Goal: Task Accomplishment & Management: Use online tool/utility

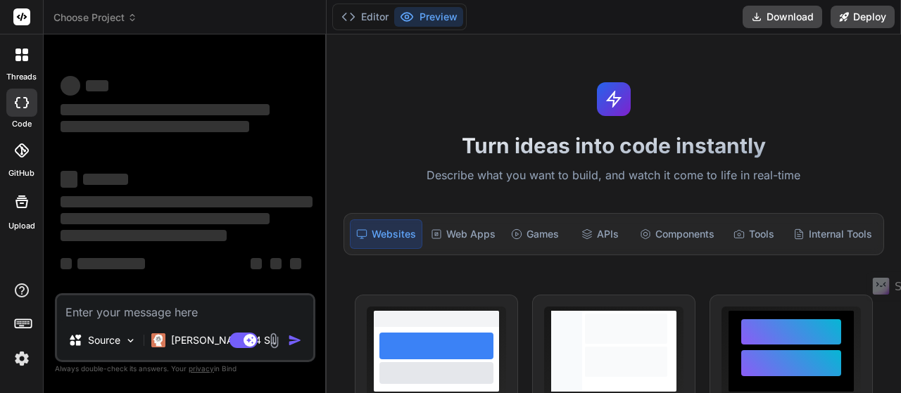
click at [14, 356] on img at bounding box center [22, 359] width 24 height 24
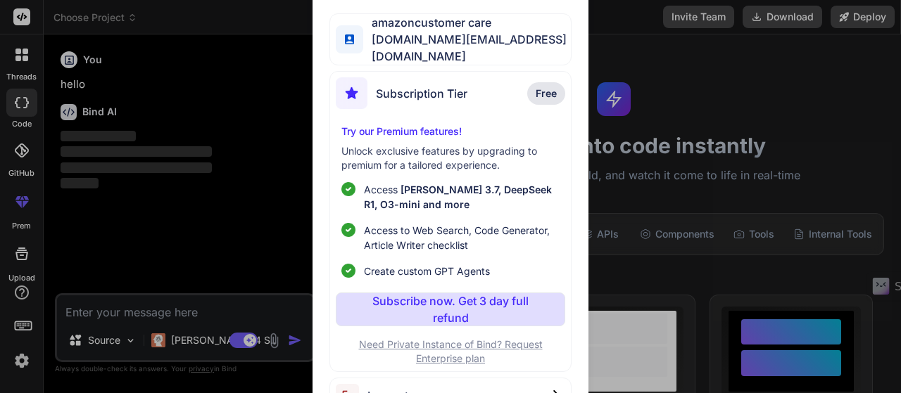
click at [408, 383] on div "Log out" at bounding box center [449, 396] width 241 height 36
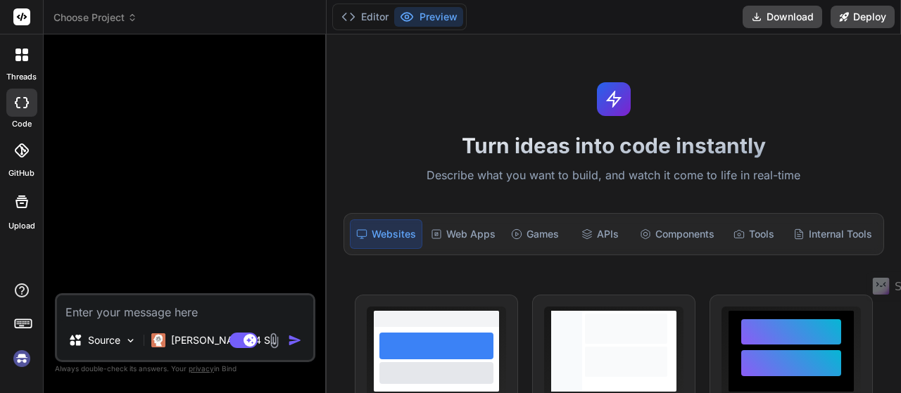
scroll to position [39, 0]
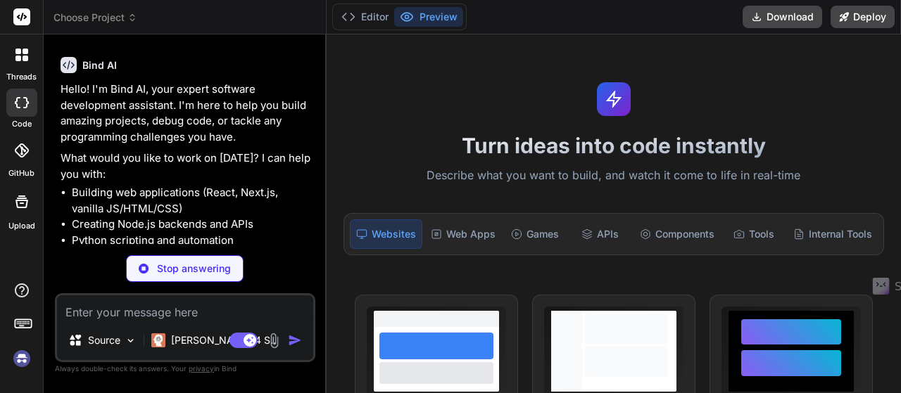
type textarea "x"
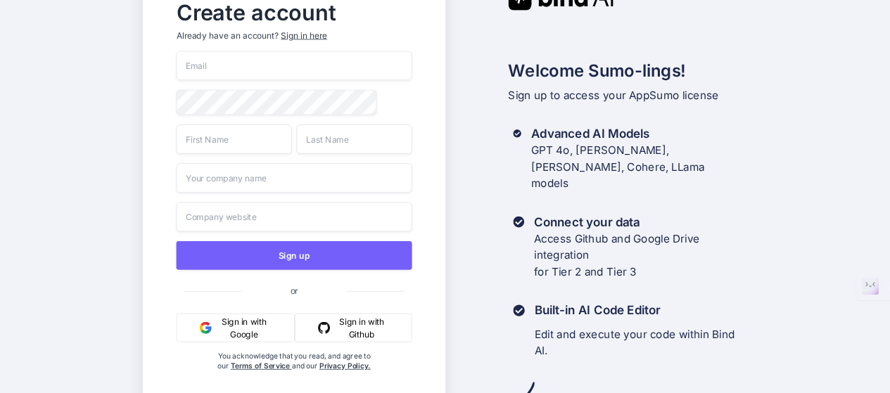
click at [193, 70] on input "email" at bounding box center [294, 66] width 236 height 30
click at [249, 335] on button "Sign in with Google" at bounding box center [235, 328] width 119 height 29
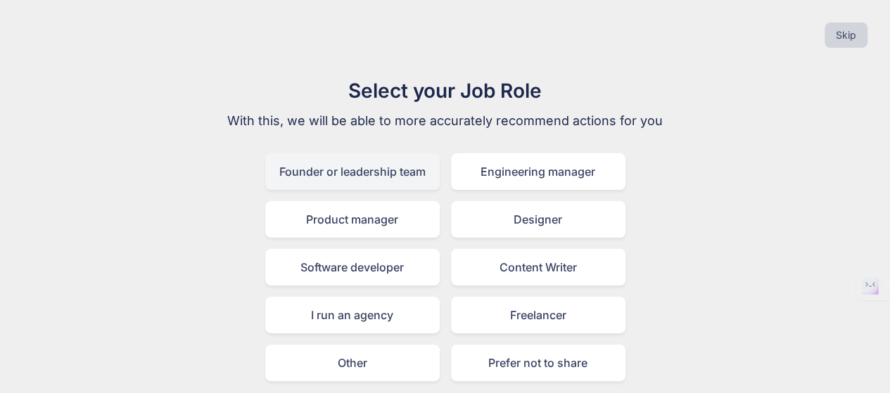
click at [372, 163] on div "Founder or leadership team" at bounding box center [352, 171] width 175 height 37
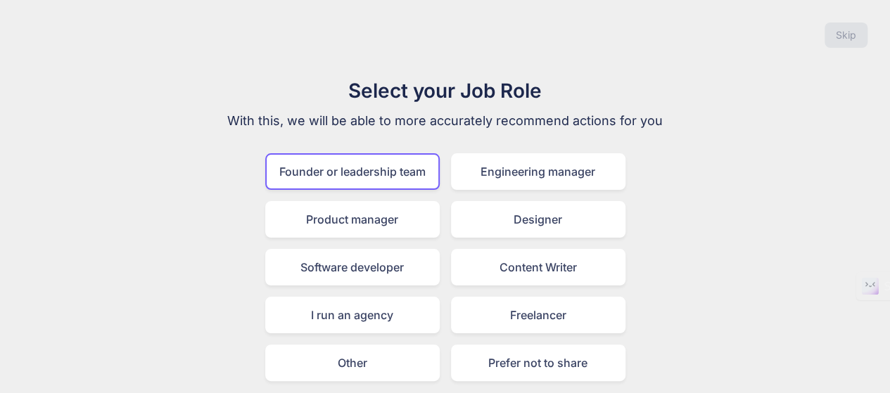
scroll to position [49, 0]
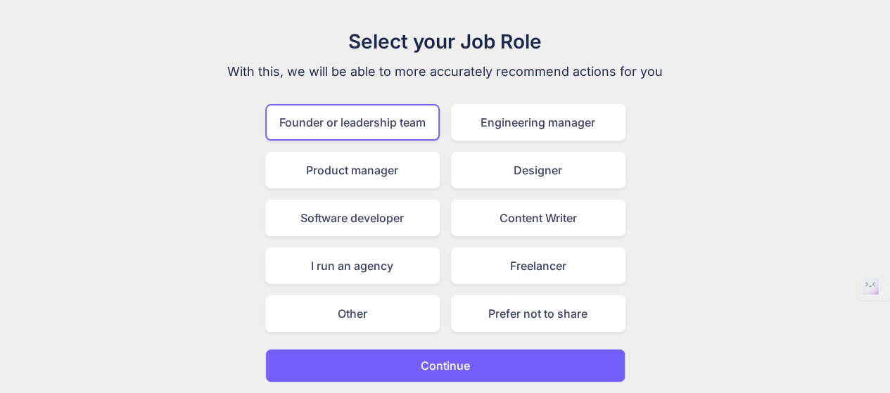
click at [464, 358] on p "Continue" at bounding box center [445, 366] width 49 height 17
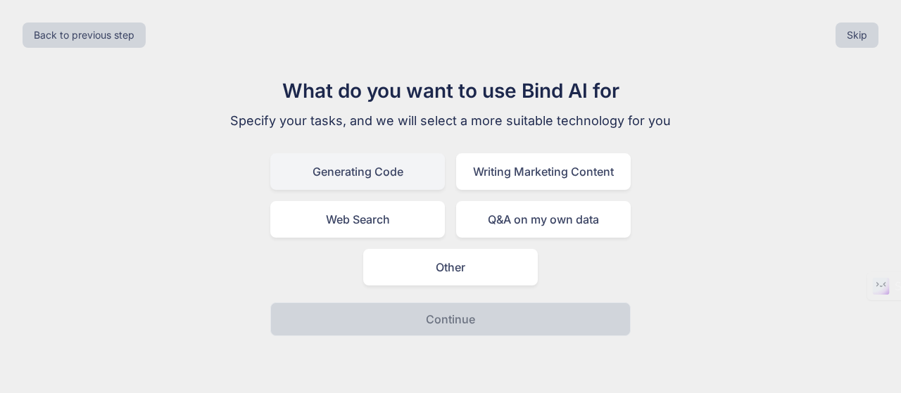
click at [365, 168] on div "Generating Code" at bounding box center [357, 171] width 175 height 37
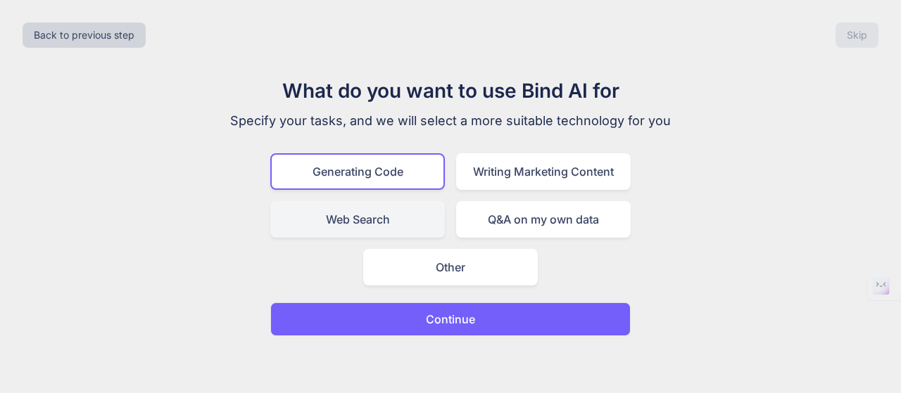
click at [401, 225] on div "Web Search" at bounding box center [357, 219] width 175 height 37
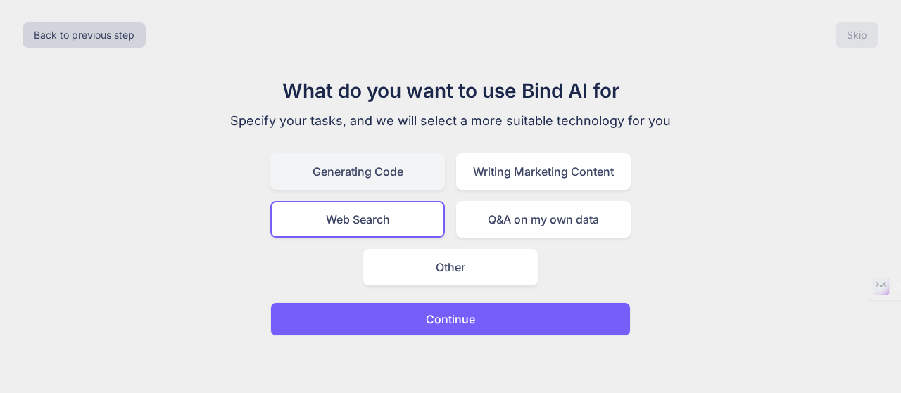
click at [390, 174] on div "Generating Code" at bounding box center [357, 171] width 175 height 37
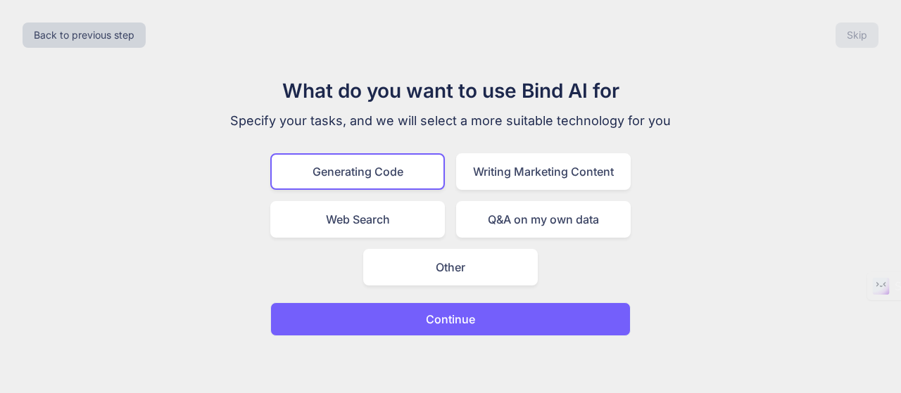
click at [465, 318] on p "Continue" at bounding box center [450, 319] width 49 height 17
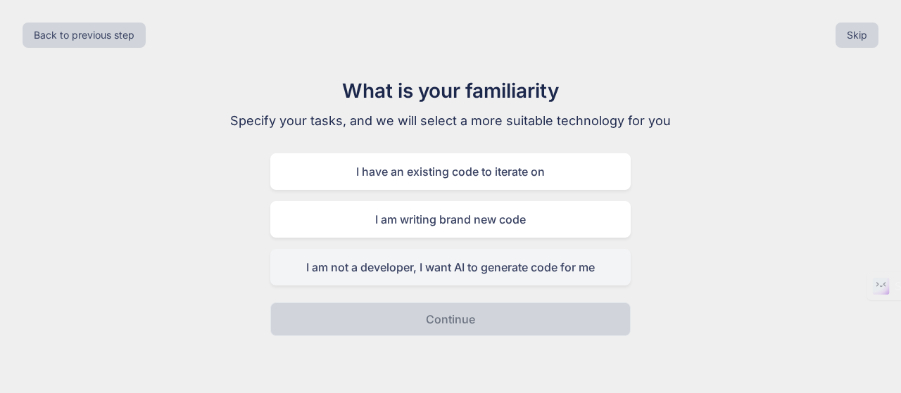
click at [520, 273] on div "I am not a developer, I want AI to generate code for me" at bounding box center [450, 267] width 360 height 37
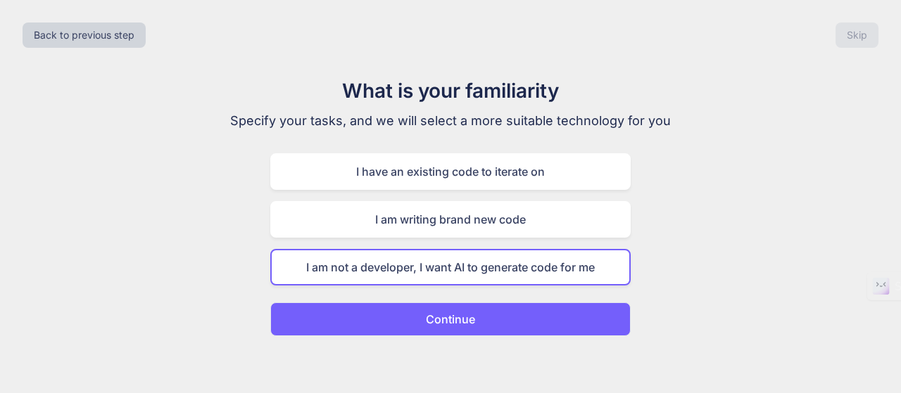
click at [477, 320] on button "Continue" at bounding box center [450, 320] width 360 height 34
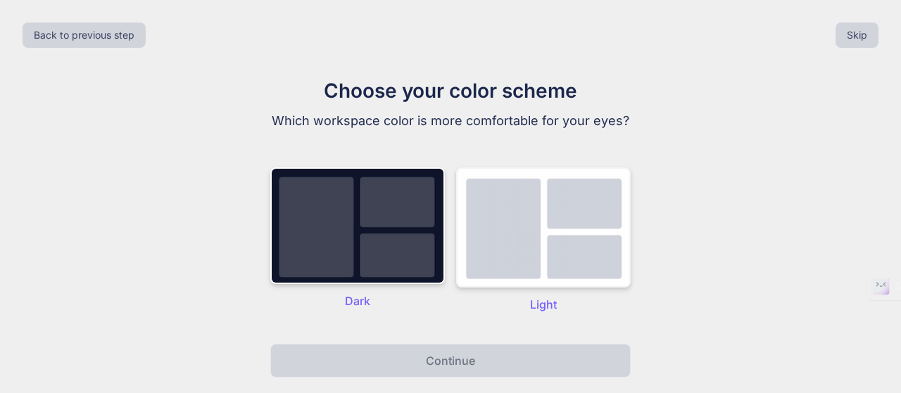
click at [517, 239] on img at bounding box center [543, 228] width 175 height 120
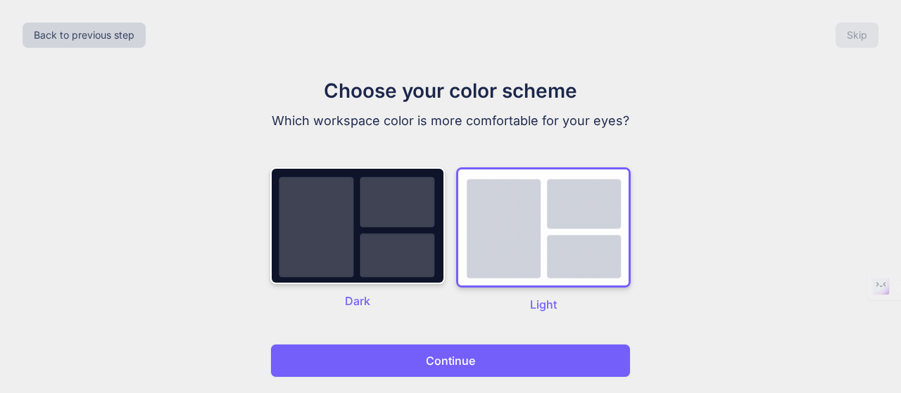
click at [463, 358] on p "Continue" at bounding box center [450, 361] width 49 height 17
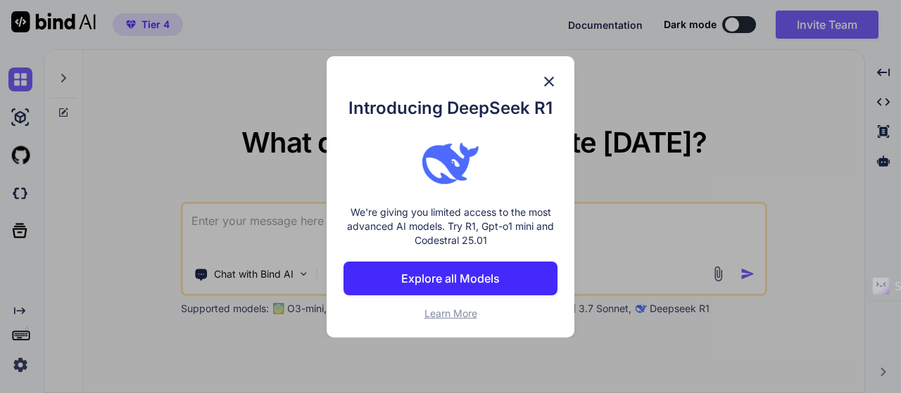
click at [500, 274] on button "Explore all Models" at bounding box center [450, 279] width 214 height 34
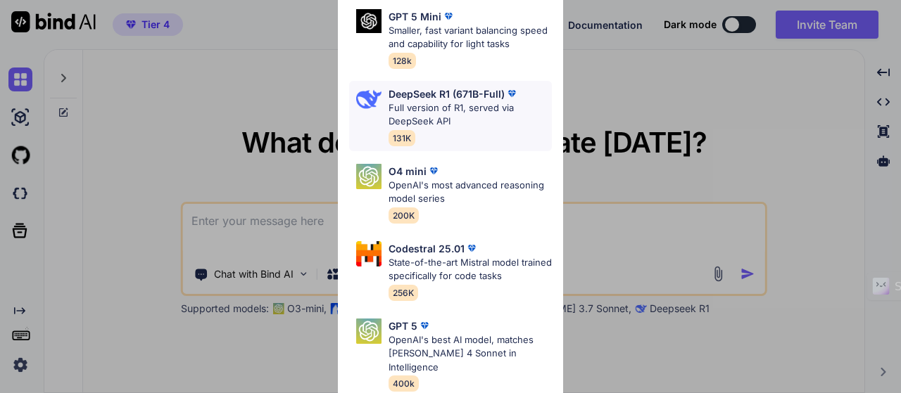
click at [483, 106] on p "Full version of R1, served via DeepSeek API" at bounding box center [470, 114] width 163 height 27
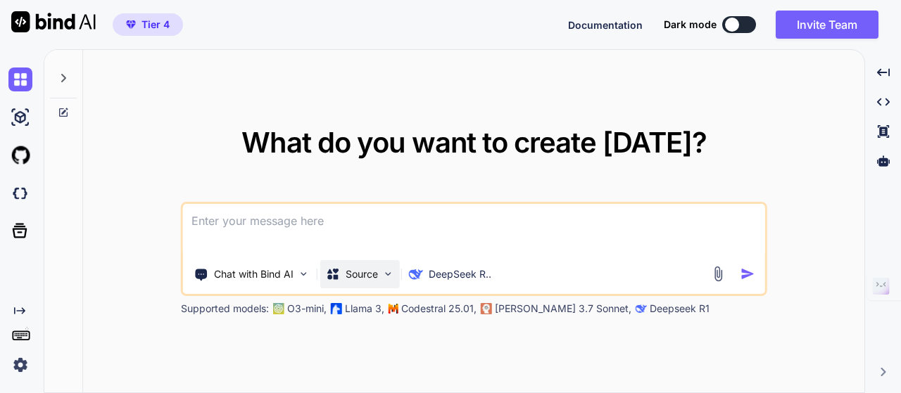
click at [370, 279] on p "Source" at bounding box center [362, 274] width 32 height 14
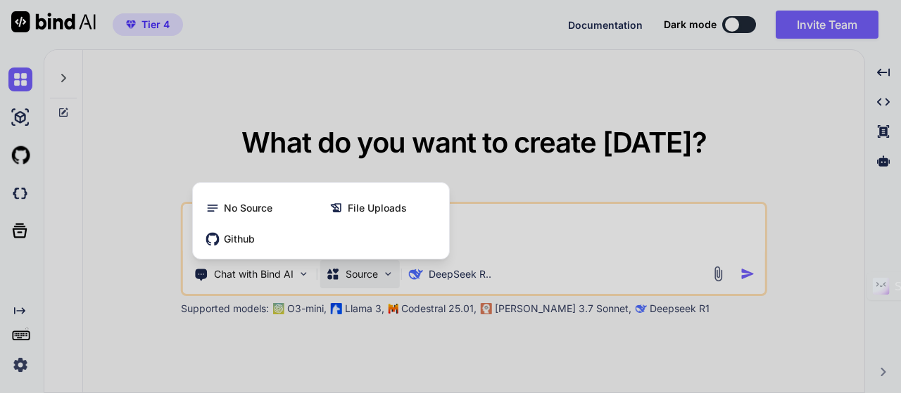
click at [512, 237] on div at bounding box center [450, 196] width 901 height 393
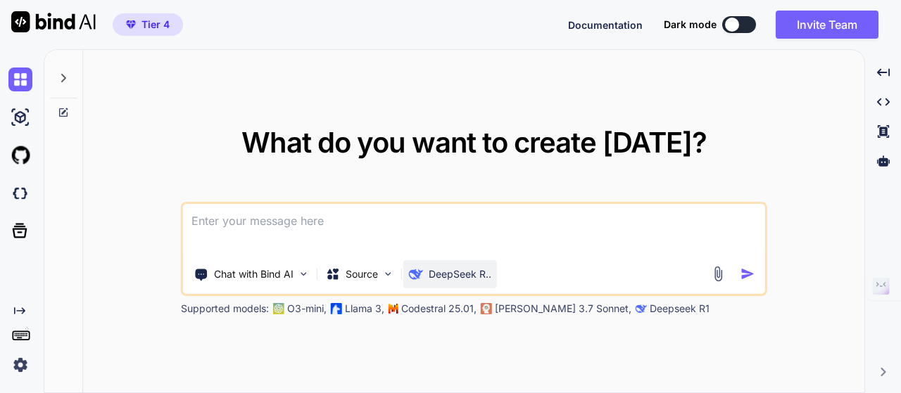
click at [487, 267] on p "DeepSeek R.." at bounding box center [460, 274] width 63 height 14
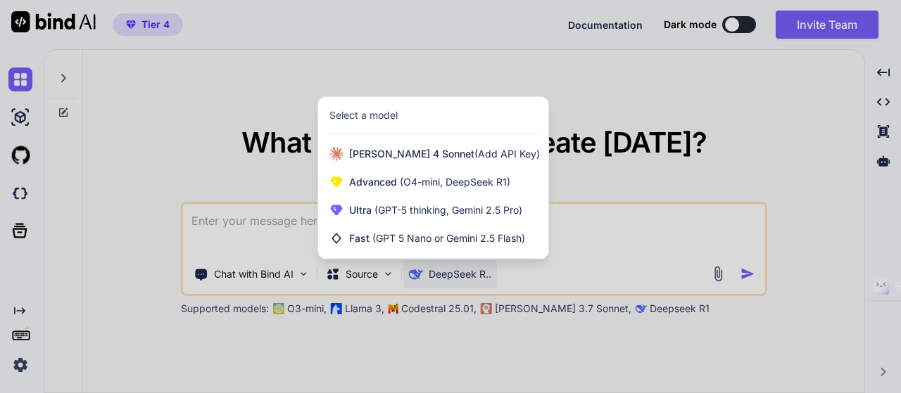
click at [227, 196] on div at bounding box center [450, 196] width 901 height 393
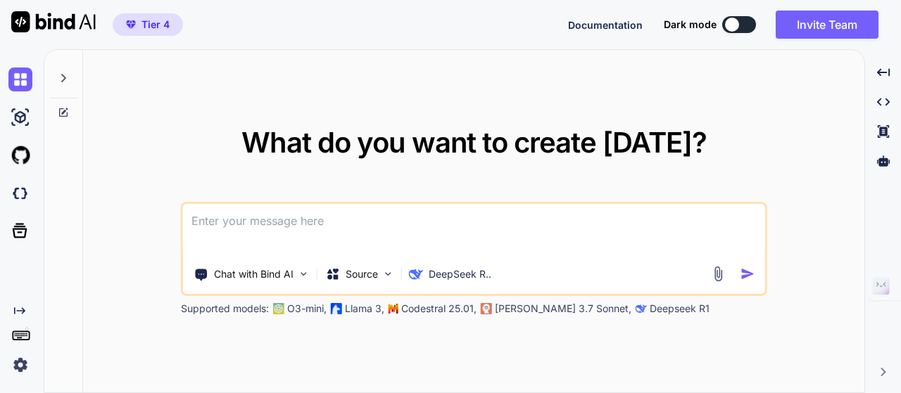
click at [150, 36] on div "Tier 4" at bounding box center [91, 24] width 183 height 49
click at [151, 27] on span "Tier 4" at bounding box center [155, 25] width 28 height 14
click at [153, 23] on span "Tier 4" at bounding box center [155, 25] width 28 height 14
click at [25, 368] on img at bounding box center [20, 365] width 24 height 24
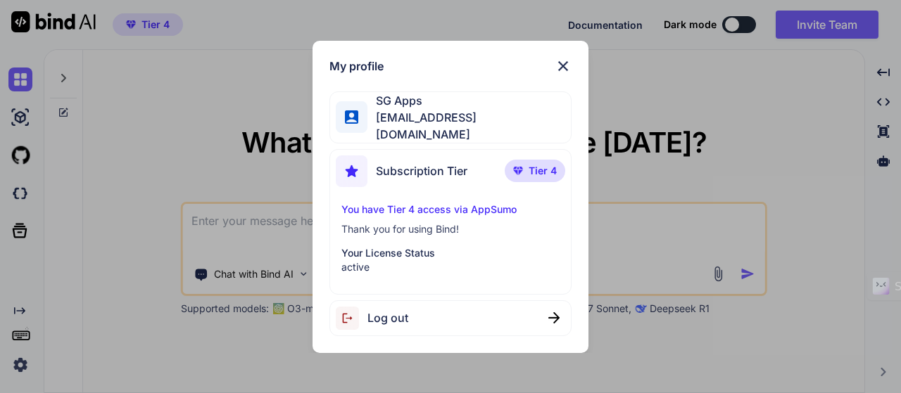
click at [532, 165] on span "Tier 4" at bounding box center [543, 171] width 28 height 14
click at [556, 67] on img at bounding box center [563, 66] width 17 height 17
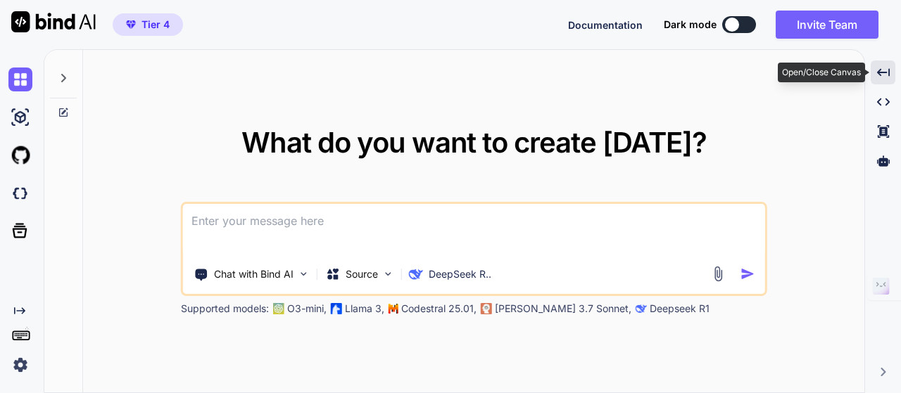
click at [878, 77] on icon "Created with Pixso." at bounding box center [883, 72] width 13 height 13
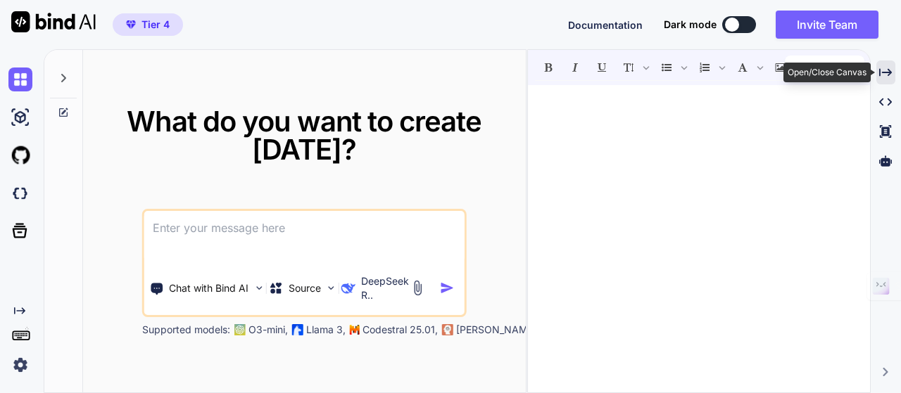
click at [885, 72] on icon at bounding box center [885, 72] width 13 height 8
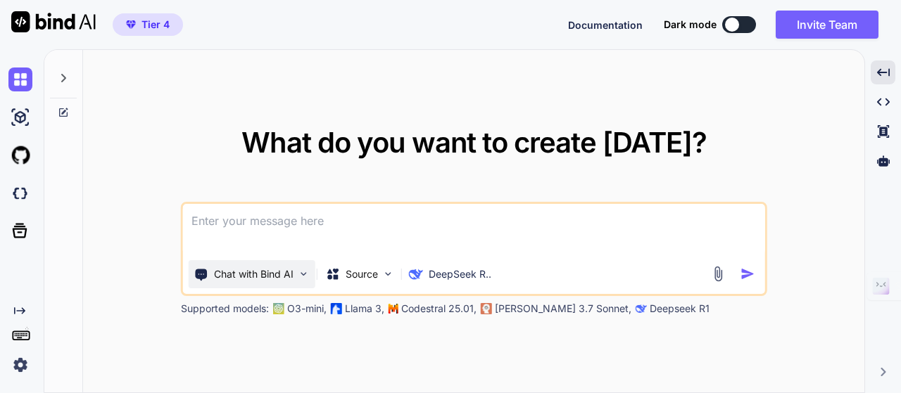
click at [255, 279] on p "Chat with Bind AI" at bounding box center [254, 274] width 80 height 14
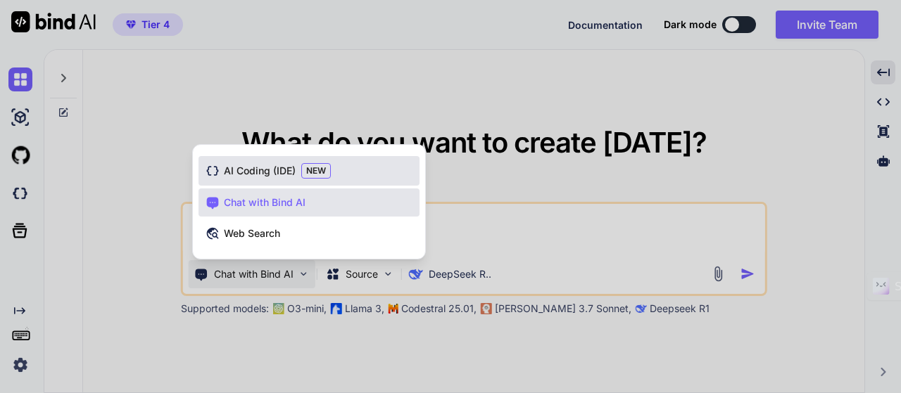
click at [307, 167] on span "NEW" at bounding box center [316, 170] width 30 height 15
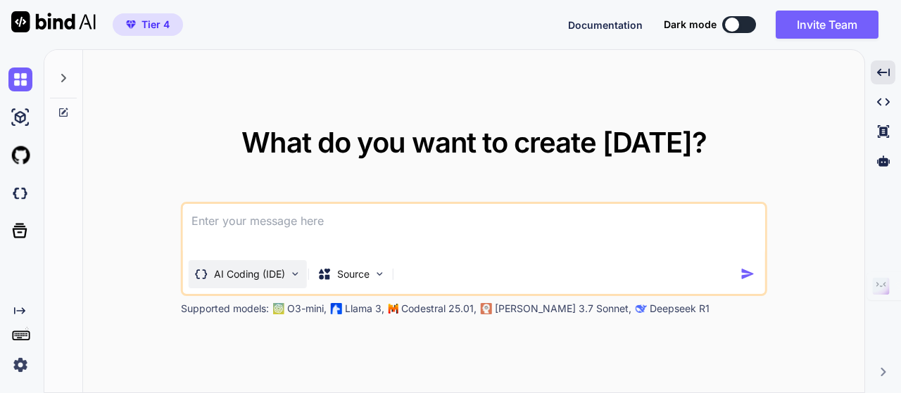
click at [272, 274] on p "AI Coding (IDE)" at bounding box center [249, 274] width 71 height 14
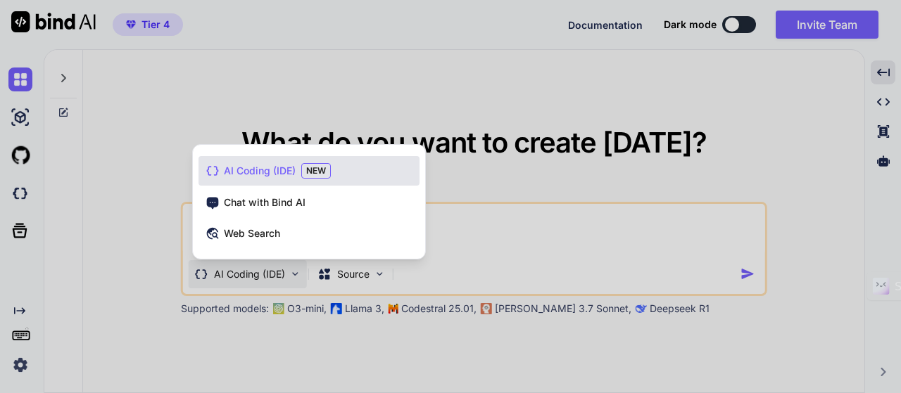
click at [445, 212] on div at bounding box center [450, 196] width 901 height 393
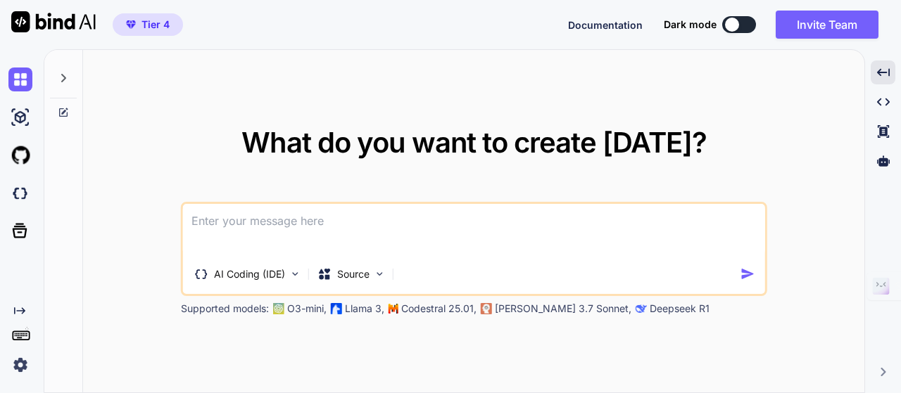
click at [386, 228] on textarea at bounding box center [474, 230] width 582 height 52
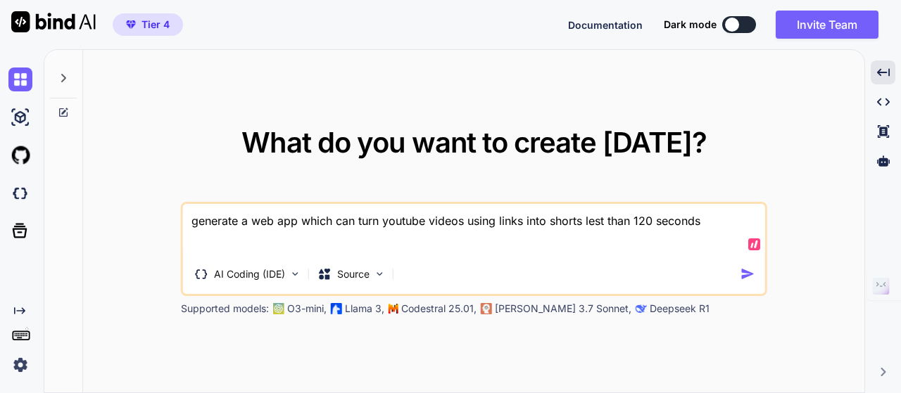
type textarea "generate a web app which can turn youtube videos using links into shorts lest t…"
click at [748, 277] on img "button" at bounding box center [747, 274] width 15 height 15
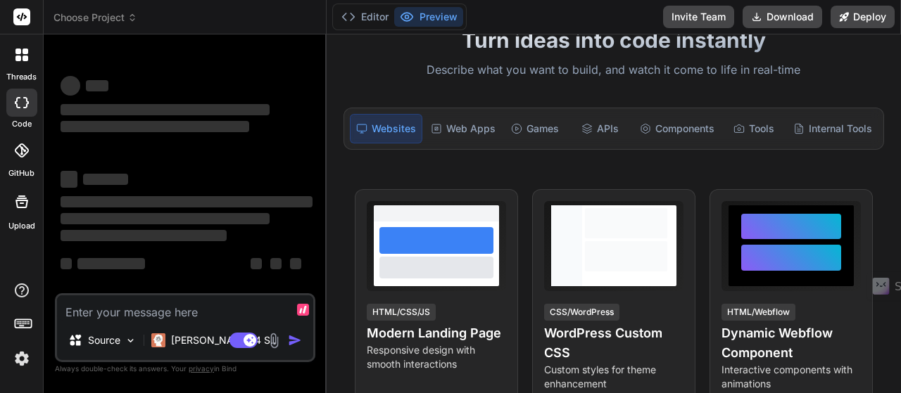
scroll to position [141, 0]
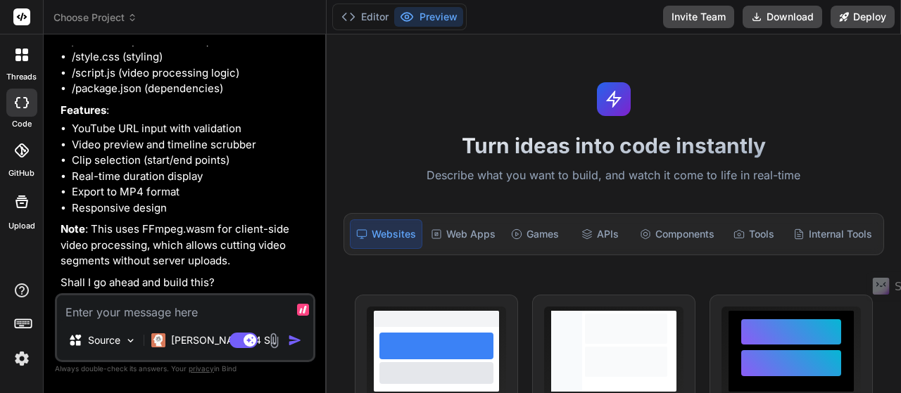
scroll to position [224, 0]
click at [120, 310] on textarea at bounding box center [185, 308] width 256 height 25
type textarea "x"
type textarea "Y"
type textarea "x"
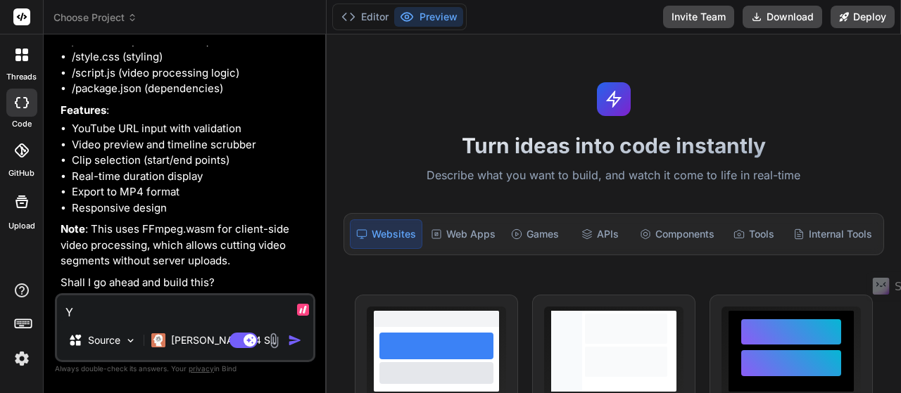
type textarea "Ye"
type textarea "x"
type textarea "Yes"
type textarea "x"
type textarea "Yes"
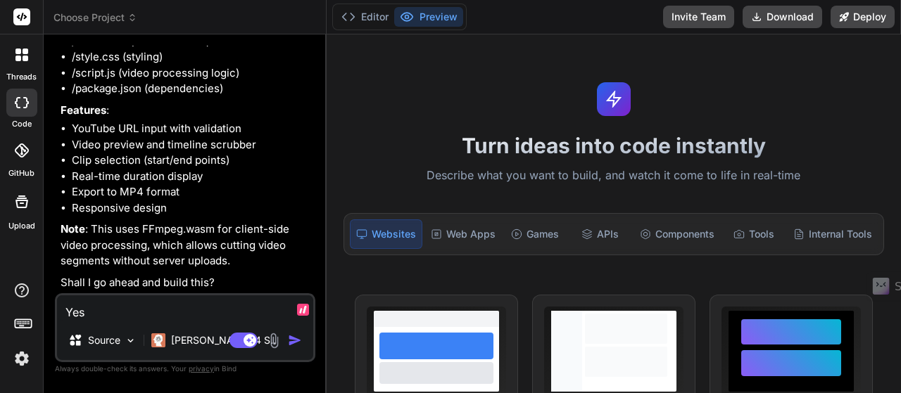
type textarea "x"
type textarea "Yes b"
type textarea "x"
type textarea "Yes bu"
type textarea "x"
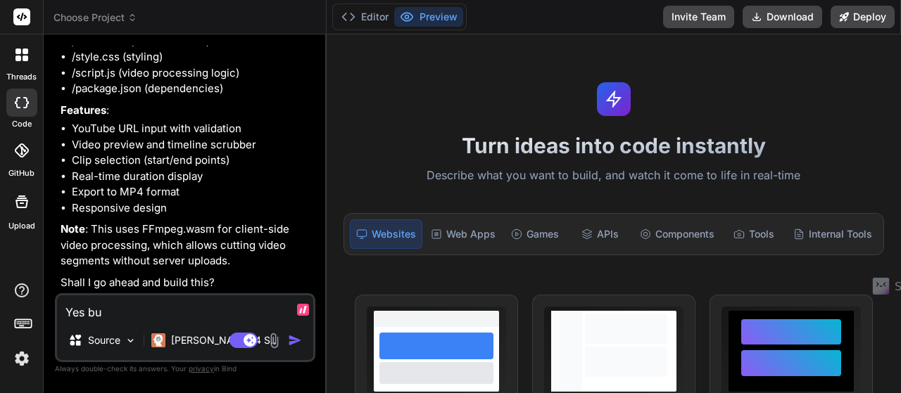
type textarea "Yes bui"
type textarea "x"
type textarea "Yes buil"
type textarea "x"
type textarea "Yes build"
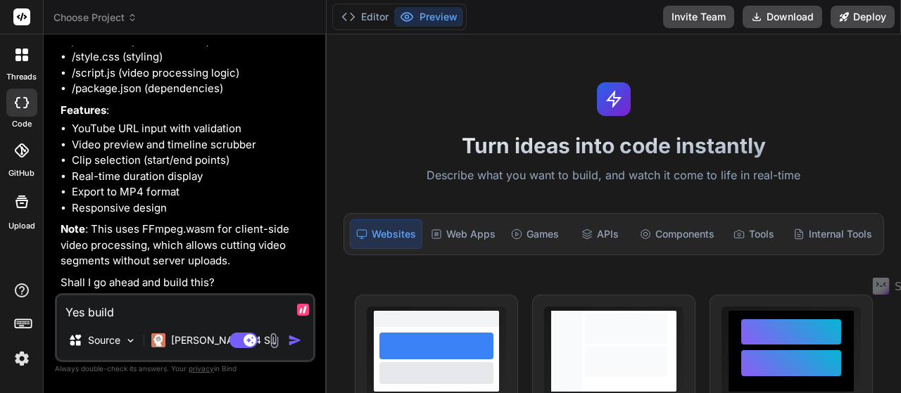
type textarea "x"
type textarea "Yes build t"
type textarea "x"
type textarea "Yes build th"
type textarea "x"
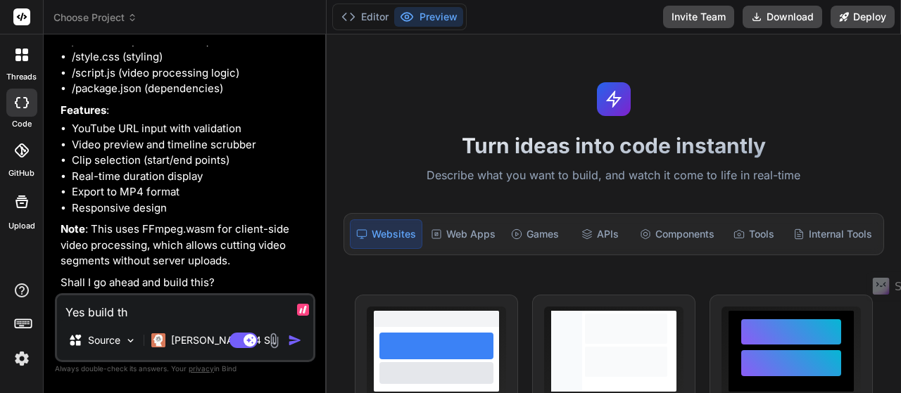
type textarea "Yes build thi"
type textarea "x"
type textarea "Yes build this"
type textarea "x"
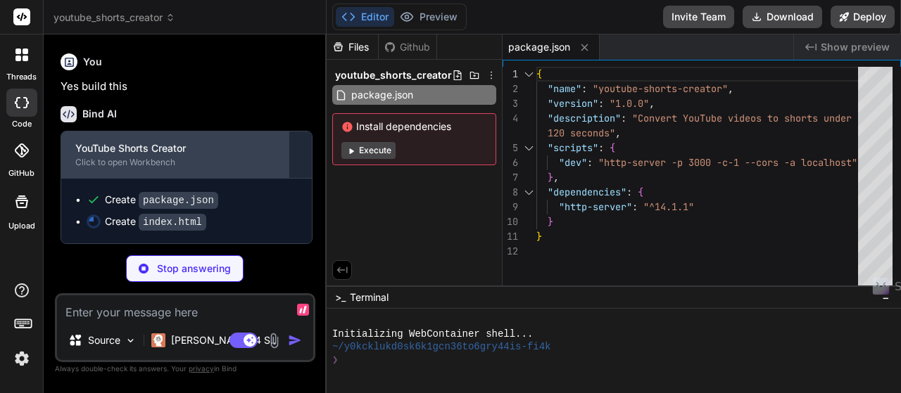
scroll to position [466, 0]
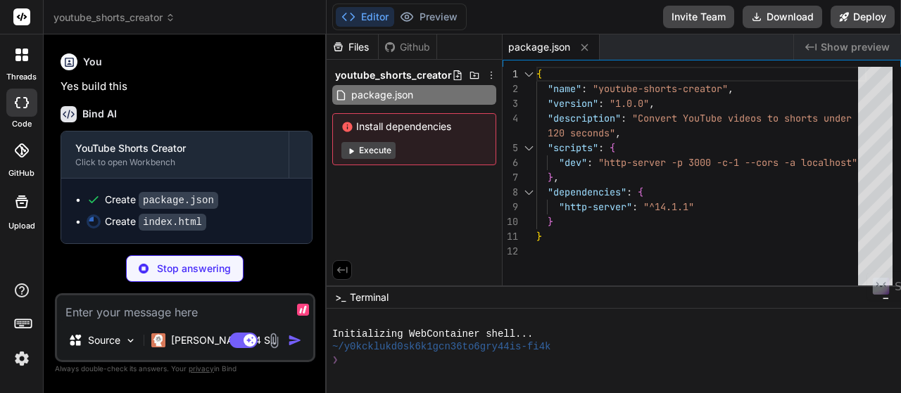
type textarea "x"
type textarea "</div> <script src="script.js"></script> </body> </html>"
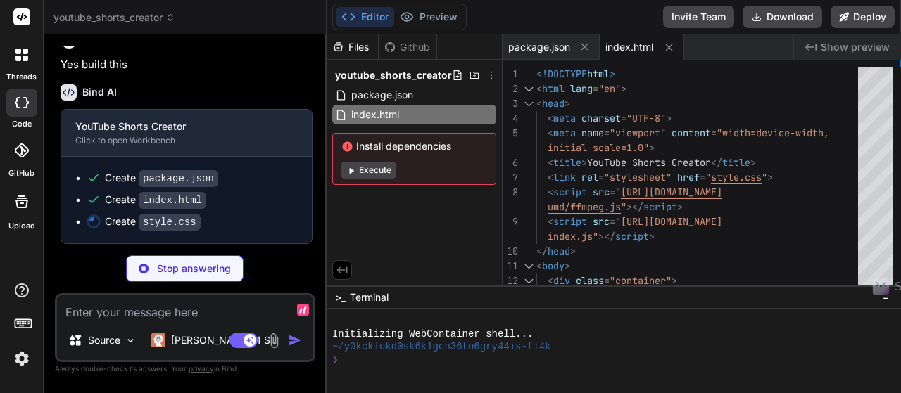
scroll to position [487, 0]
click at [617, 46] on span "index.html" at bounding box center [629, 47] width 48 height 14
type textarea "x"
click at [539, 51] on span "package.json" at bounding box center [539, 47] width 62 height 14
type textarea "} }"
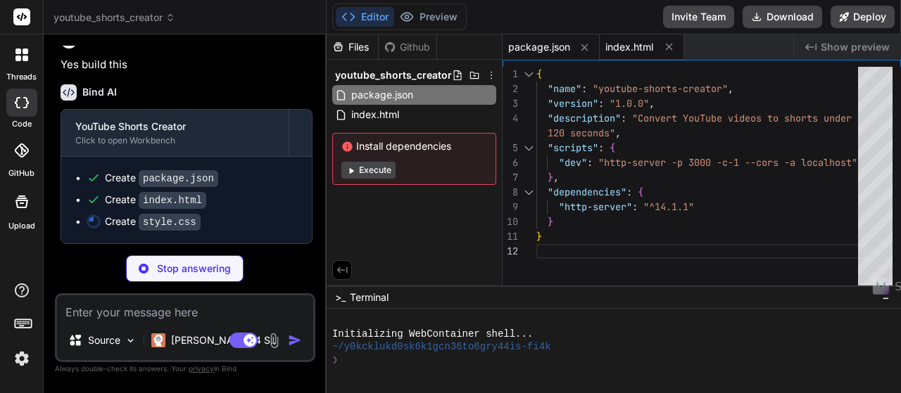
click at [633, 51] on span "index.html" at bounding box center [629, 47] width 48 height 14
type textarea "x"
type textarea "</div> <script src="script.js"></script> </body> </html>"
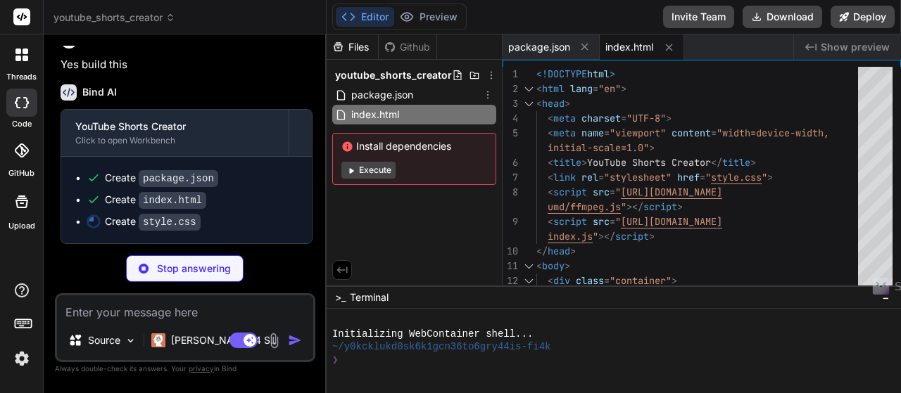
type textarea "x"
type textarea "flex-direction: column; } .feature-grid { grid-template-columns: 1fr; } }"
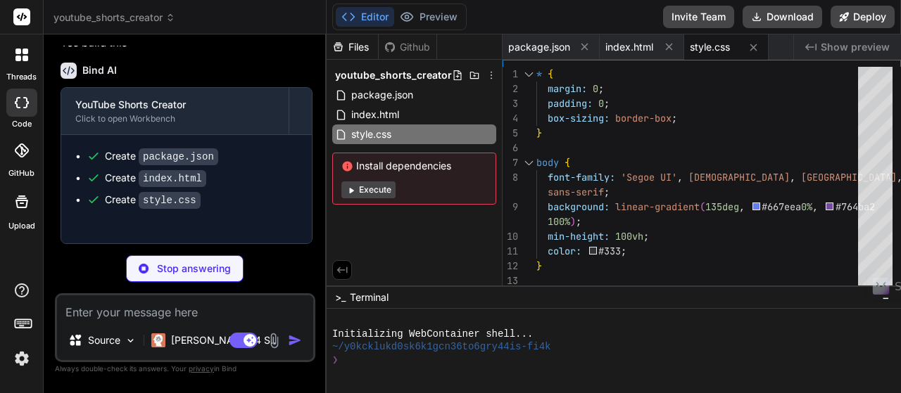
type textarea "x"
type textarea "return parseInt(parts[0]) * 3600 + parseInt(parts[1]) * 60 + parseInt(parts[2])…"
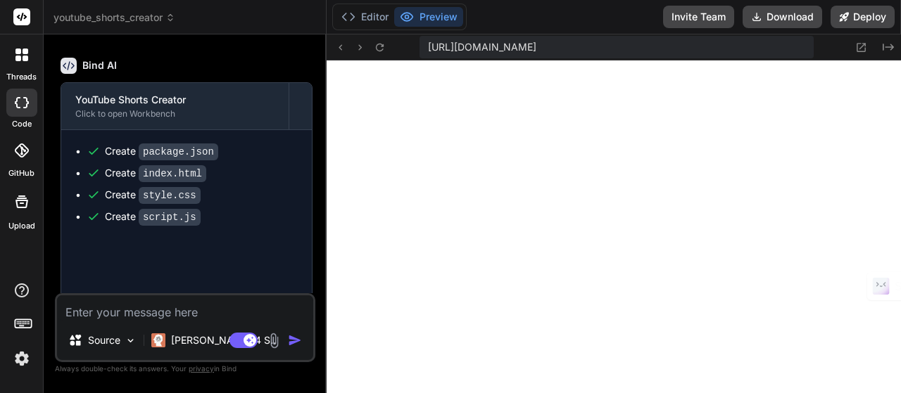
scroll to position [709, 0]
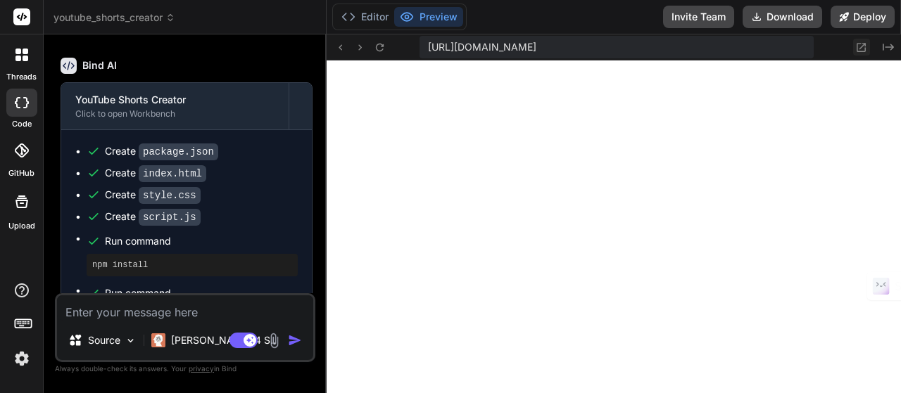
click at [862, 49] on icon at bounding box center [861, 48] width 12 height 12
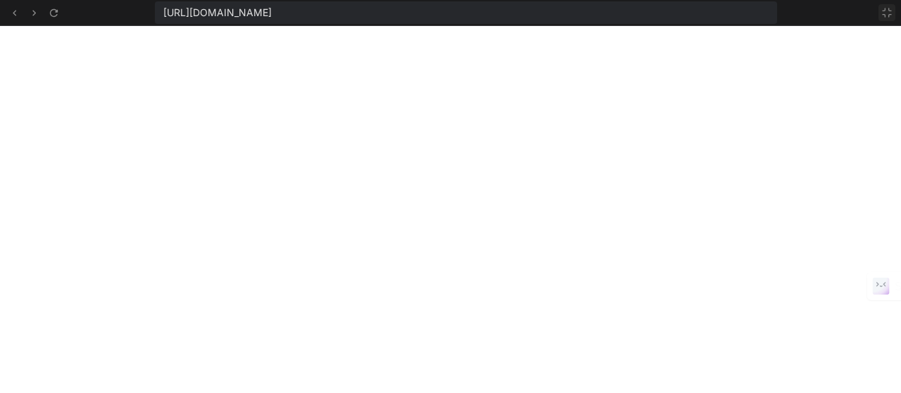
click at [891, 13] on icon at bounding box center [886, 12] width 11 height 11
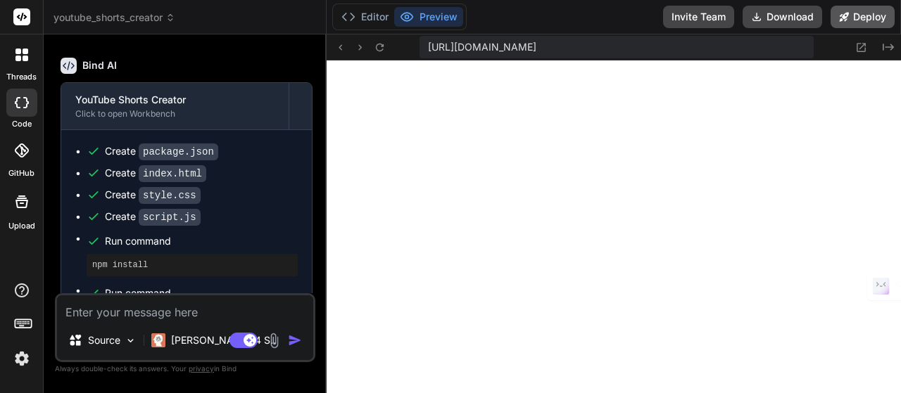
scroll to position [919, 0]
click at [424, 13] on button "Preview" at bounding box center [428, 17] width 69 height 20
click at [871, 18] on button "Deploy" at bounding box center [863, 17] width 64 height 23
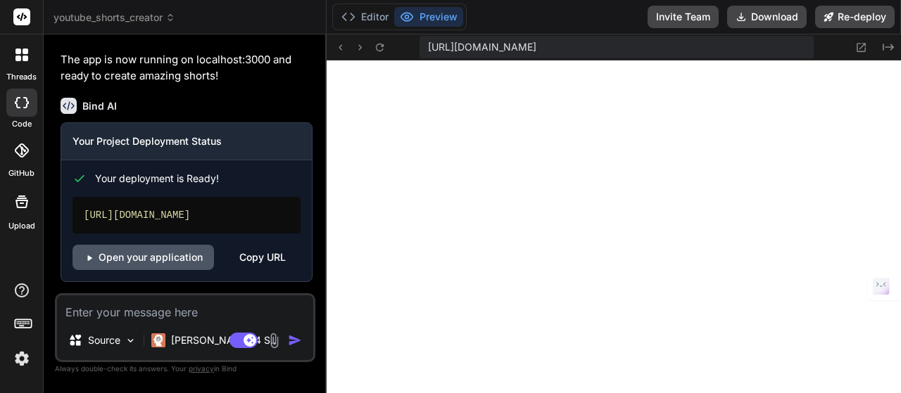
scroll to position [1276, 0]
click at [151, 253] on link "Open your application" at bounding box center [142, 257] width 141 height 25
click at [118, 312] on textarea at bounding box center [185, 308] width 256 height 25
type textarea "x"
type textarea "T"
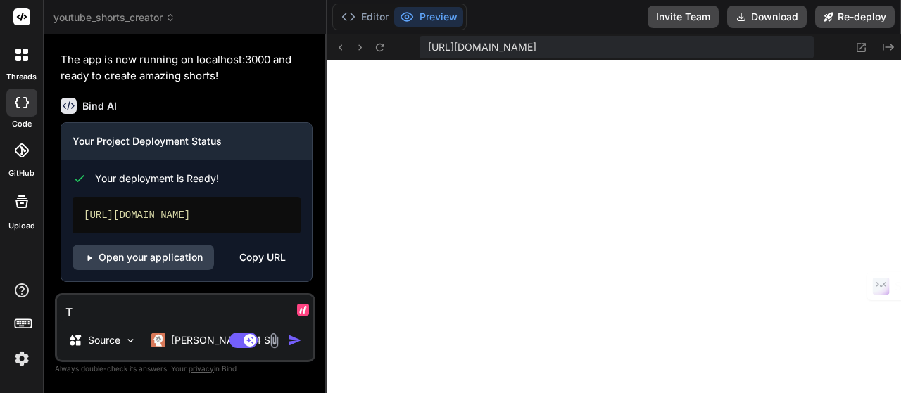
type textarea "x"
type textarea "Th"
type textarea "x"
type textarea "The"
type textarea "x"
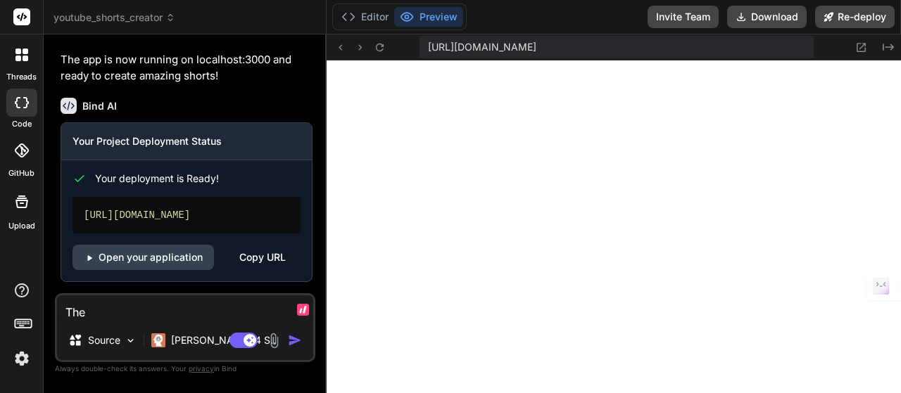
type textarea "Ther"
type textarea "x"
type textarea "There"
type textarea "x"
type textarea "There"
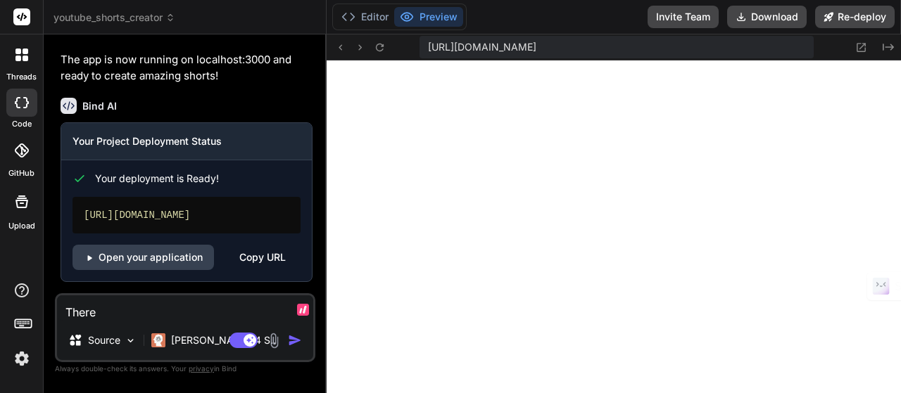
type textarea "x"
type textarea "There a"
type textarea "x"
type textarea "There ar"
type textarea "x"
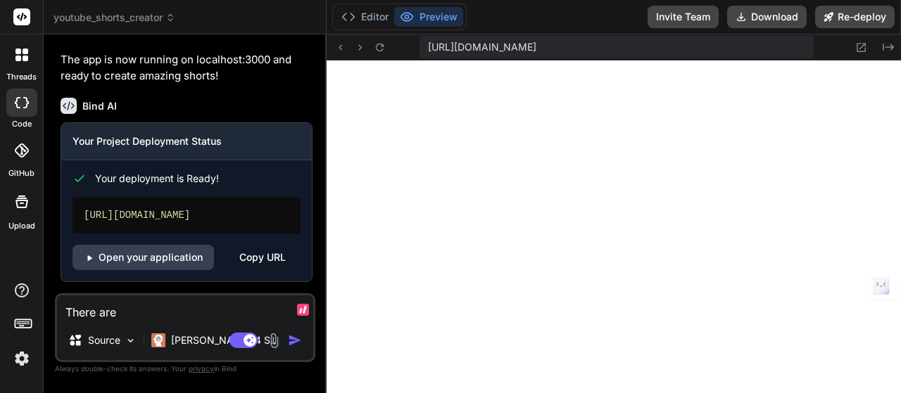
type textarea "There are"
type textarea "x"
type textarea "There are s"
type textarea "x"
type textarea "There are so"
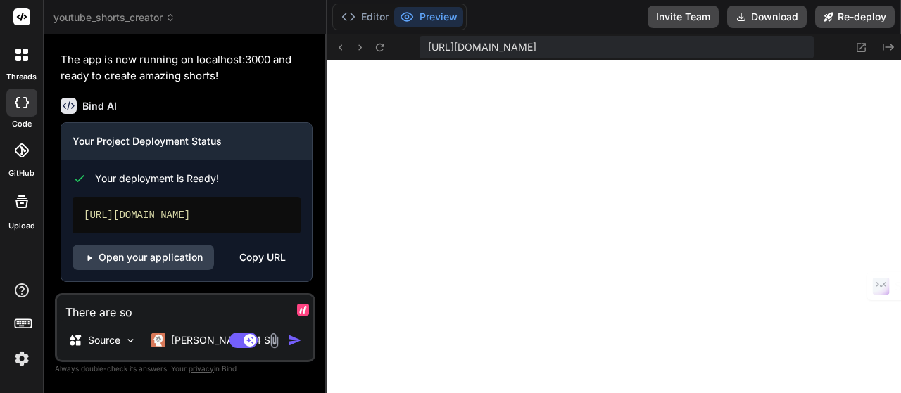
type textarea "x"
type textarea "There are so"
type textarea "x"
type textarea "There are so m"
type textarea "x"
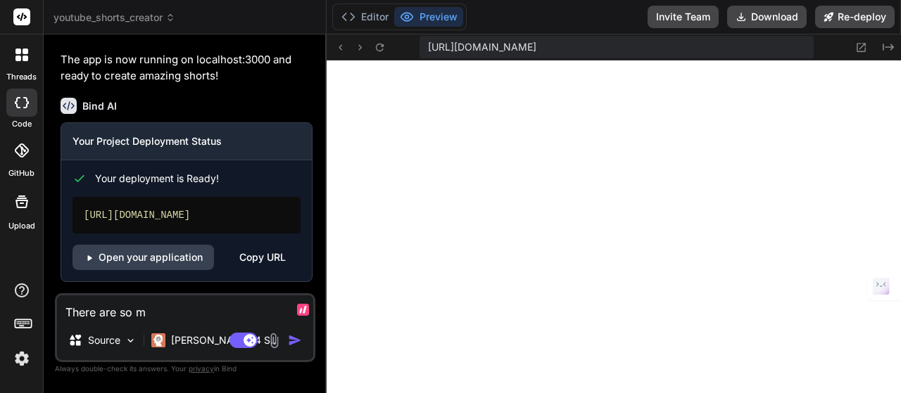
type textarea "There are so ma"
type textarea "x"
type textarea "There are so man"
type textarea "x"
type textarea "There are so many"
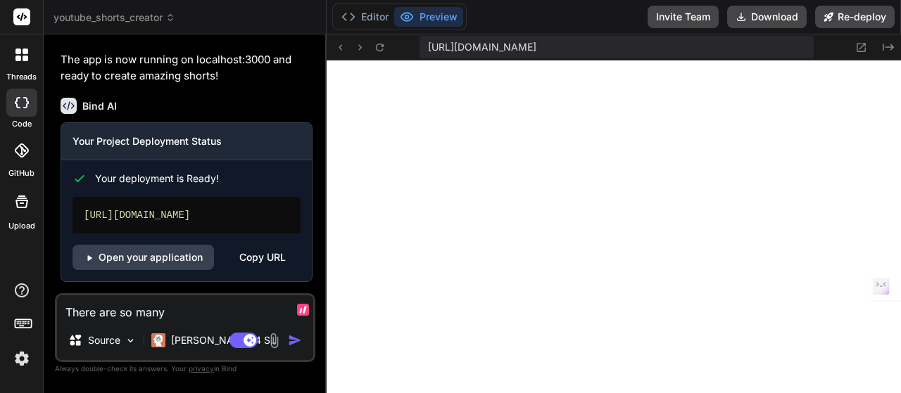
type textarea "x"
type textarea "There are so many"
type textarea "x"
type textarea "There are so many i"
type textarea "x"
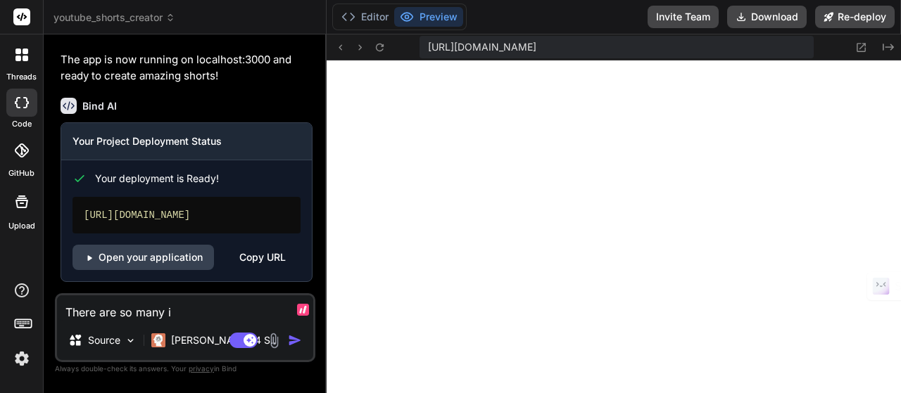
type textarea "There are so many is"
type textarea "x"
type textarea "There are so many iss"
type textarea "x"
type textarea "There are so many issu"
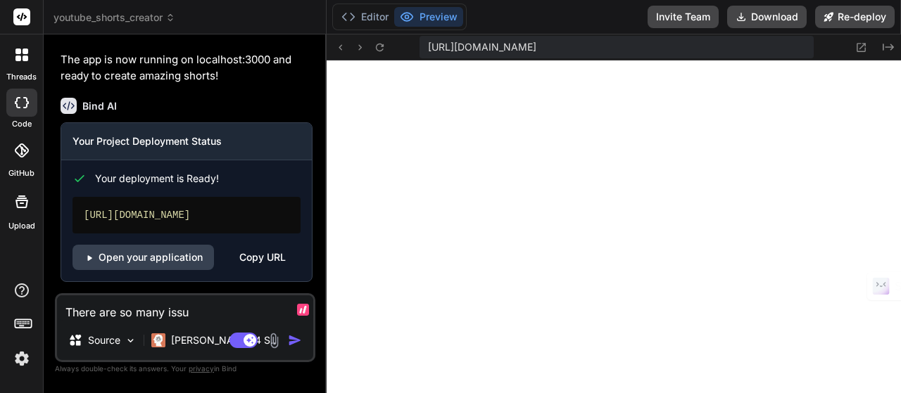
type textarea "x"
type textarea "There are so many issue"
type textarea "x"
type textarea "There are so many issue"
type textarea "x"
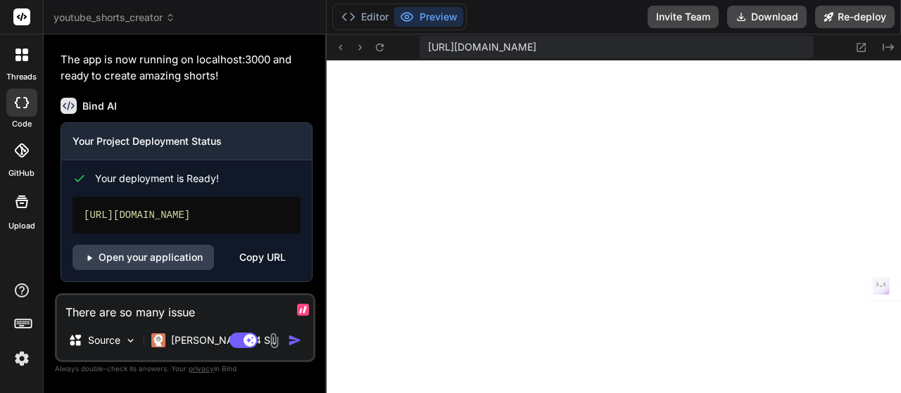
type textarea "There are so many issue w"
type textarea "x"
type textarea "There are so many issue wi"
type textarea "x"
type textarea "There are so many issue wit"
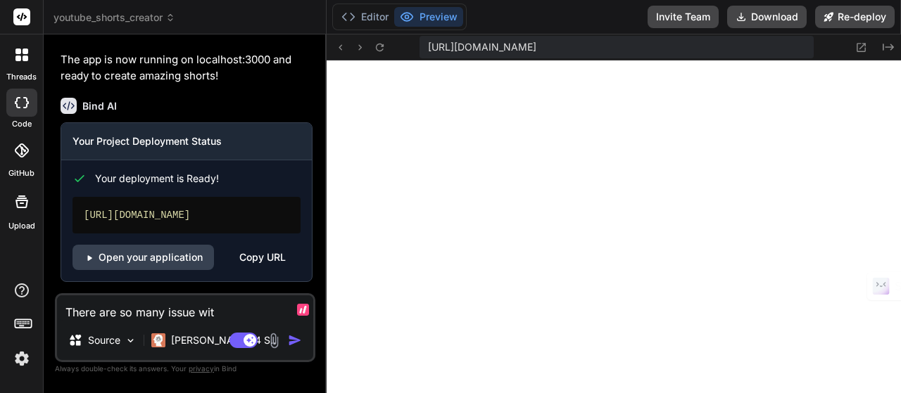
type textarea "x"
type textarea "There are so many issue with"
type textarea "x"
type textarea "There are so many issue with c"
type textarea "x"
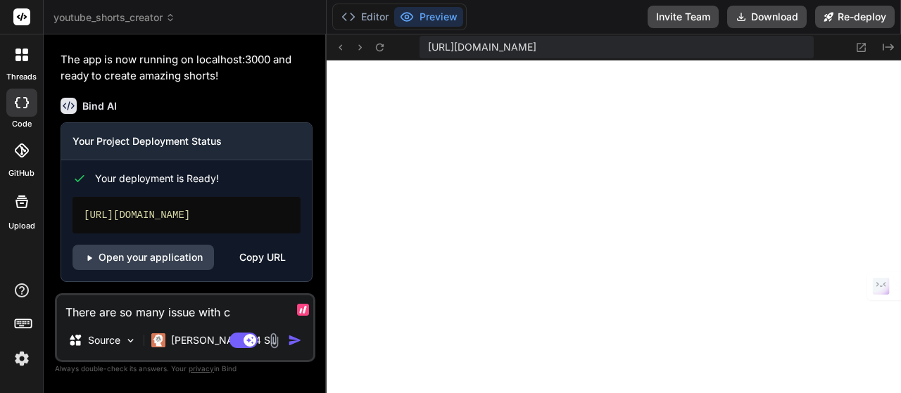
type textarea "There are so many issue with cu"
type textarea "x"
type textarea "There are so many issue with cur"
type textarea "x"
type textarea "There are so many issue with curr"
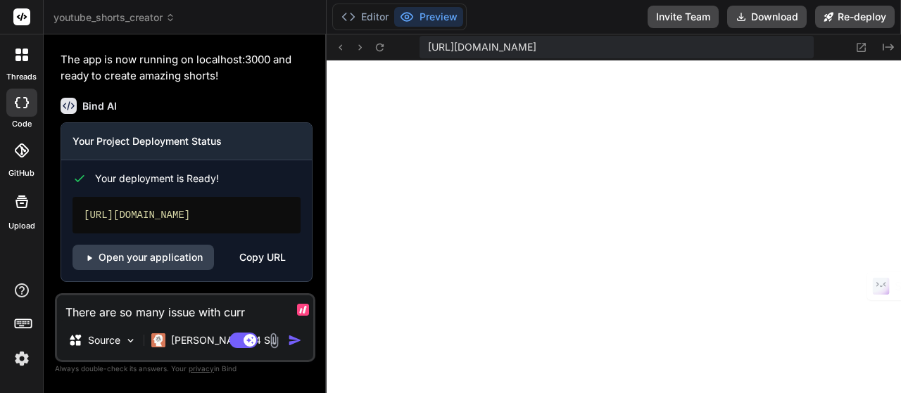
type textarea "x"
type textarea "There are so many issue with curre"
type textarea "x"
type textarea "There are so many issue with curren"
type textarea "x"
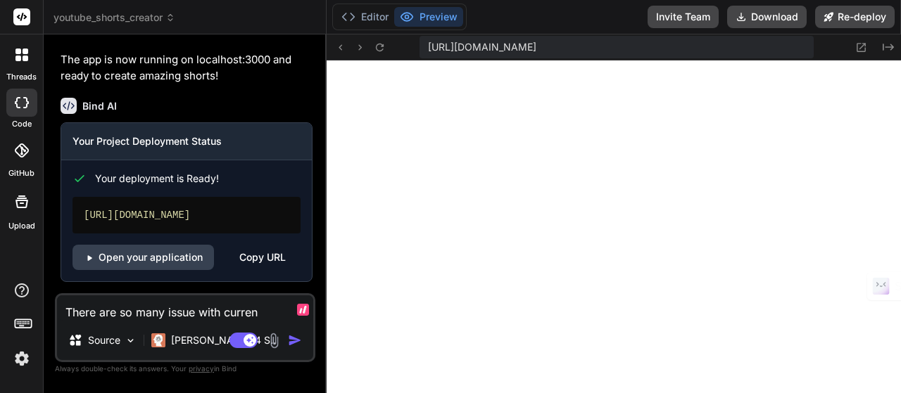
type textarea "There are so many issue with current"
type textarea "x"
type textarea "There are so many issue with current"
type textarea "x"
type textarea "There are so many issue with current a"
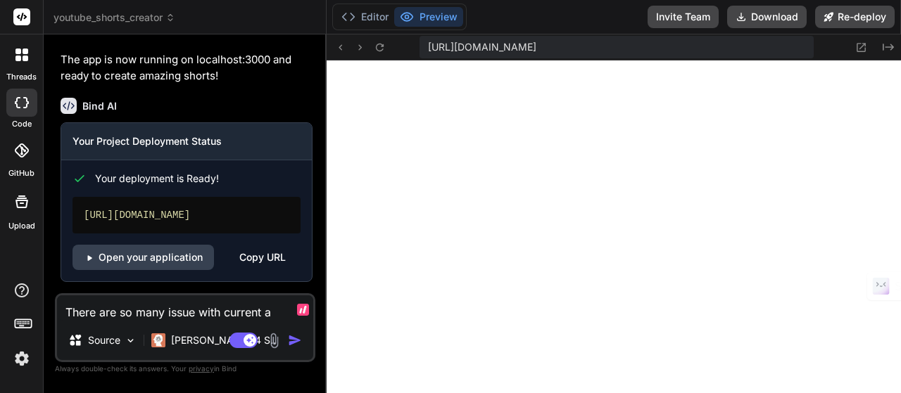
type textarea "x"
type textarea "There are so many issue with current ap"
type textarea "x"
type textarea "There are so many issue with current app"
type textarea "x"
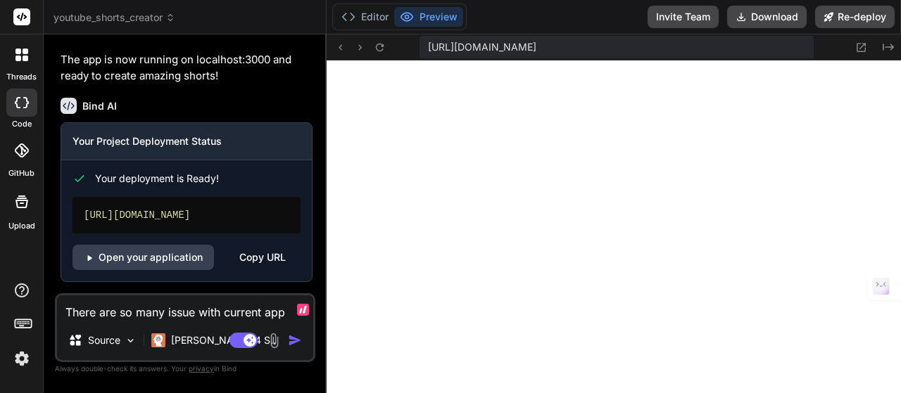
type textarea "There are so many issue with current app."
type textarea "x"
type textarea "There are so many issue with current app."
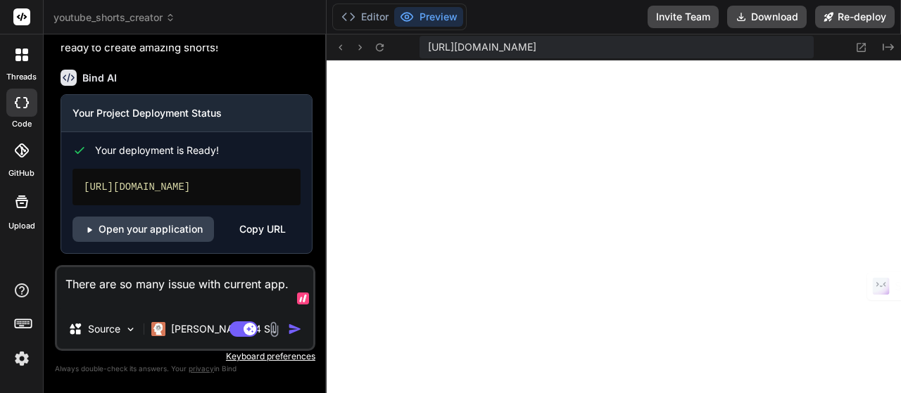
type textarea "x"
type textarea "There are so many issue with current app. 1"
type textarea "x"
type textarea "There are so many issue with current app. 1."
type textarea "x"
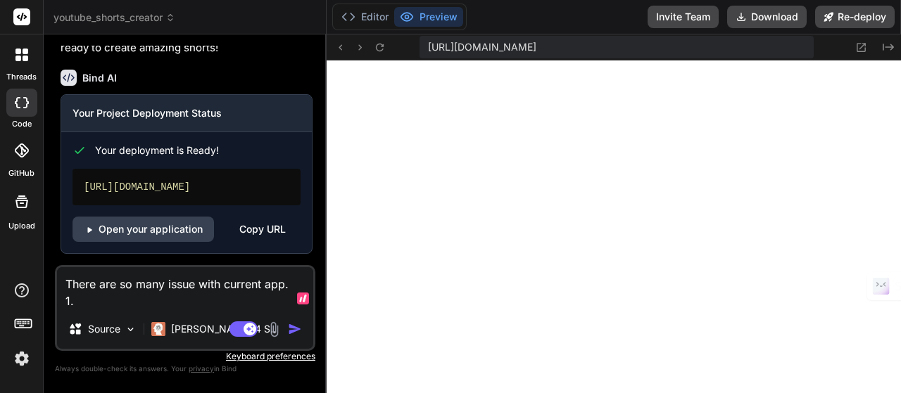
type textarea "There are so many issue with current app. 1."
type textarea "x"
type textarea "There are so many issue with current app. 1. W"
type textarea "x"
type textarea "There are so many issue with current app. 1. Wh"
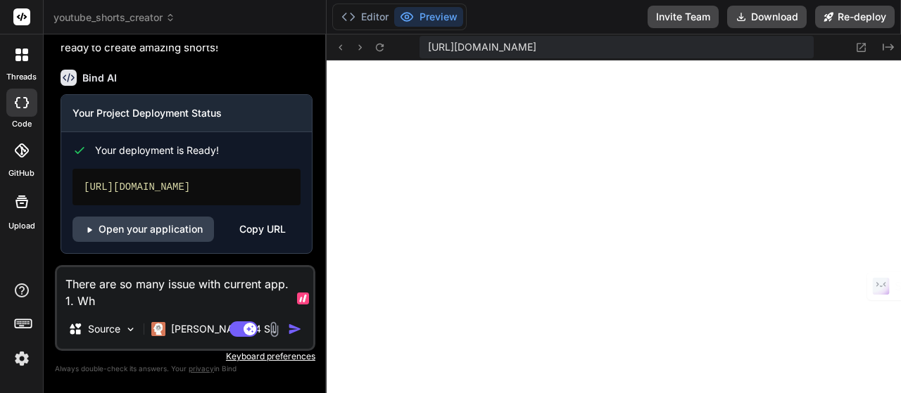
type textarea "x"
type textarea "There are so many issue with current app. 1. Whe"
type textarea "x"
type textarea "There are so many issue with current app. 1. When"
type textarea "x"
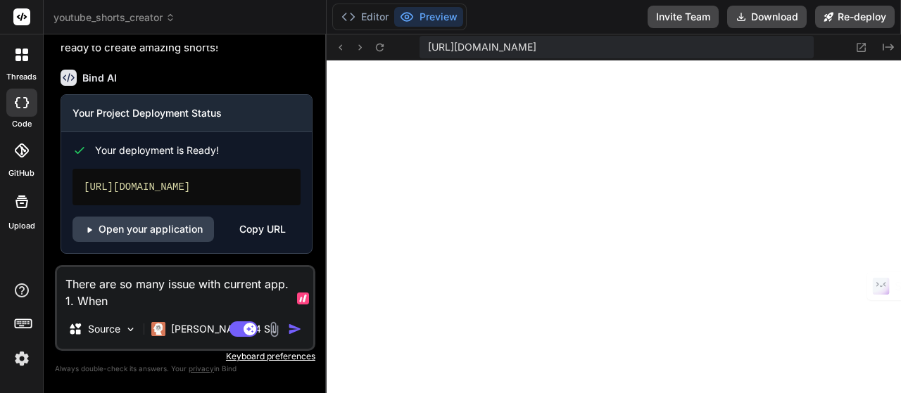
type textarea "There are so many issue with current app. 1. Whe"
type textarea "x"
type textarea "There are so many issue with current app. 1. Wh"
type textarea "x"
type textarea "There are so many issue with current app. 1. W"
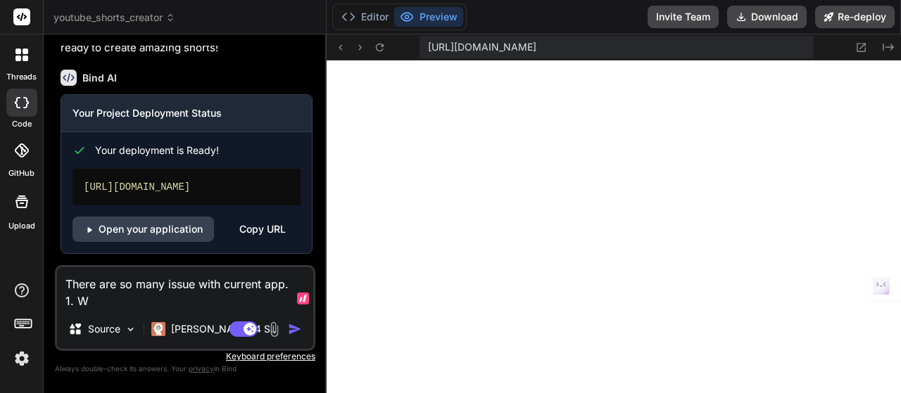
type textarea "x"
type textarea "There are so many issue with current app. 1."
type textarea "x"
type textarea "There are so many issue with current app. 1. W"
type textarea "x"
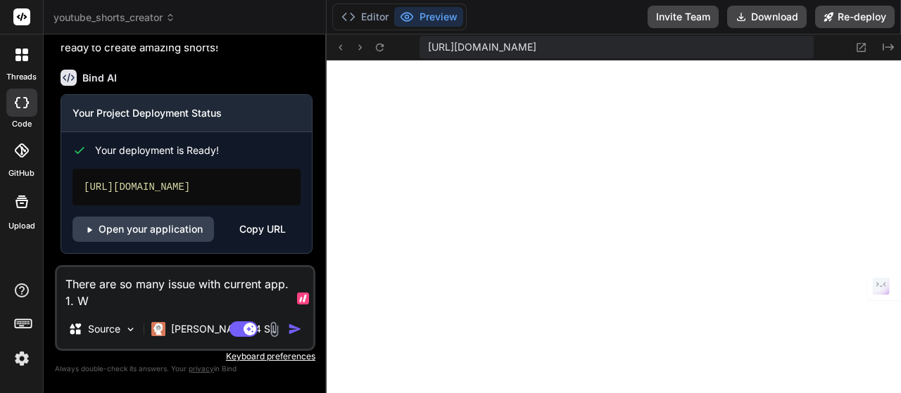
type textarea "There are so many issue with current app. 1."
type textarea "x"
type textarea "There are so many issue with current app. 1. U"
type textarea "x"
type textarea "There are so many issue with current app. 1. Us"
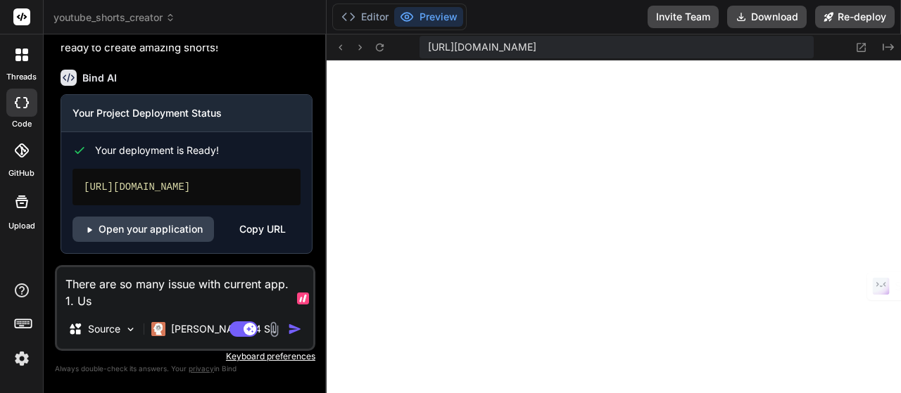
type textarea "x"
type textarea "There are so many issue with current app. 1. Use"
type textarea "x"
type textarea "There are so many issue with current app. 1. Used"
type textarea "x"
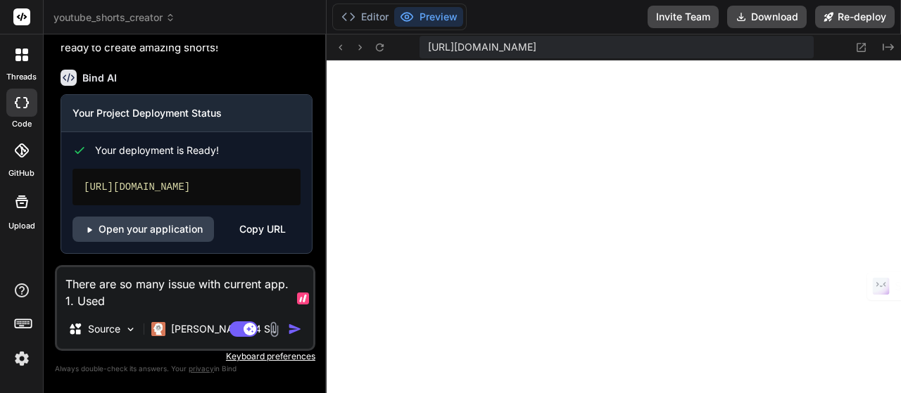
type textarea "There are so many issue with current app. 1. Used"
type textarea "x"
type textarea "There are so many issue with current app. 1. Used Y"
type textarea "x"
type textarea "There are so many issue with current app. 1. Used Yo"
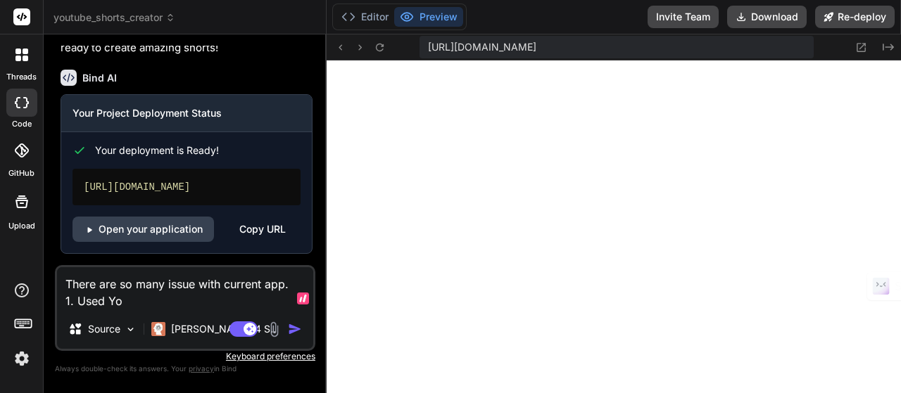
type textarea "x"
type textarea "There are so many issue with current app. 1. Used You"
type textarea "x"
type textarea "There are so many issue with current app. 1. Used Yout"
type textarea "x"
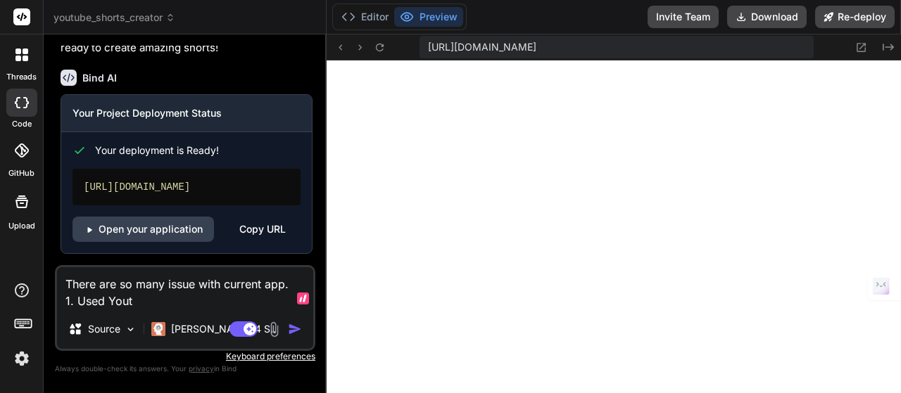
type textarea "There are so many issue with current app. 1. Used Youtu"
type textarea "x"
type textarea "There are so many issue with current app. 1. Used Youtub"
type textarea "x"
type textarea "There are so many issue with current app. 1. Used Youtube"
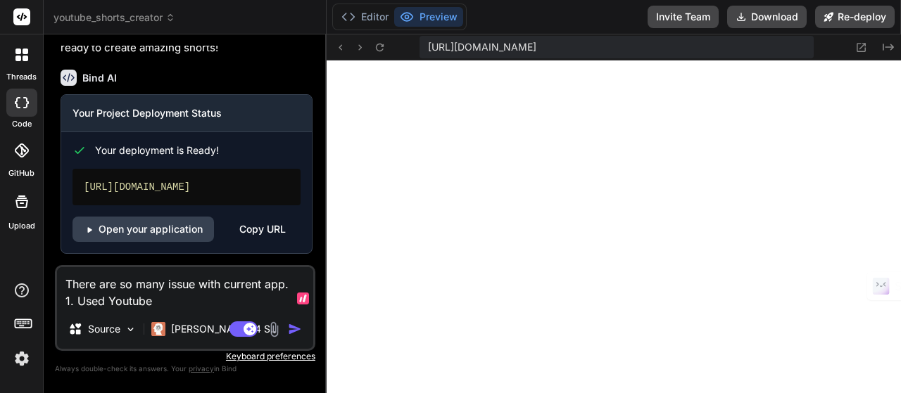
type textarea "x"
type textarea "There are so many issue with current app. 1. Used Youtube"
type textarea "x"
type textarea "There are so many issue with current app. 1. Used Youtube v"
type textarea "x"
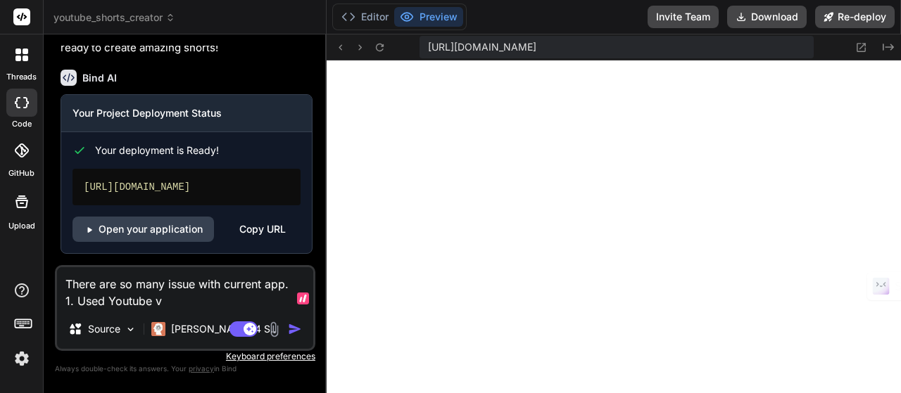
type textarea "There are so many issue with current app. 1. Used Youtube vi"
type textarea "x"
type textarea "There are so many issue with current app. 1. Used Youtube vid"
type textarea "x"
type textarea "There are so many issue with current app. 1. Used Youtube vide"
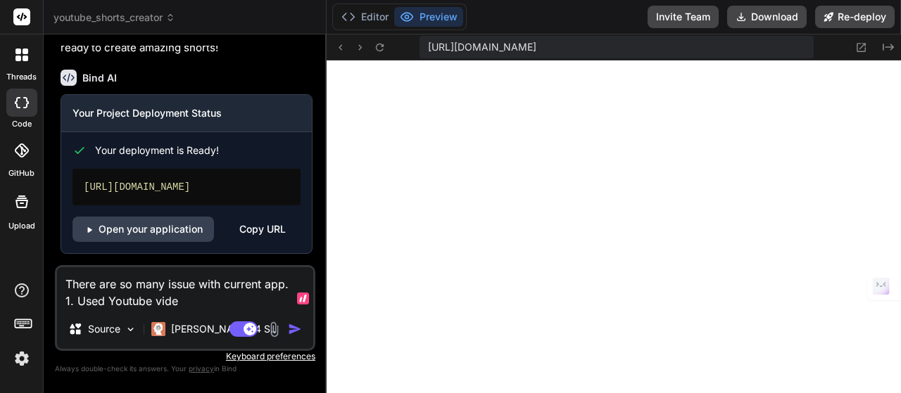
type textarea "x"
type textarea "There are so many issue with current app. 1. Used Youtube video"
type textarea "x"
type textarea "There are so many issue with current app. 1. Used Youtube video u"
type textarea "x"
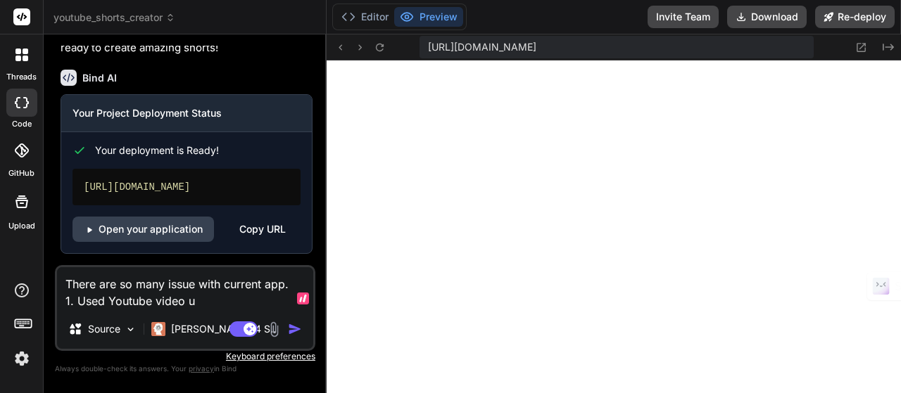
type textarea "There are so many issue with current app. 1. Used Youtube video ur"
type textarea "x"
type textarea "There are so many issue with current app. 1. Used Youtube video url"
type textarea "x"
type textarea "There are so many issue with current app. 1. Used Youtube video url"
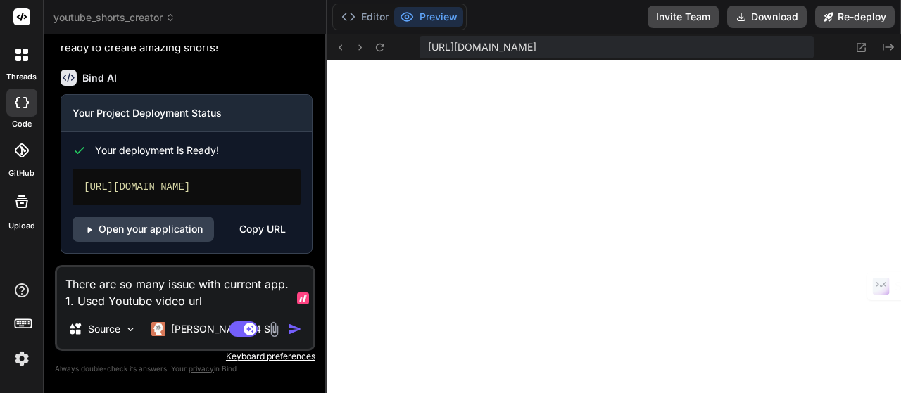
type textarea "x"
type textarea "There are so many issue with current app. 1. Used Youtube video url n"
type textarea "x"
type textarea "There are so many issue with current app. 1. Used Youtube video url no"
type textarea "x"
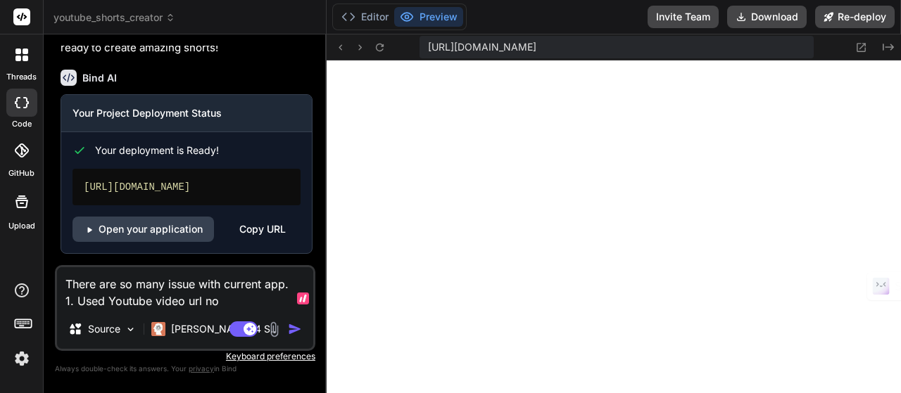
type textarea "There are so many issue with current app. 1. Used Youtube video url not"
type textarea "x"
type textarea "There are so many issue with current app. 1. Used Youtube video url not"
type textarea "x"
type textarea "There are so many issue with current app. 1. Used Youtube video url not s"
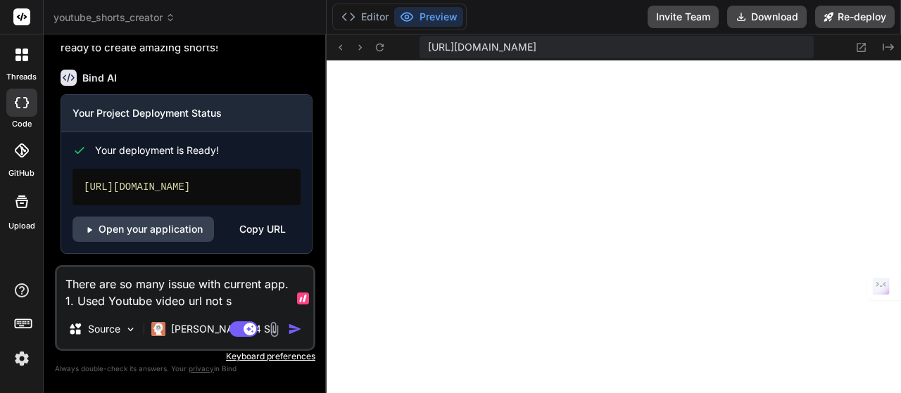
type textarea "x"
type textarea "There are so many issue with current app. 1. Used Youtube video url not sh"
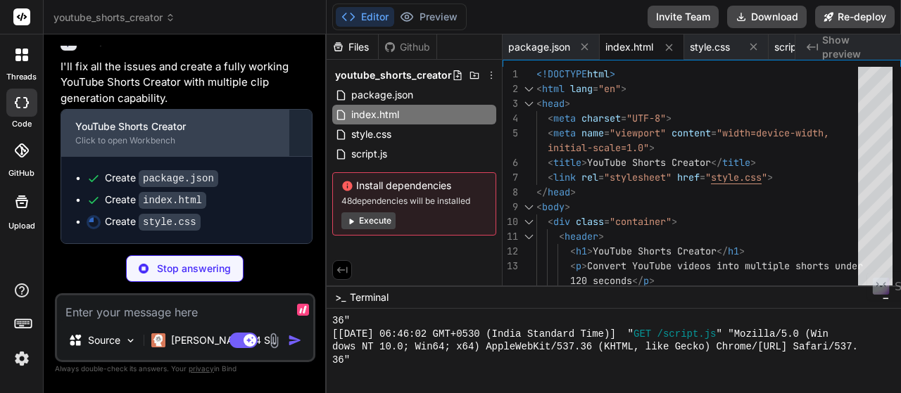
scroll to position [1685, 0]
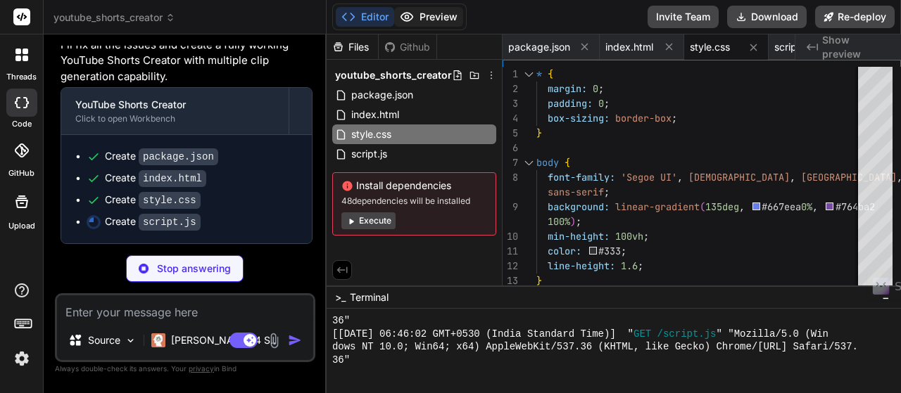
click at [437, 15] on button "Preview" at bounding box center [428, 17] width 69 height 20
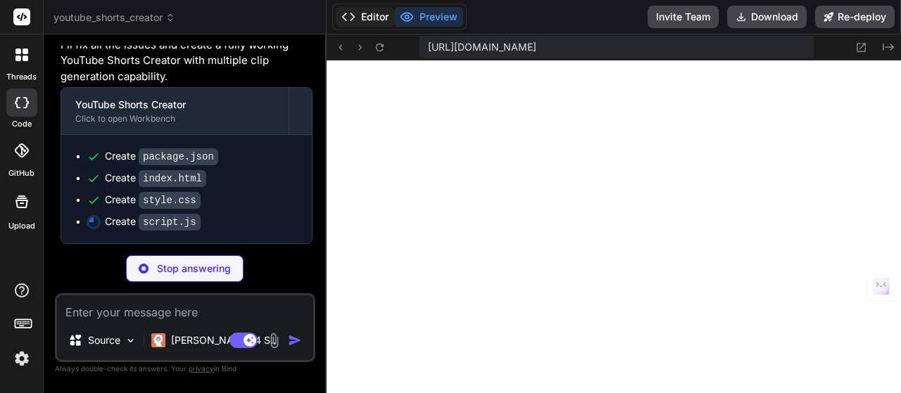
click at [369, 13] on button "Editor" at bounding box center [365, 17] width 58 height 20
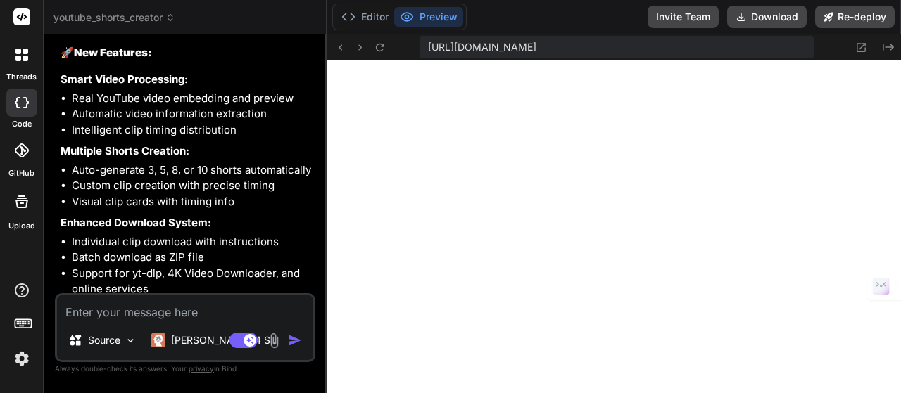
scroll to position [2340, 0]
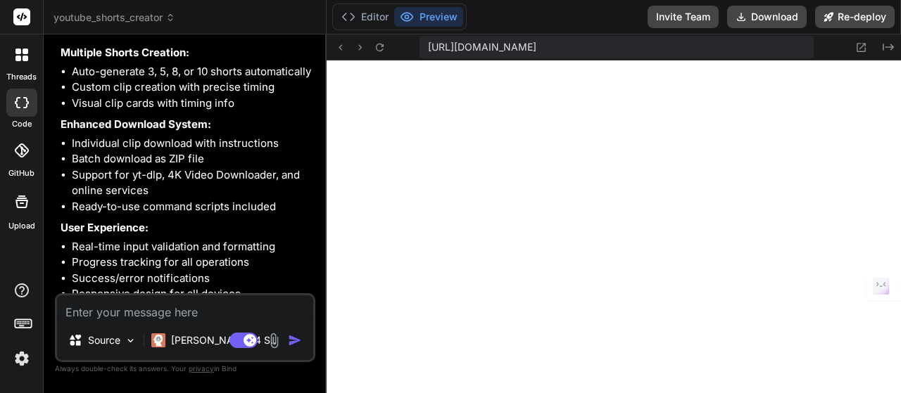
click at [176, 303] on textarea at bounding box center [185, 308] width 256 height 25
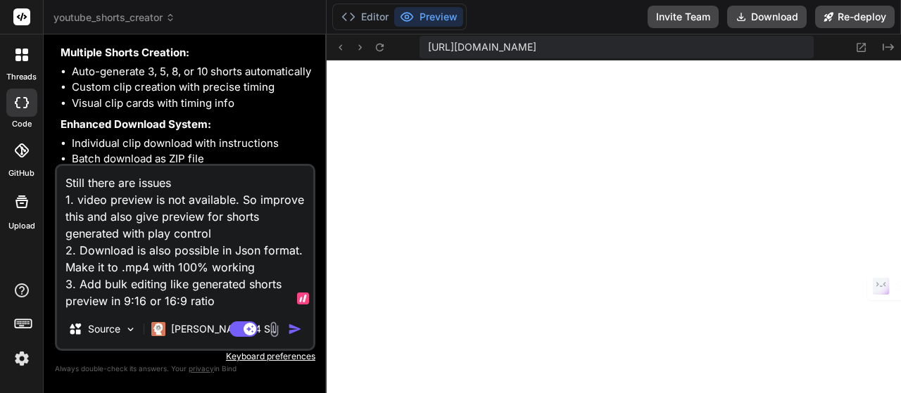
click at [107, 300] on textarea "Still there are issues 1. video preview is not available. So improve this and a…" at bounding box center [185, 238] width 256 height 144
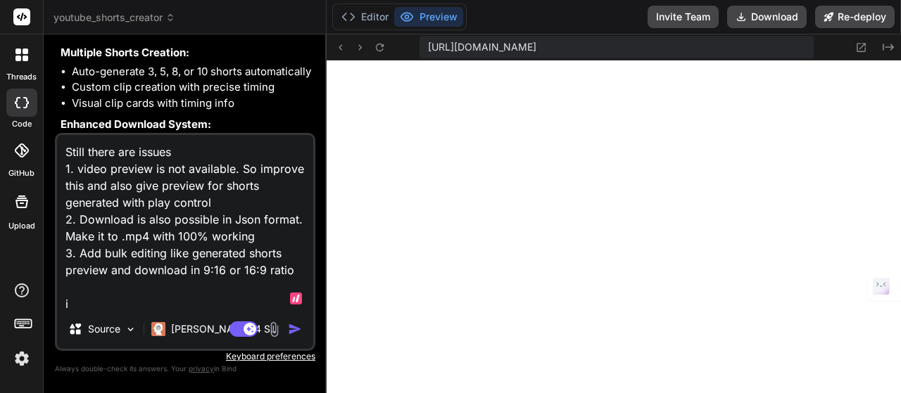
scroll to position [1, 0]
click at [128, 298] on textarea "Still there are issues 1. video preview is not available. So improve this and a…" at bounding box center [185, 222] width 256 height 175
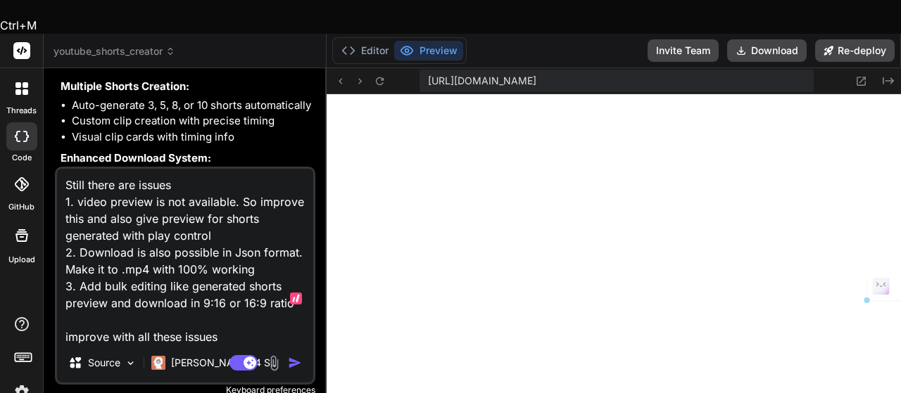
click at [128, 298] on textarea "Still there are issues 1. video preview is not available. So improve this and a…" at bounding box center [185, 256] width 256 height 175
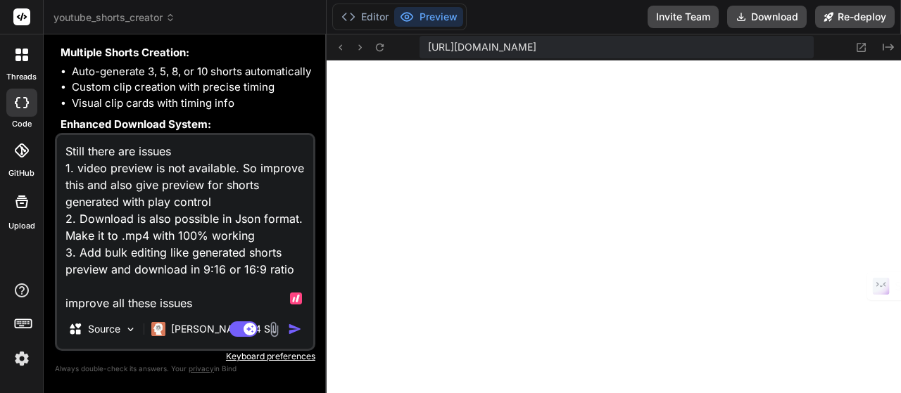
click at [229, 305] on textarea "Still there are issues 1. video preview is not available. So improve this and a…" at bounding box center [185, 222] width 256 height 175
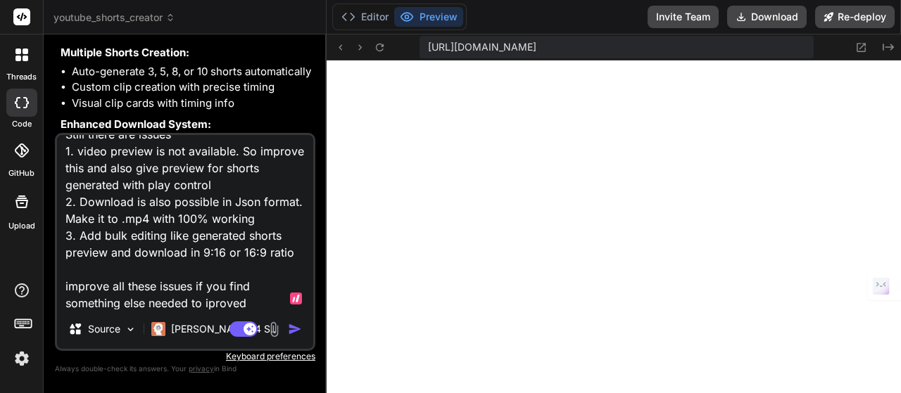
click at [213, 305] on textarea "Still there are issues 1. video preview is not available. So improve this and a…" at bounding box center [185, 222] width 256 height 175
click at [254, 298] on body "threads code GitHub Upload youtube_shorts_creator Created with Pixso. Bind AI W…" at bounding box center [450, 196] width 901 height 393
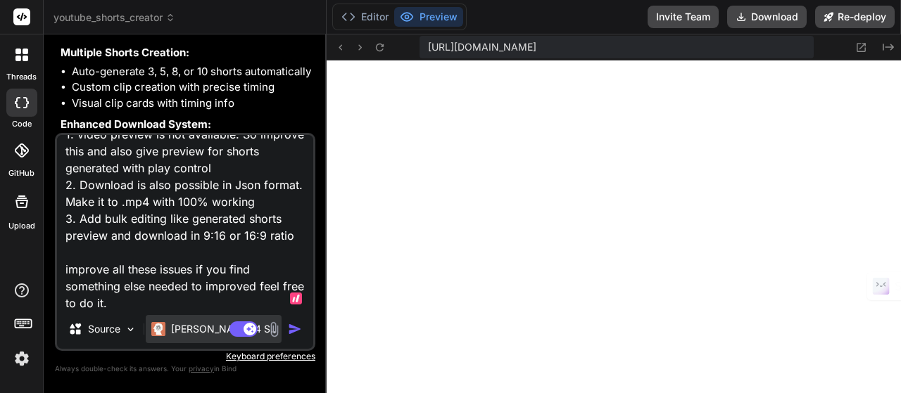
click at [175, 327] on p "[PERSON_NAME] 4 S.." at bounding box center [223, 329] width 105 height 14
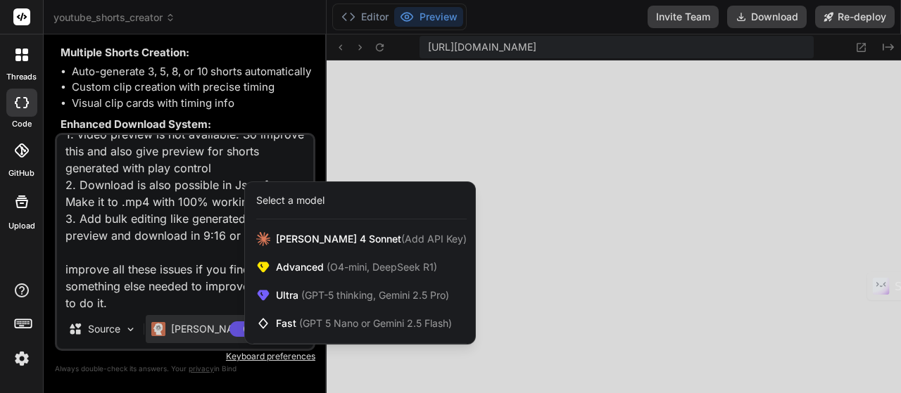
click at [125, 291] on div at bounding box center [450, 196] width 901 height 393
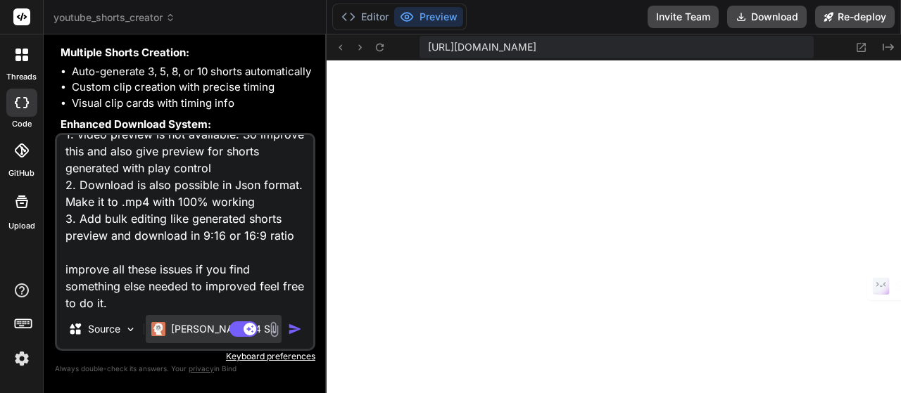
click at [208, 330] on p "[PERSON_NAME] 4 S.." at bounding box center [223, 329] width 105 height 14
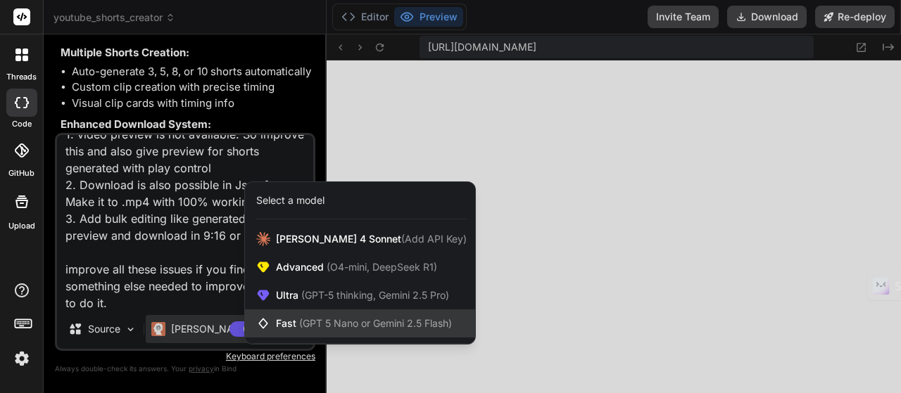
click at [317, 315] on div "Fast (GPT 5 Nano or Gemini 2.5 Flash)" at bounding box center [360, 324] width 230 height 28
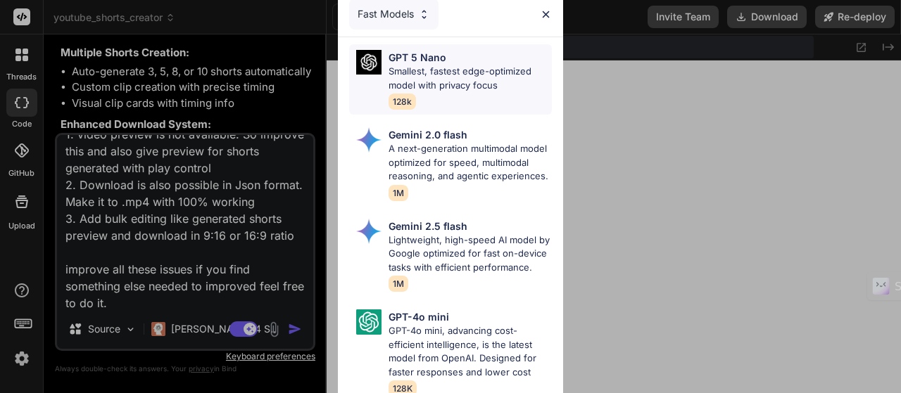
click at [452, 77] on div "GPT 5 Nano Smallest, fastest edge-optimized model with privacy focus 128k" at bounding box center [470, 79] width 163 height 59
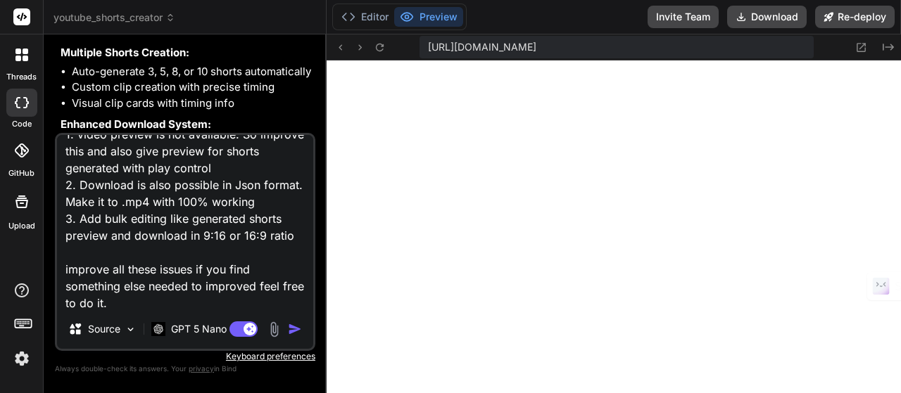
click at [294, 332] on img "button" at bounding box center [295, 329] width 14 height 14
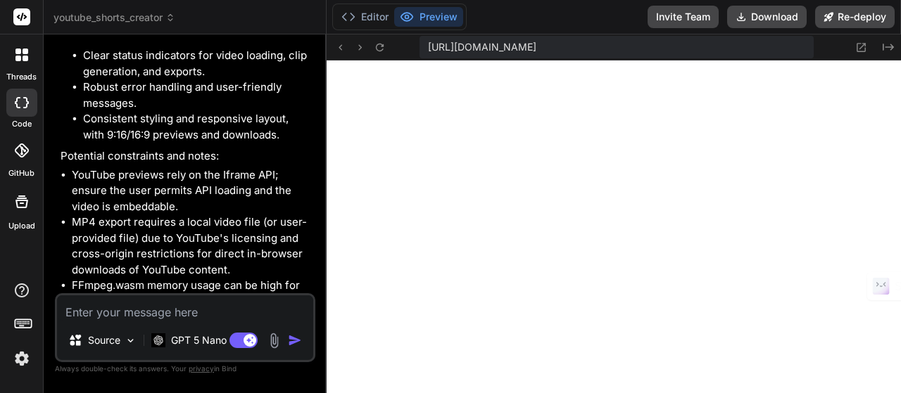
scroll to position [4039, 0]
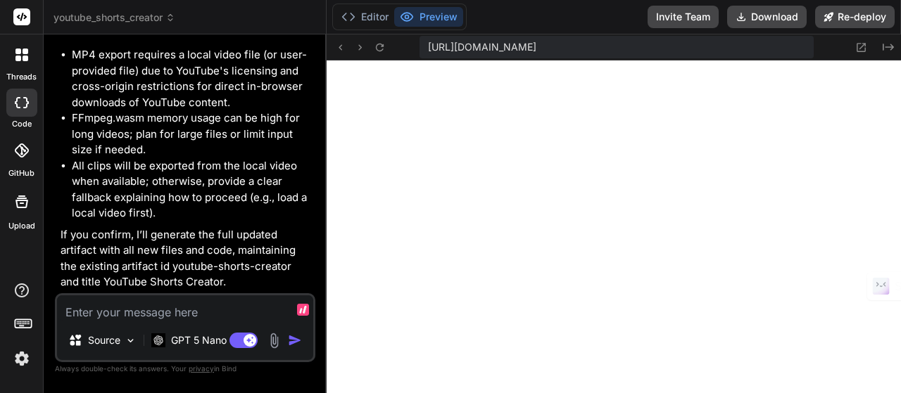
click at [107, 297] on textarea at bounding box center [185, 308] width 256 height 25
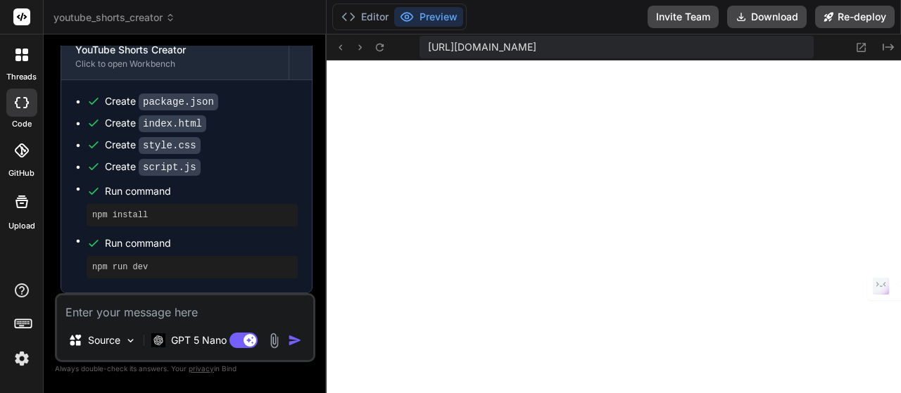
scroll to position [4396, 0]
click at [367, 23] on button "Editor" at bounding box center [365, 17] width 58 height 20
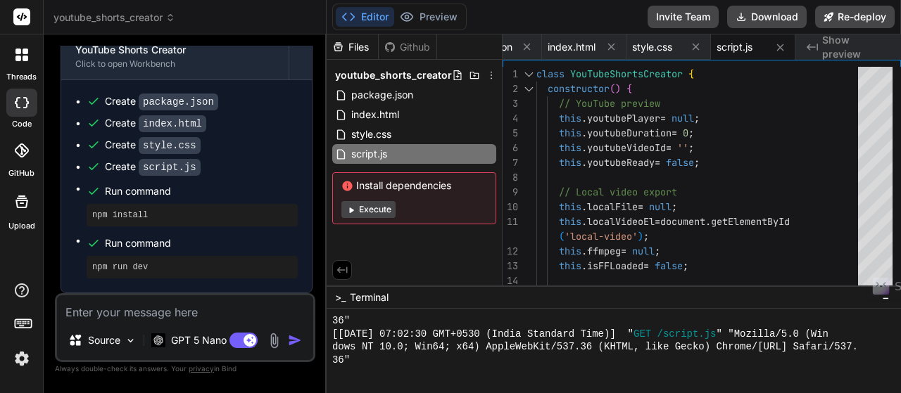
click at [377, 213] on button "Execute" at bounding box center [368, 209] width 54 height 17
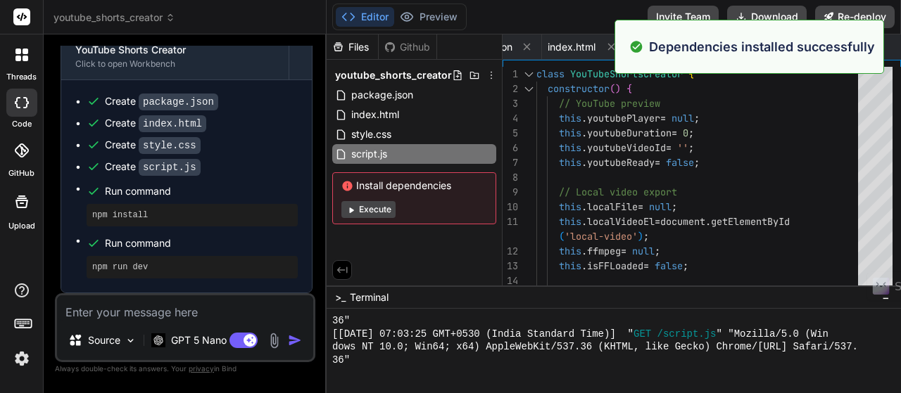
scroll to position [3074, 0]
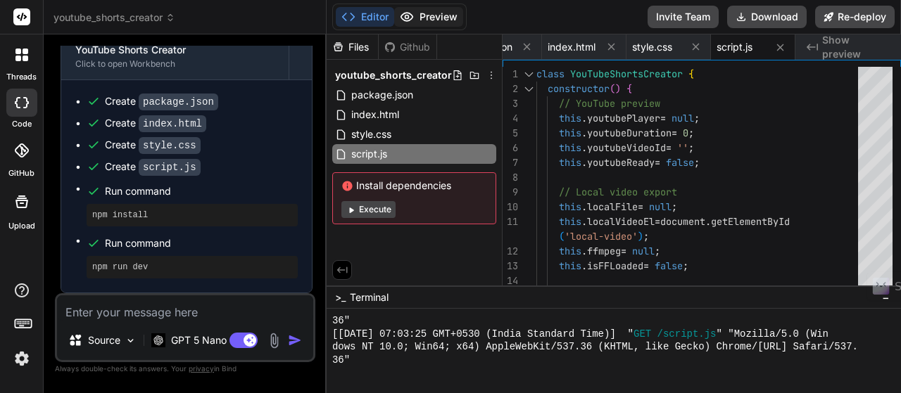
click at [443, 18] on button "Preview" at bounding box center [428, 17] width 69 height 20
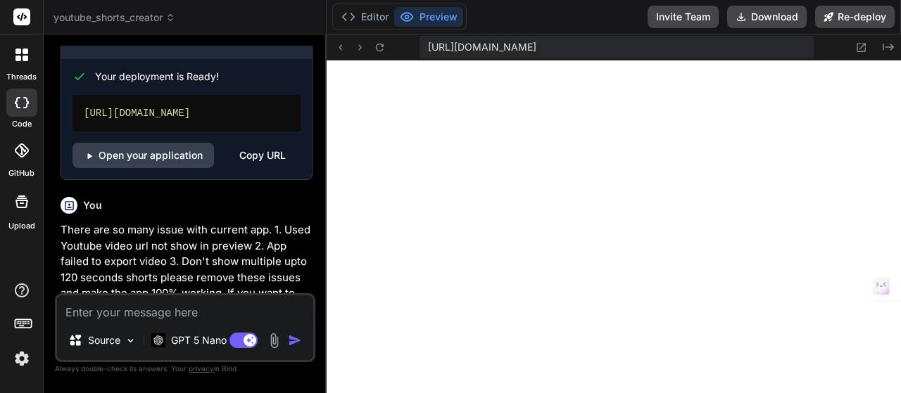
scroll to position [1478, 0]
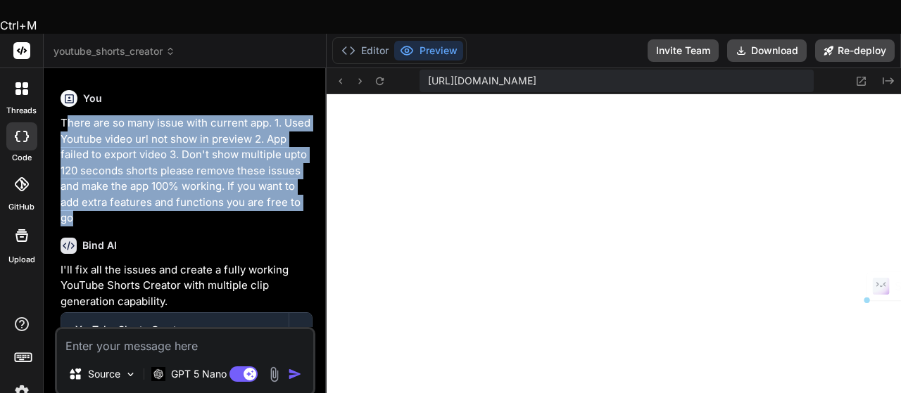
drag, startPoint x: 64, startPoint y: 132, endPoint x: 101, endPoint y: 227, distance: 102.5
click at [101, 227] on p "There are so many issue with current app. 1. Used Youtube video url not show in…" at bounding box center [187, 170] width 252 height 111
click at [100, 227] on p "There are so many issue with current app. 1. Used Youtube video url not show in…" at bounding box center [187, 170] width 252 height 111
click at [95, 227] on p "There are so many issue with current app. 1. Used Youtube video url not show in…" at bounding box center [187, 170] width 252 height 111
drag, startPoint x: 89, startPoint y: 230, endPoint x: 72, endPoint y: 230, distance: 16.2
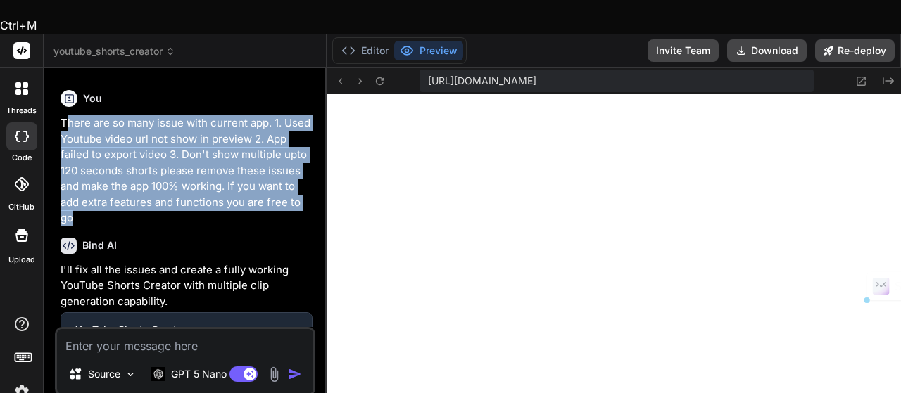
click at [87, 227] on p "There are so many issue with current app. 1. Used Youtube video url not show in…" at bounding box center [187, 170] width 252 height 111
click at [69, 227] on p "There are so many issue with current app. 1. Used Youtube video url not show in…" at bounding box center [187, 170] width 252 height 111
click at [87, 157] on p "There are so many issue with current app. 1. Used Youtube video url not show in…" at bounding box center [187, 170] width 252 height 111
drag, startPoint x: 62, startPoint y: 131, endPoint x: 82, endPoint y: 227, distance: 98.6
click at [83, 227] on p "There are so many issue with current app. 1. Used Youtube video url not show in…" at bounding box center [187, 170] width 252 height 111
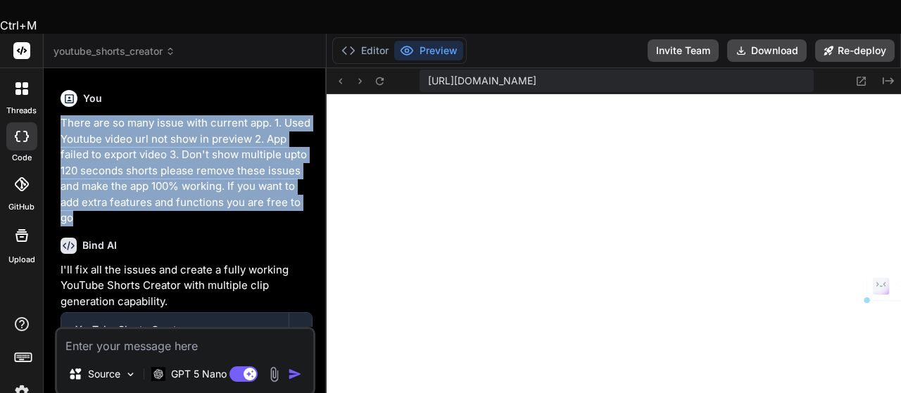
copy p "There are so many issue with current app. 1. Used Youtube video url not show in…"
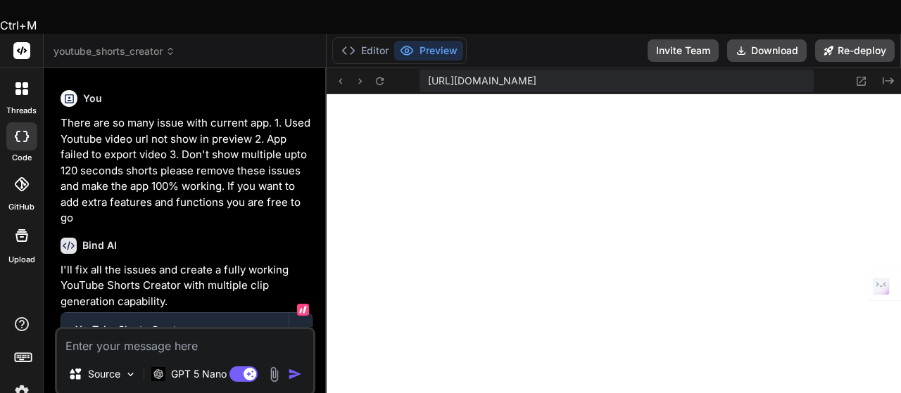
click at [103, 329] on textarea at bounding box center [185, 341] width 256 height 25
paste textarea "There are so many issue with current app. 1. Used Youtube video url not show in…"
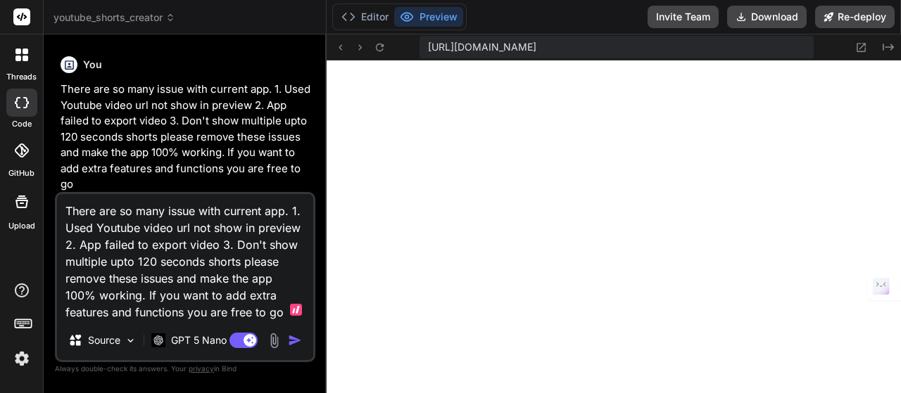
scroll to position [15, 0]
click at [206, 339] on p "GPT 5 Nano" at bounding box center [199, 341] width 56 height 14
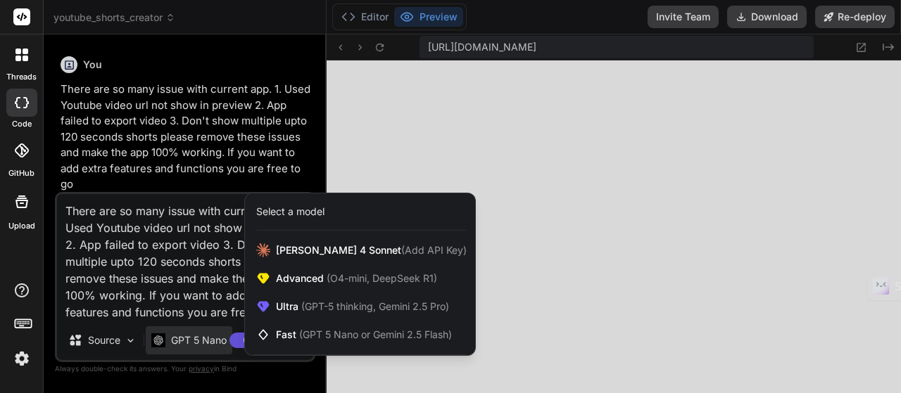
click at [137, 308] on div at bounding box center [450, 196] width 901 height 393
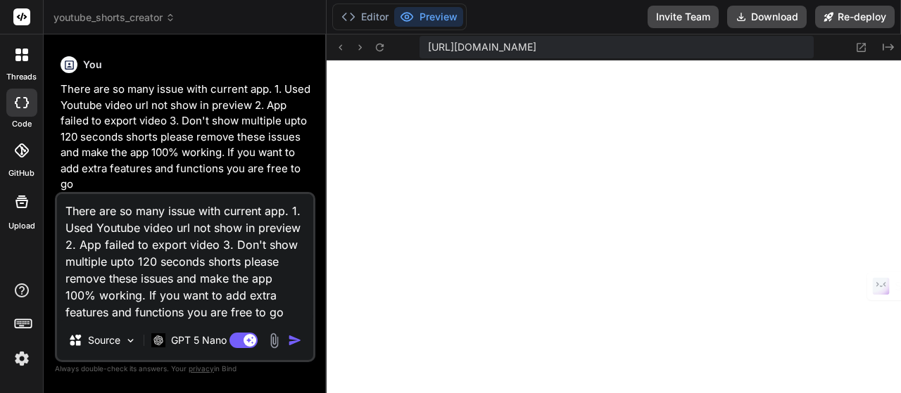
click at [294, 335] on img "button" at bounding box center [295, 341] width 14 height 14
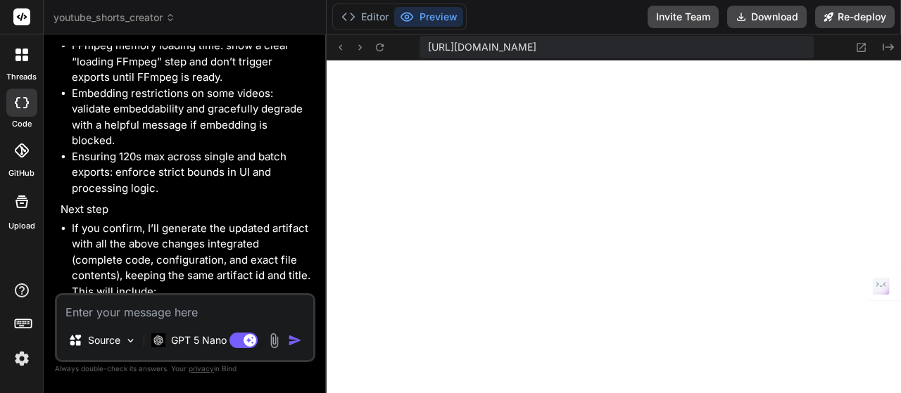
scroll to position [6872, 0]
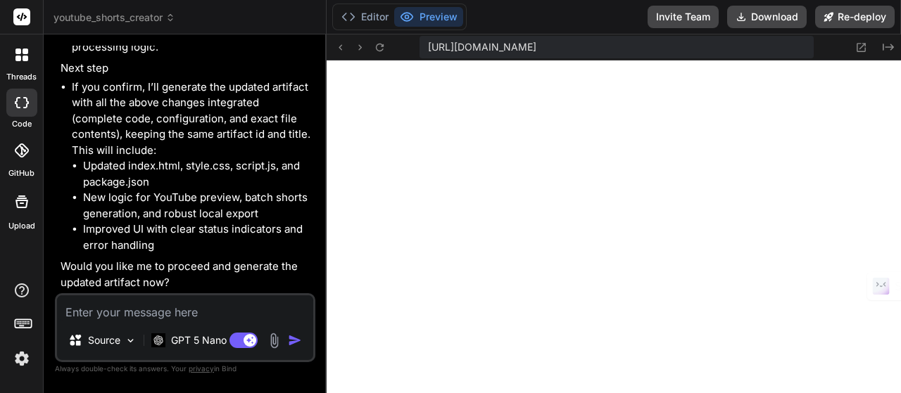
click at [149, 303] on textarea at bounding box center [185, 308] width 256 height 25
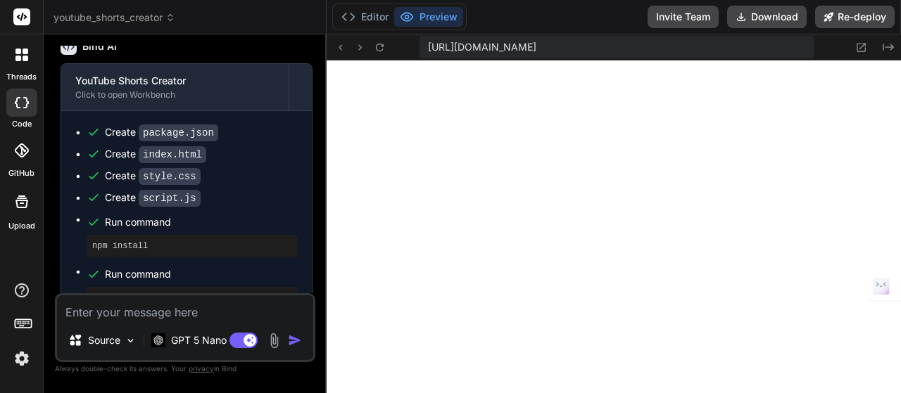
scroll to position [7213, 0]
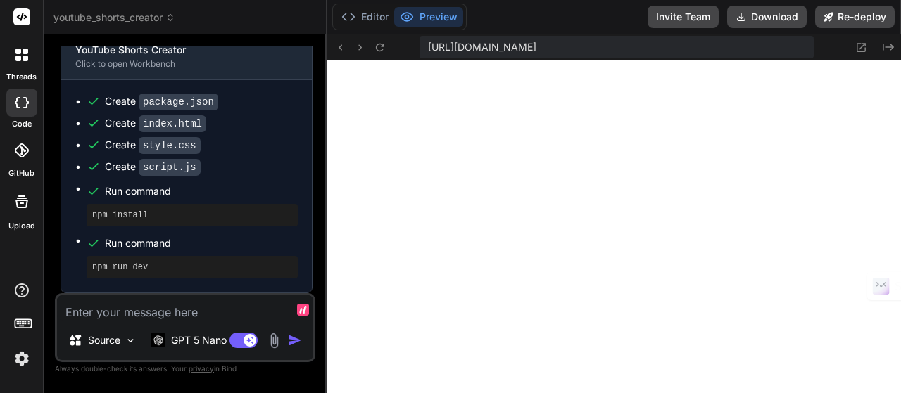
click at [141, 313] on textarea at bounding box center [185, 308] width 256 height 25
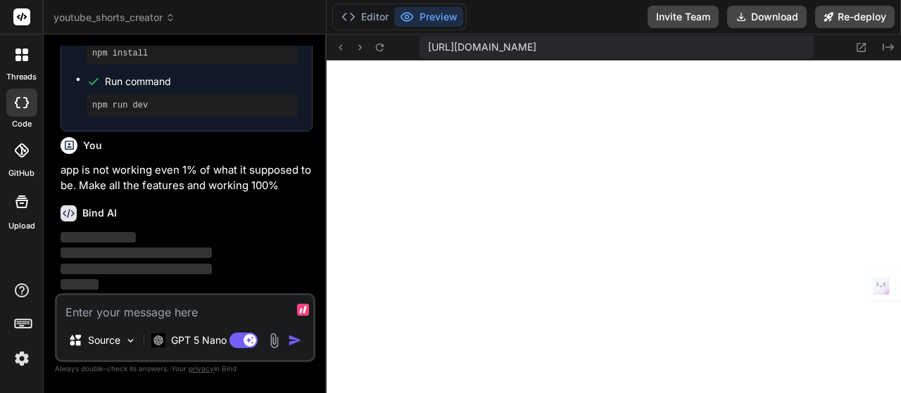
scroll to position [7374, 0]
click at [883, 49] on icon at bounding box center [888, 47] width 11 height 7
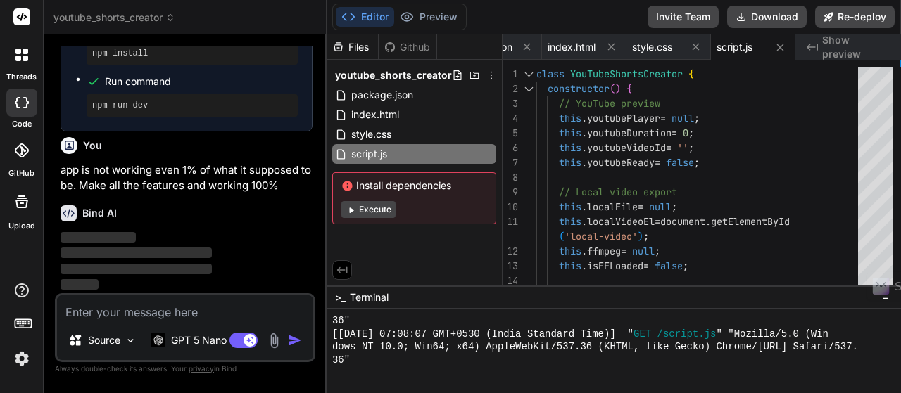
click at [417, 47] on div "Github" at bounding box center [408, 47] width 58 height 14
click at [367, 36] on div "Files" at bounding box center [353, 46] width 52 height 25
click at [405, 47] on div "Github" at bounding box center [408, 47] width 58 height 14
click at [862, 49] on span "Show preview" at bounding box center [856, 47] width 68 height 28
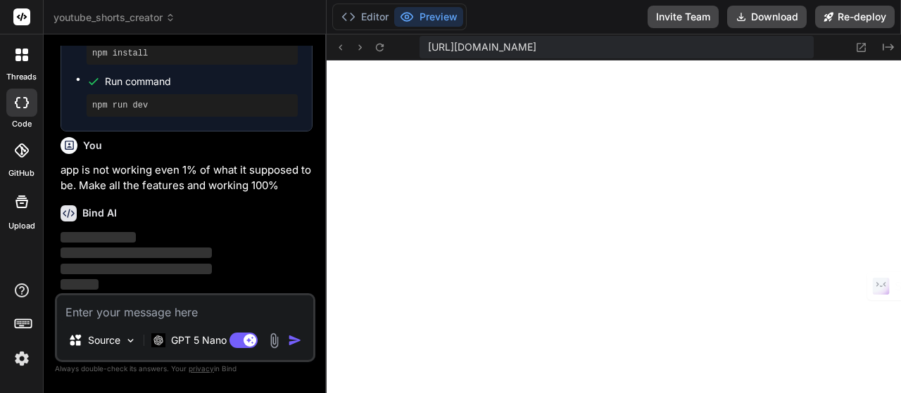
click at [862, 49] on icon at bounding box center [861, 48] width 12 height 12
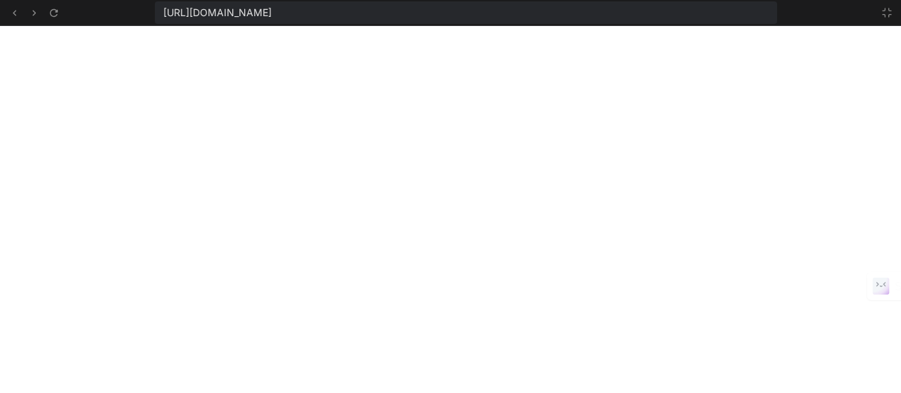
scroll to position [3942, 0]
click at [892, 11] on icon at bounding box center [886, 12] width 11 height 11
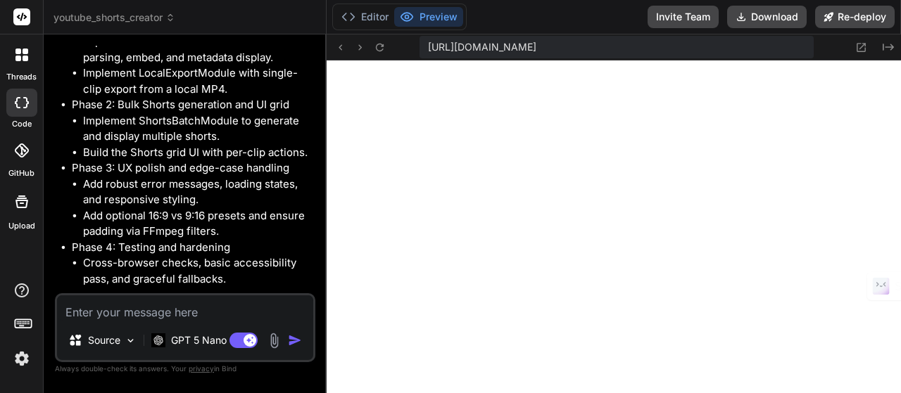
scroll to position [9544, 0]
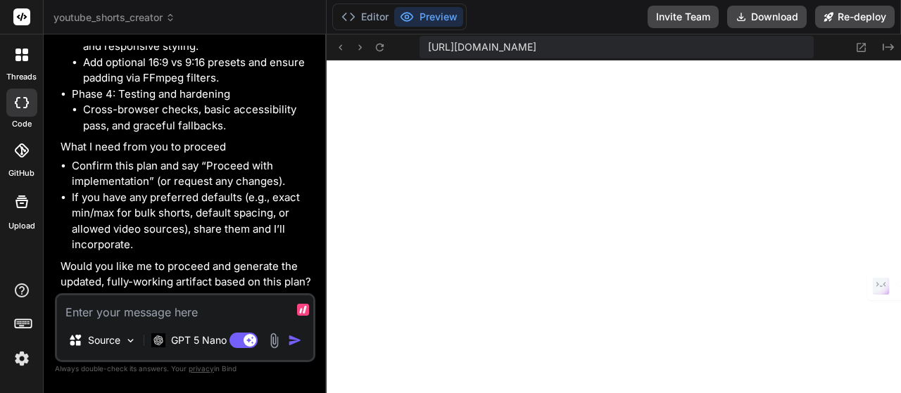
click at [130, 315] on textarea at bounding box center [185, 308] width 256 height 25
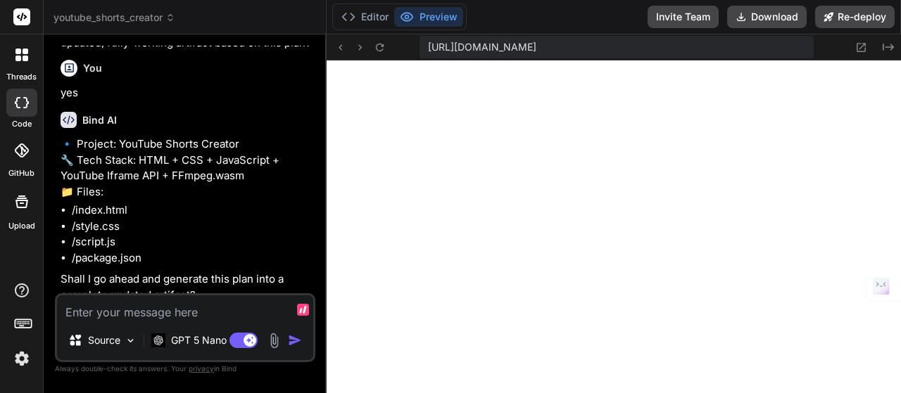
scroll to position [9796, 0]
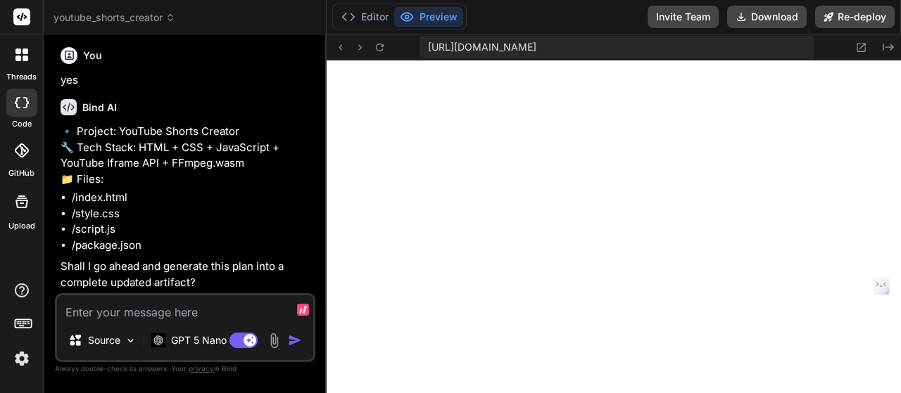
click at [121, 315] on textarea at bounding box center [185, 308] width 256 height 25
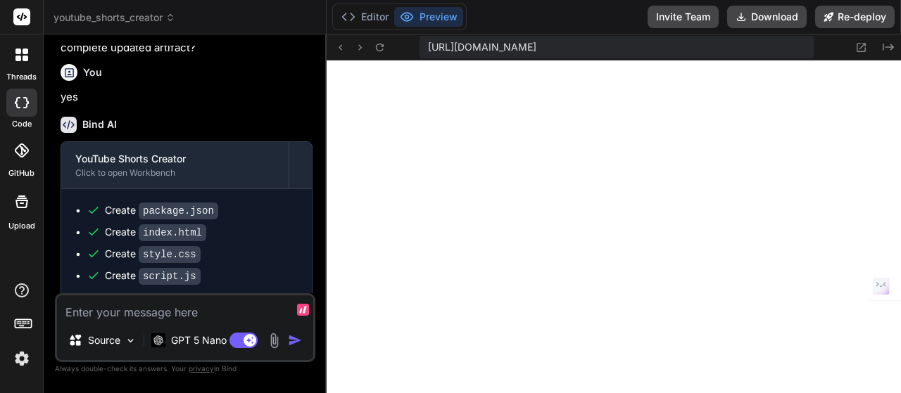
scroll to position [10137, 0]
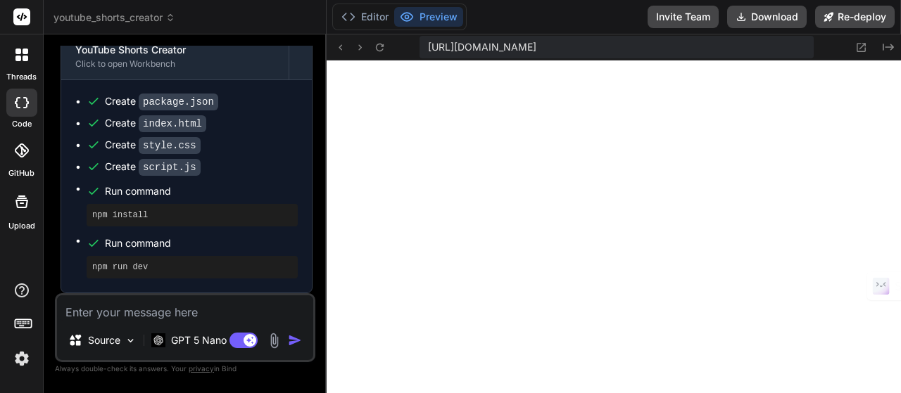
click at [13, 62] on div at bounding box center [22, 55] width 30 height 30
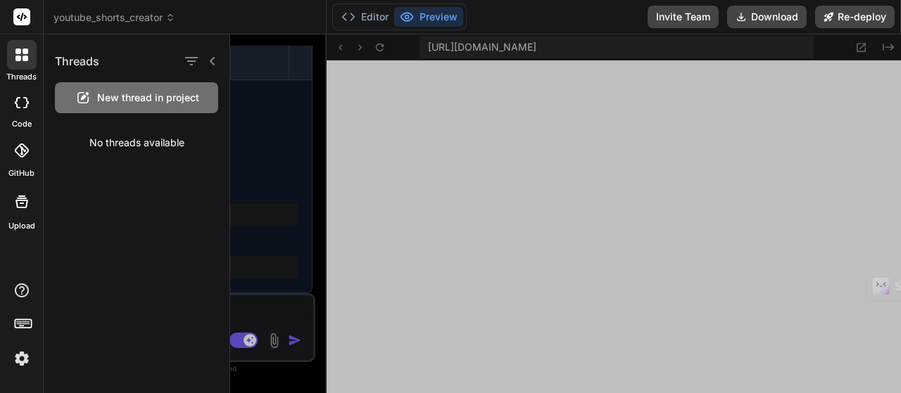
click at [165, 101] on span "New thread in project" at bounding box center [148, 98] width 102 height 14
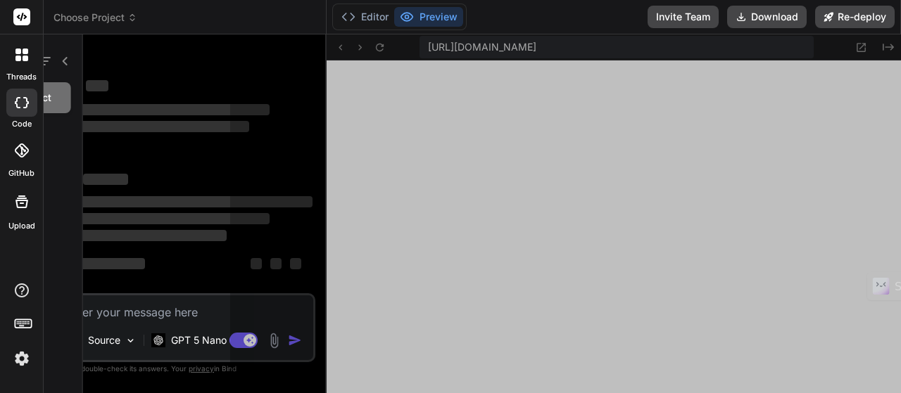
scroll to position [4888, 0]
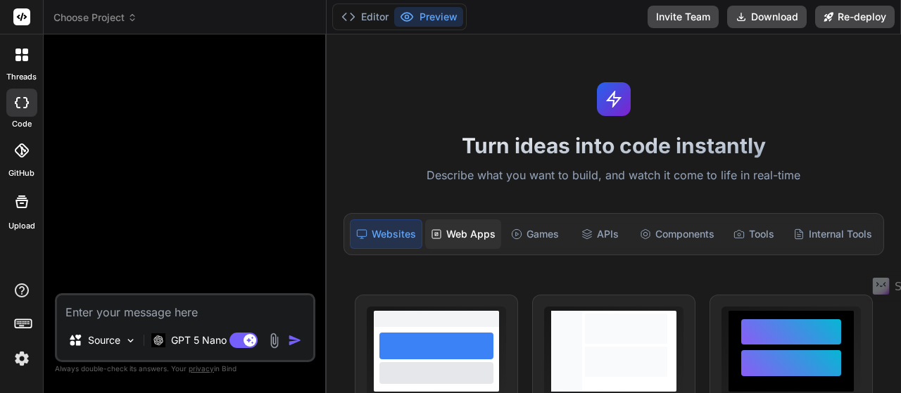
click at [487, 237] on div "Web Apps" at bounding box center [463, 235] width 76 height 30
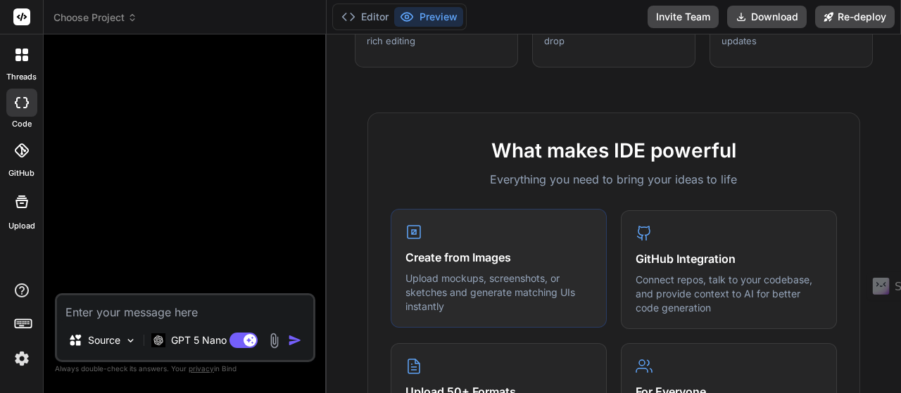
scroll to position [422, 0]
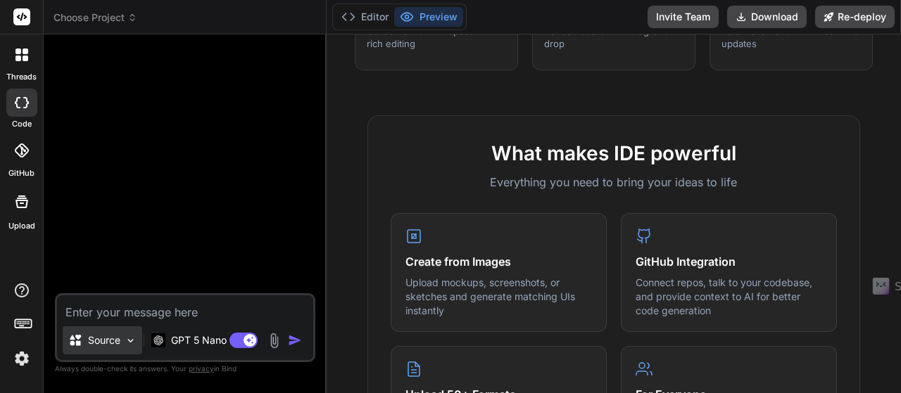
click at [103, 343] on p "Source" at bounding box center [104, 341] width 32 height 14
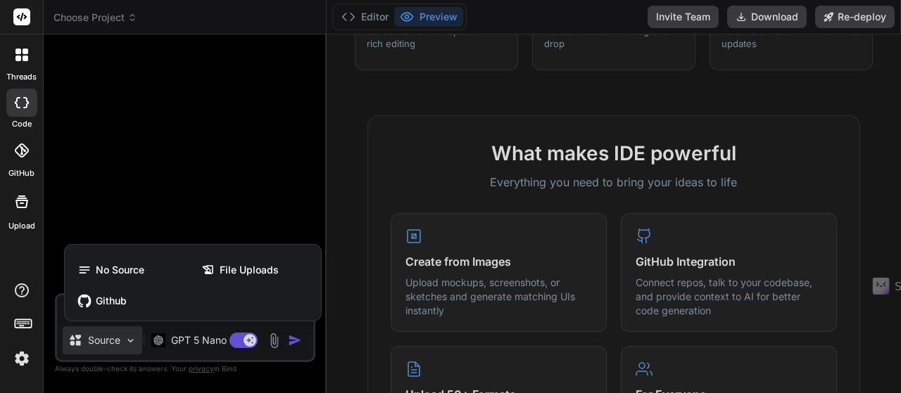
click at [286, 228] on div at bounding box center [450, 196] width 901 height 393
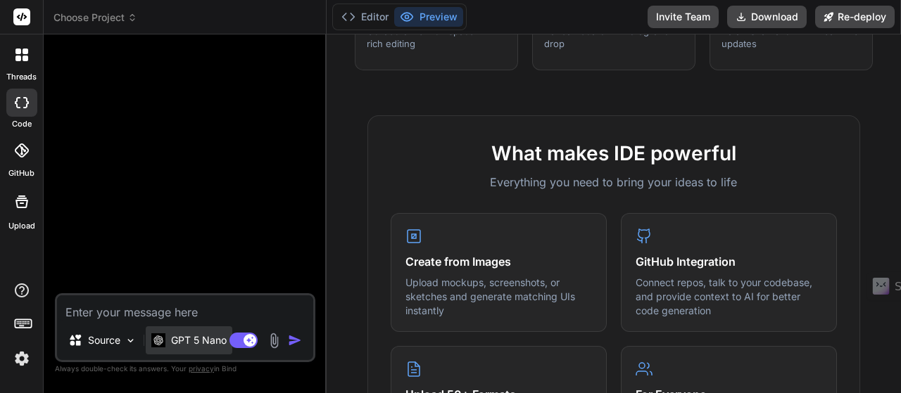
click at [201, 346] on p "GPT 5 Nano" at bounding box center [199, 341] width 56 height 14
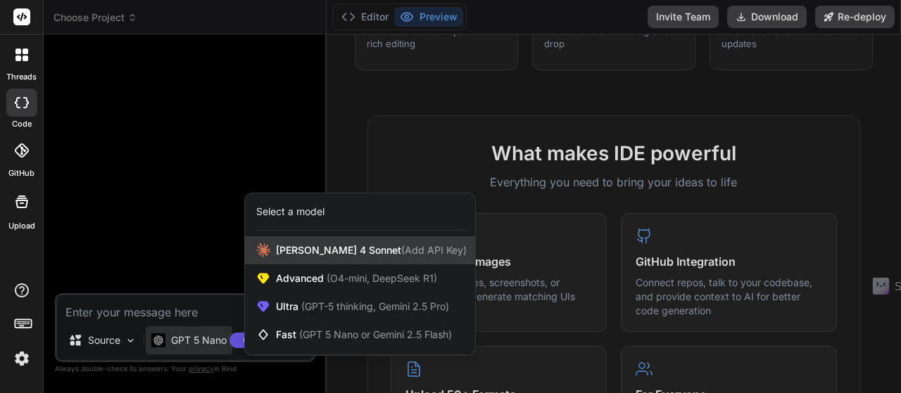
click at [339, 253] on span "Claude 4 Sonnet (Add API Key)" at bounding box center [371, 251] width 191 height 14
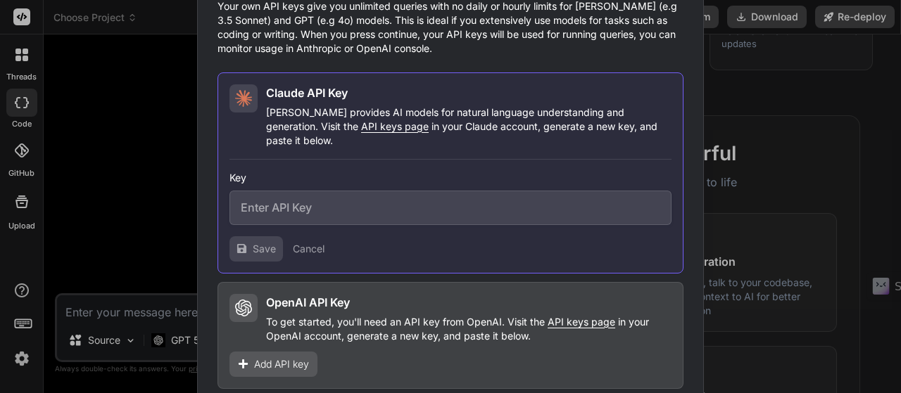
click at [353, 211] on input "text" at bounding box center [450, 208] width 442 height 34
click at [309, 242] on button "Cancel" at bounding box center [309, 249] width 32 height 14
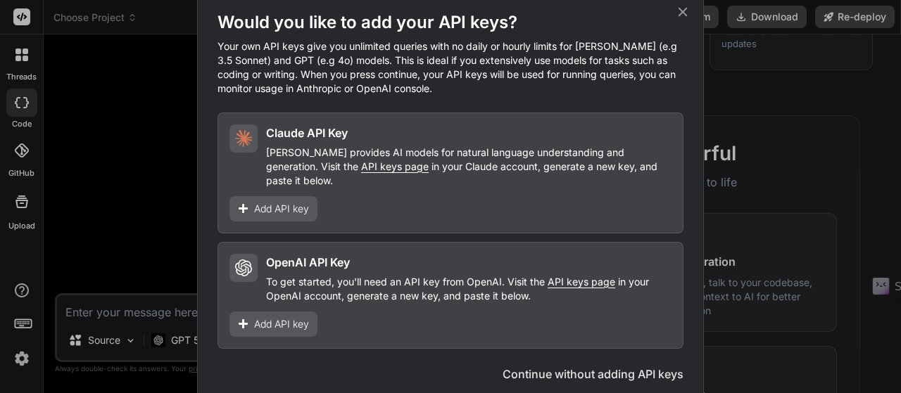
click at [591, 370] on button "Continue without adding API keys" at bounding box center [593, 374] width 181 height 17
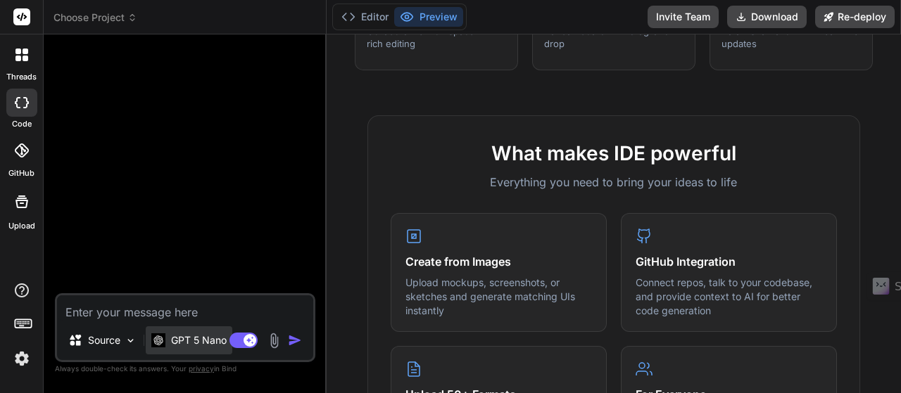
click at [168, 341] on div "GPT 5 Nano" at bounding box center [188, 341] width 75 height 14
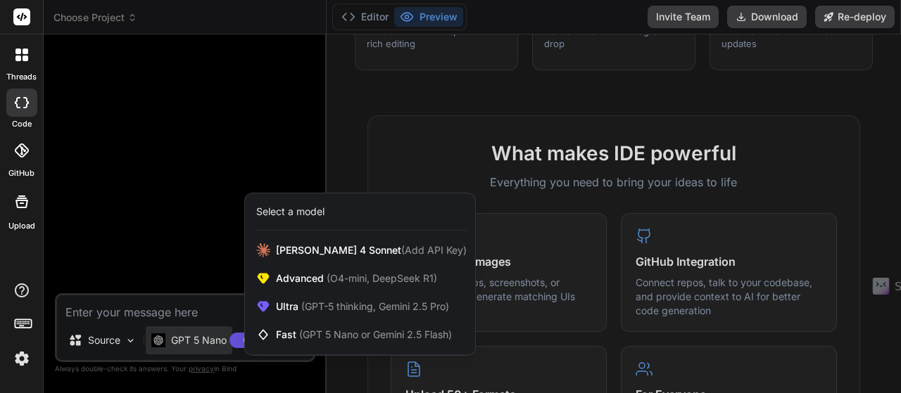
click at [220, 254] on div at bounding box center [450, 196] width 901 height 393
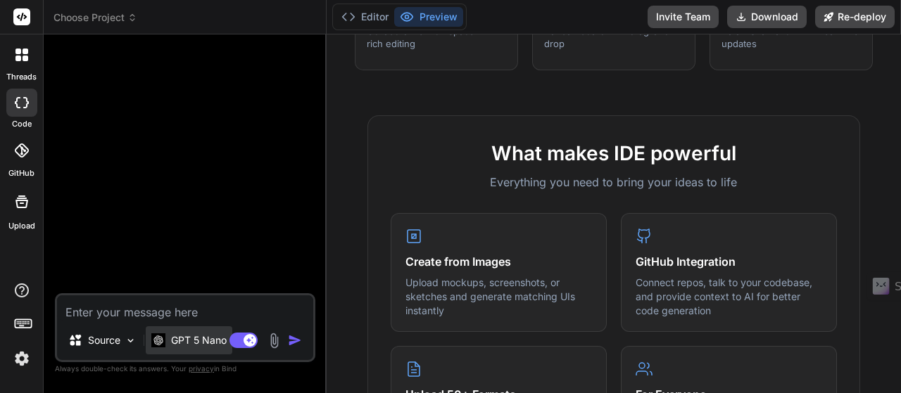
click at [187, 336] on p "GPT 5 Nano" at bounding box center [199, 341] width 56 height 14
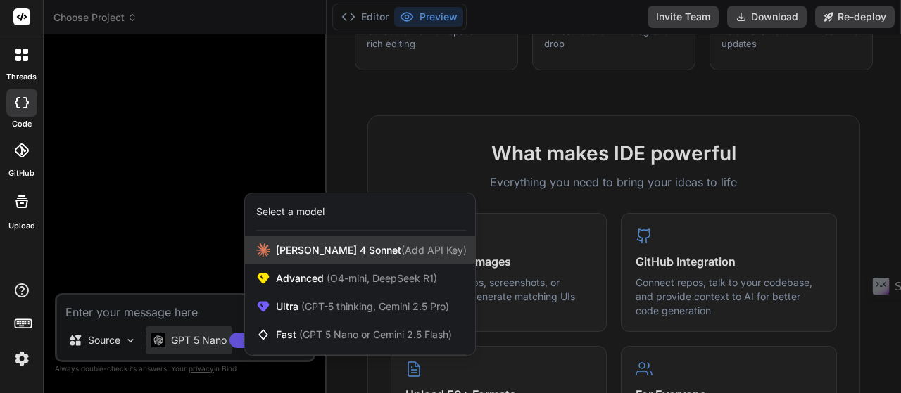
click at [308, 253] on span "Claude 4 Sonnet (Add API Key)" at bounding box center [371, 251] width 191 height 14
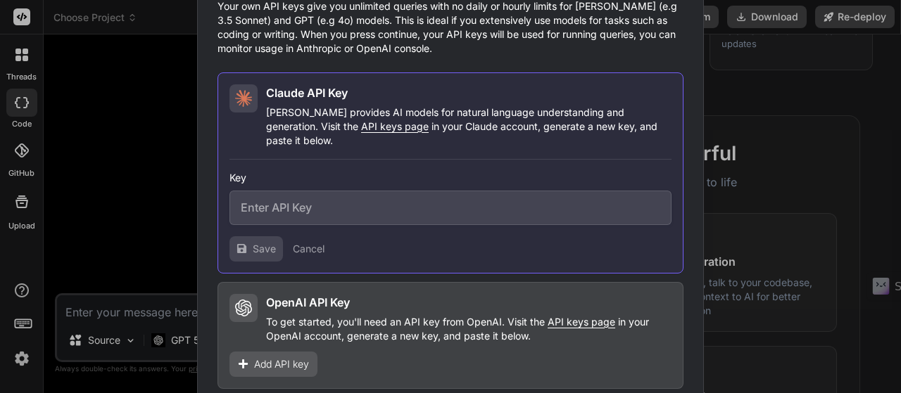
click at [144, 284] on div "Would you like to add your API keys? Your own API keys give you unlimited queri…" at bounding box center [450, 196] width 901 height 393
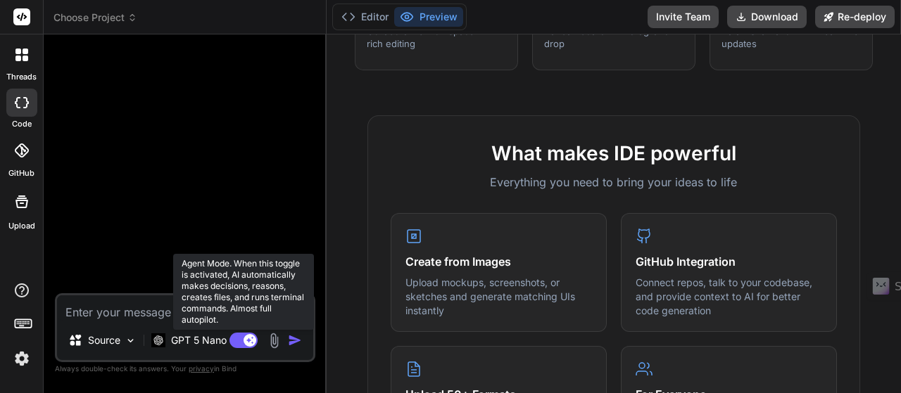
click at [238, 339] on rect at bounding box center [243, 340] width 28 height 15
click at [246, 336] on rect at bounding box center [243, 340] width 28 height 15
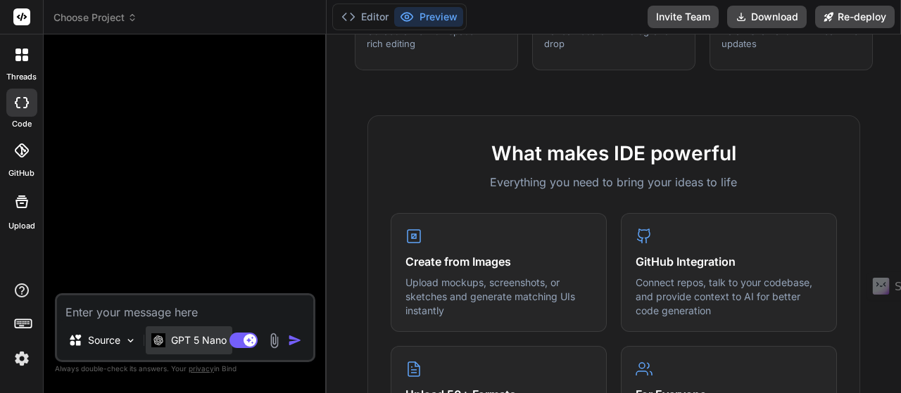
click at [169, 346] on div "GPT 5 Nano" at bounding box center [188, 341] width 75 height 14
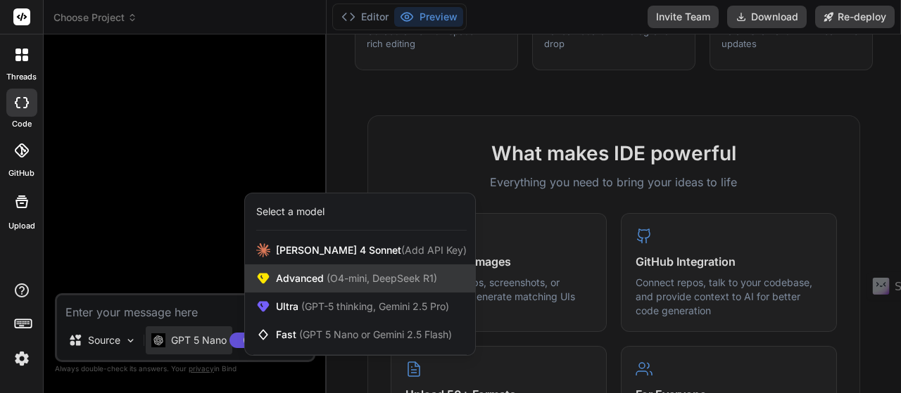
click at [332, 284] on span "(O4-mini, DeepSeek R1)" at bounding box center [380, 278] width 113 height 12
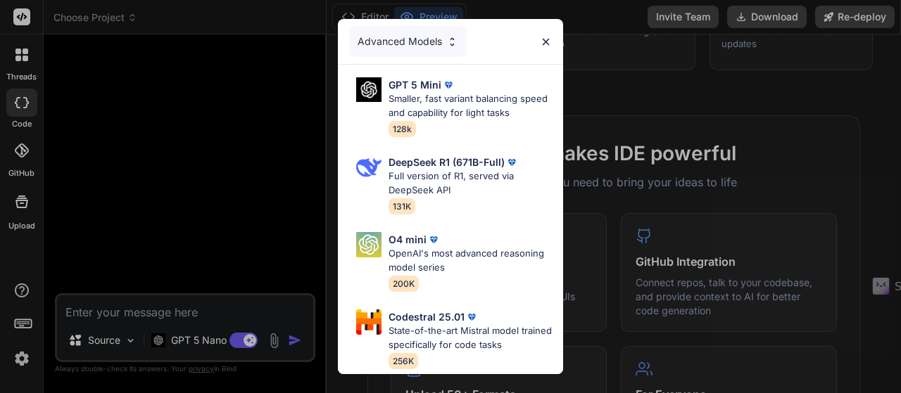
click at [408, 26] on div "Advanced Models" at bounding box center [408, 41] width 118 height 31
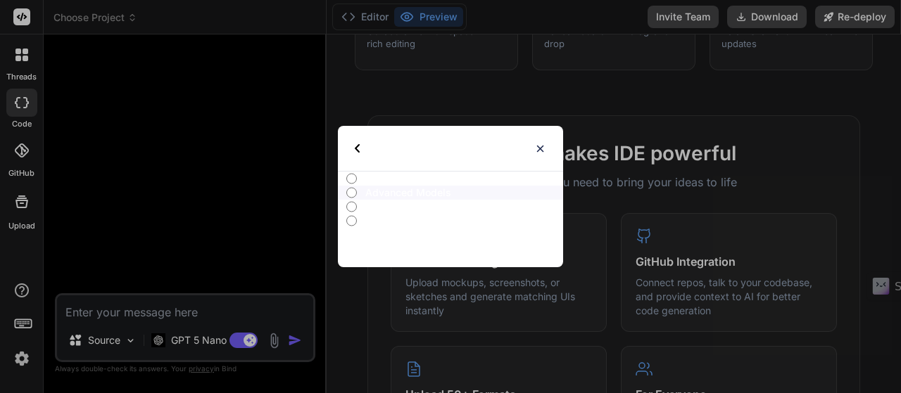
click at [360, 143] on div "Select type" at bounding box center [392, 148] width 75 height 45
click at [358, 147] on img at bounding box center [357, 148] width 5 height 8
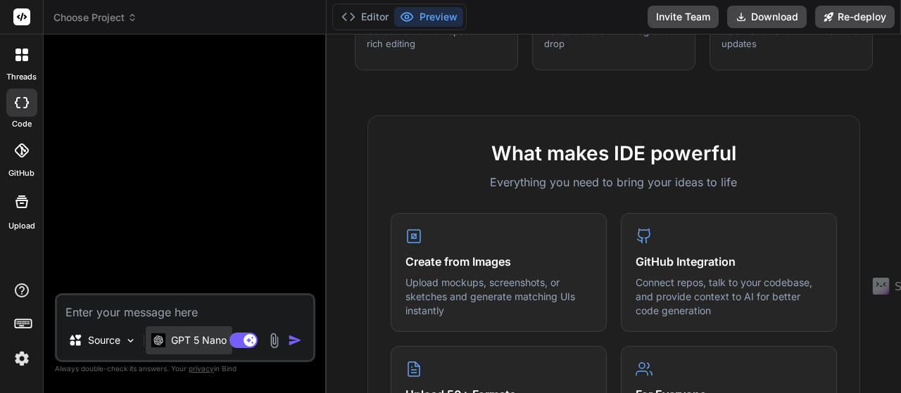
click at [172, 346] on p "GPT 5 Nano" at bounding box center [199, 341] width 56 height 14
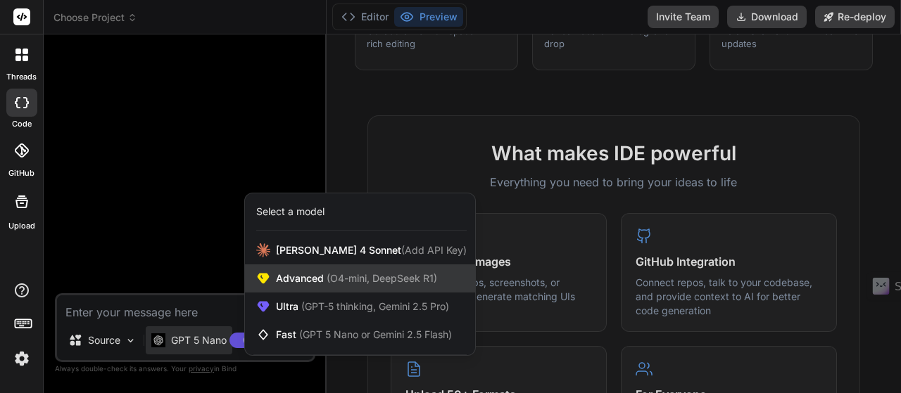
click at [377, 284] on span "(O4-mini, DeepSeek R1)" at bounding box center [380, 278] width 113 height 12
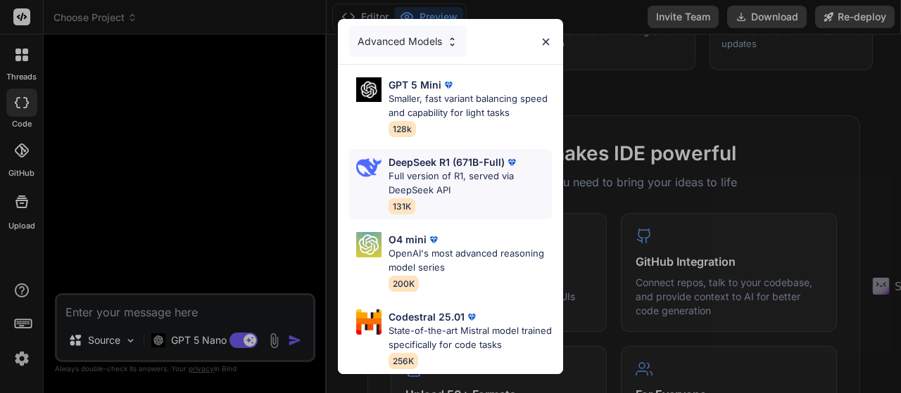
click at [487, 186] on p "Full version of R1, served via DeepSeek API" at bounding box center [470, 183] width 163 height 27
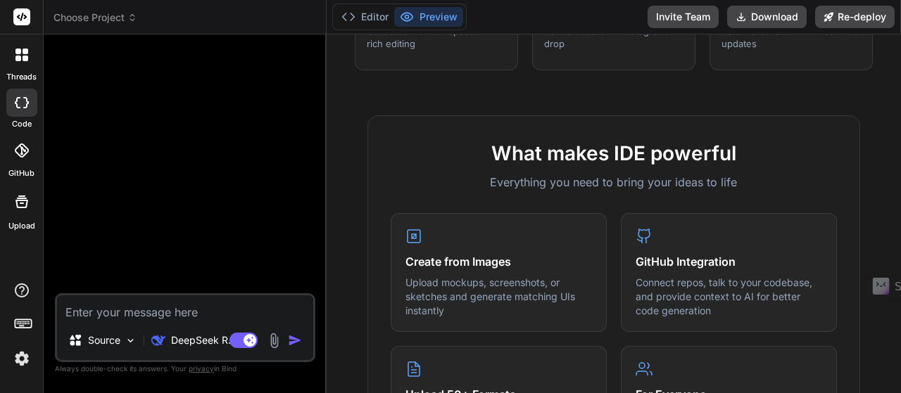
click at [132, 319] on textarea at bounding box center [185, 308] width 256 height 25
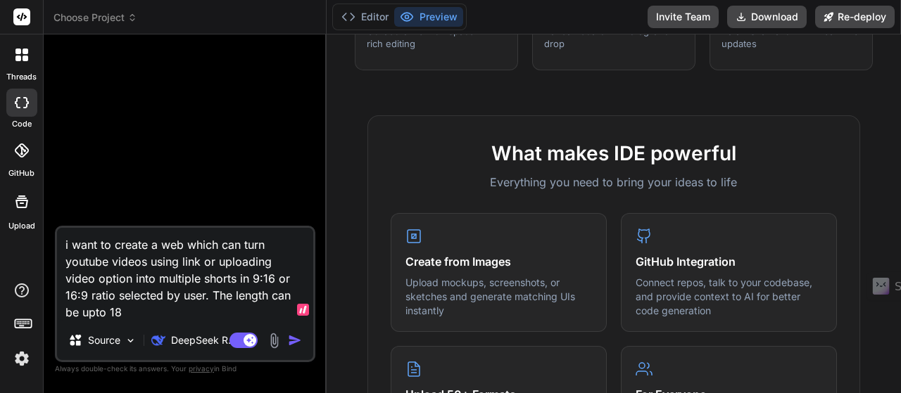
click at [213, 298] on textarea "i want to create a web which can turn youtube videos using link or uploading vi…" at bounding box center [185, 274] width 256 height 93
click at [209, 295] on textarea "i want to create a web which can turn youtube videos using link or uploading vi…" at bounding box center [185, 274] width 256 height 93
click at [173, 319] on textarea "i want to create a web which can turn youtube videos using link or uploading vi…" at bounding box center [185, 274] width 256 height 93
click at [173, 318] on textarea "i want to create a web which can turn youtube videos using link or uploading vi…" at bounding box center [185, 274] width 256 height 93
click at [303, 294] on textarea "i want to create a web which can turn youtube videos using link or uploading vi…" at bounding box center [185, 274] width 256 height 93
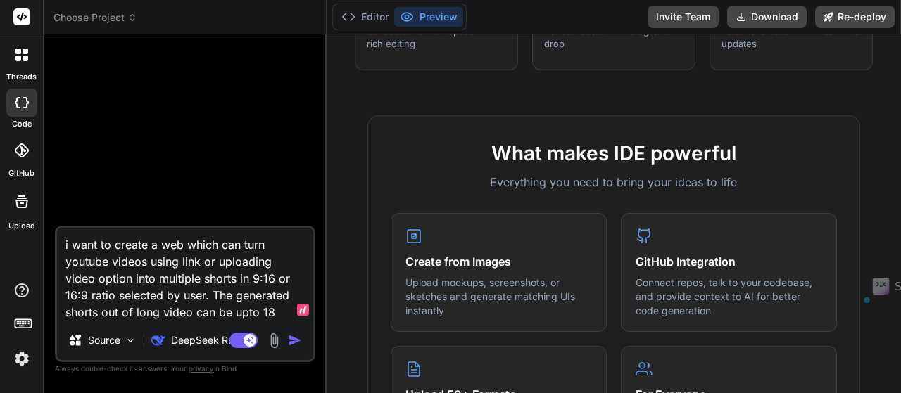
click at [303, 294] on textarea "i want to create a web which can turn youtube videos using link or uploading vi…" at bounding box center [185, 274] width 256 height 93
paste textarea "length"
click at [274, 309] on div at bounding box center [277, 311] width 70 height 20
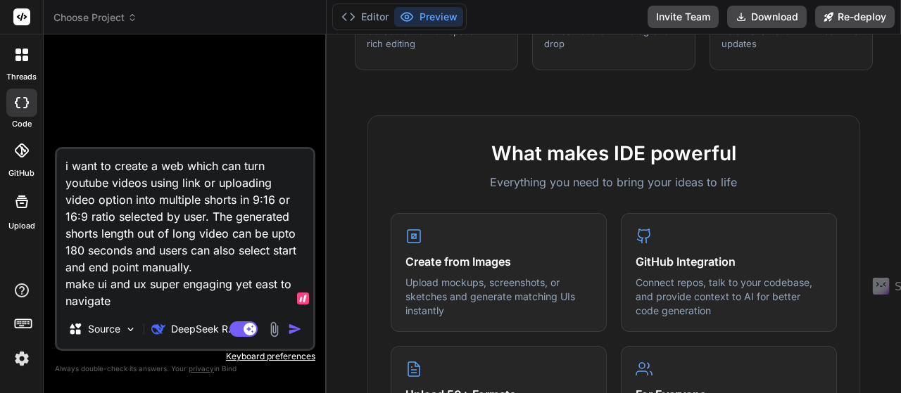
click at [186, 257] on textarea "i want to create a web which can turn youtube videos using link or uploading vi…" at bounding box center [185, 229] width 256 height 160
click at [182, 267] on textarea "i want to create a web which can turn youtube videos using link or uploading vi…" at bounding box center [185, 229] width 256 height 160
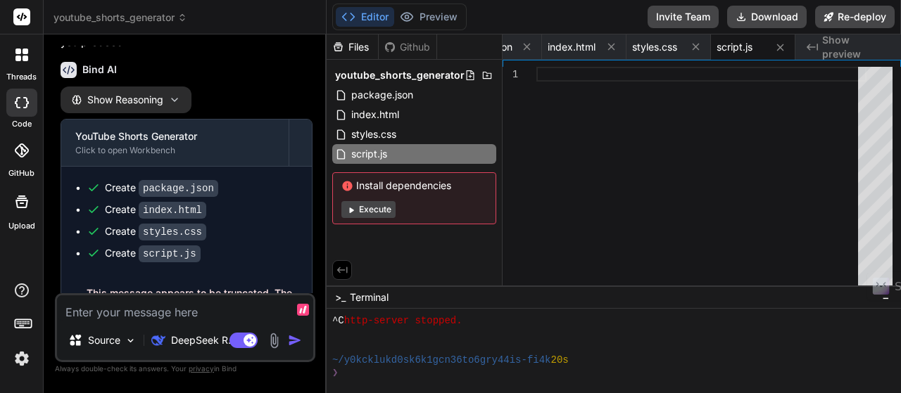
scroll to position [736, 0]
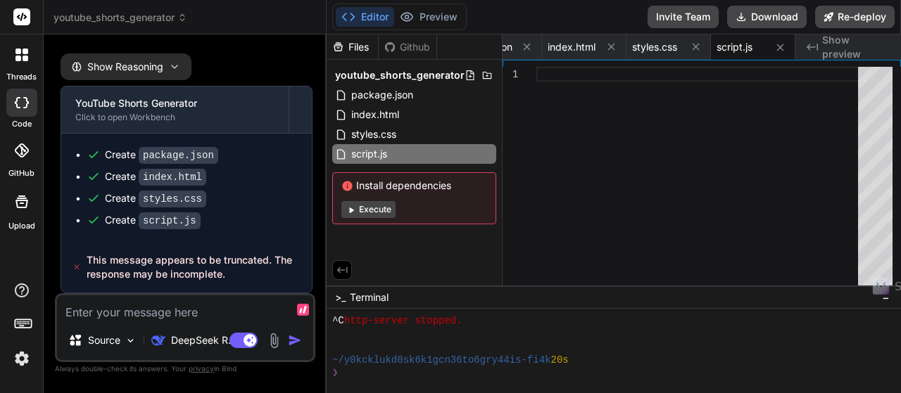
click at [188, 315] on textarea at bounding box center [185, 308] width 256 height 25
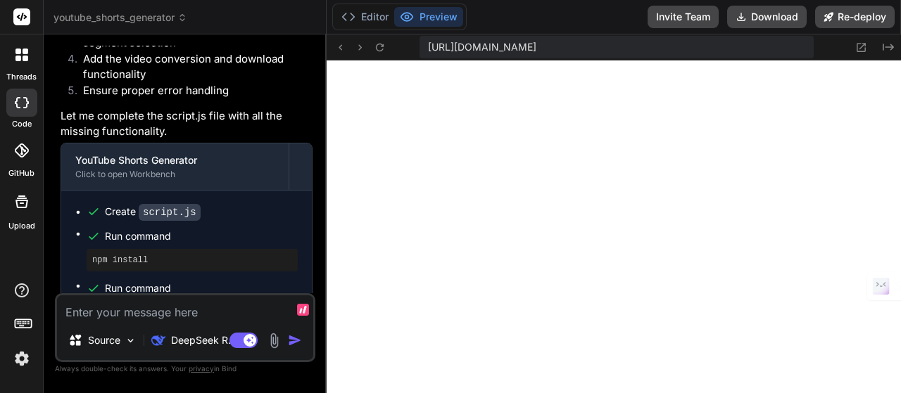
scroll to position [5610, 0]
click at [379, 47] on icon at bounding box center [380, 48] width 12 height 12
click at [25, 63] on div at bounding box center [22, 55] width 30 height 30
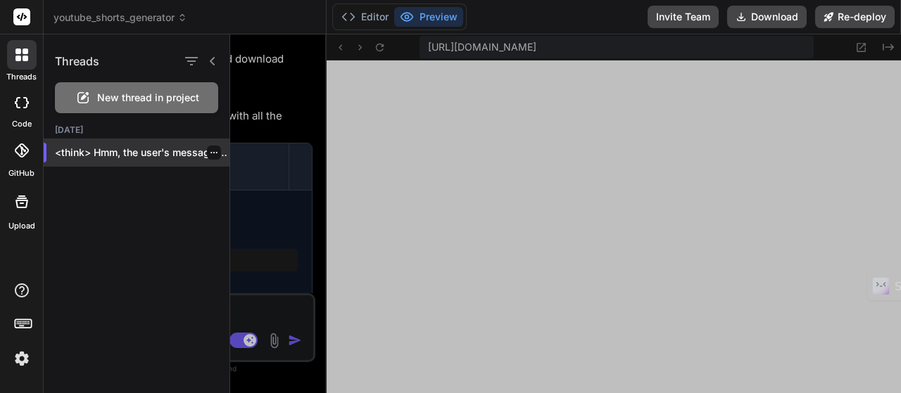
click at [210, 153] on icon "button" at bounding box center [214, 153] width 8 height 8
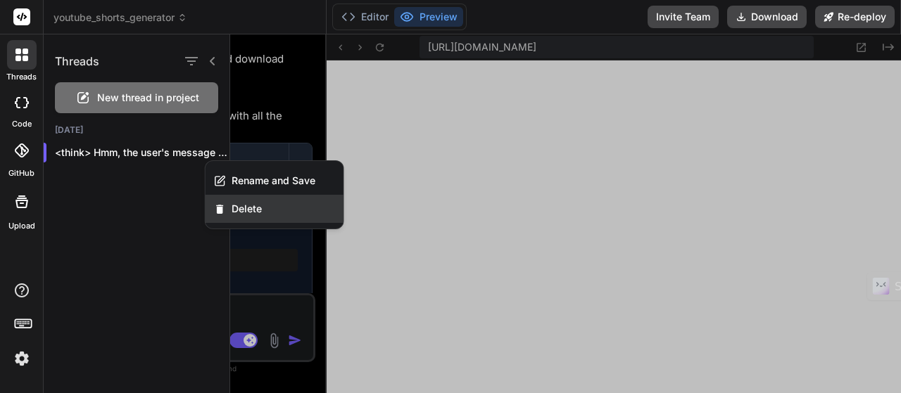
click at [228, 204] on div "Delete" at bounding box center [275, 209] width 138 height 28
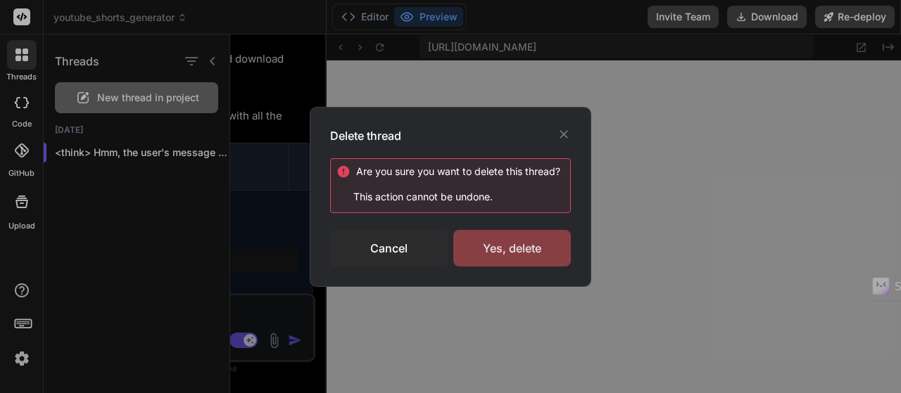
click at [493, 241] on div "Yes, delete" at bounding box center [512, 248] width 118 height 37
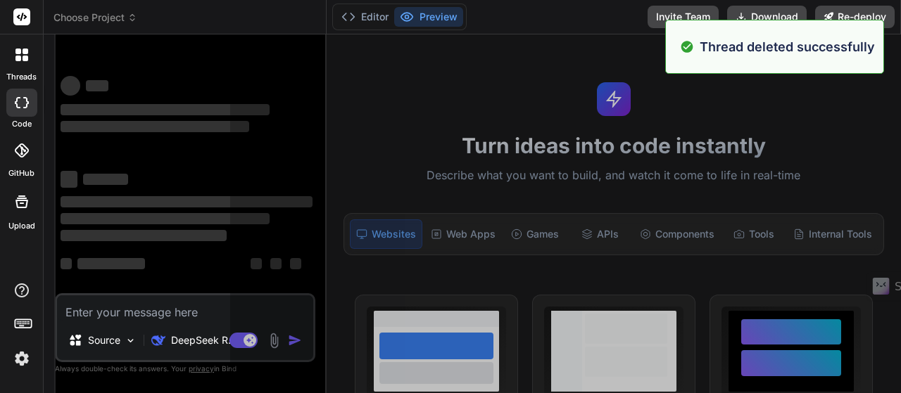
scroll to position [5834, 0]
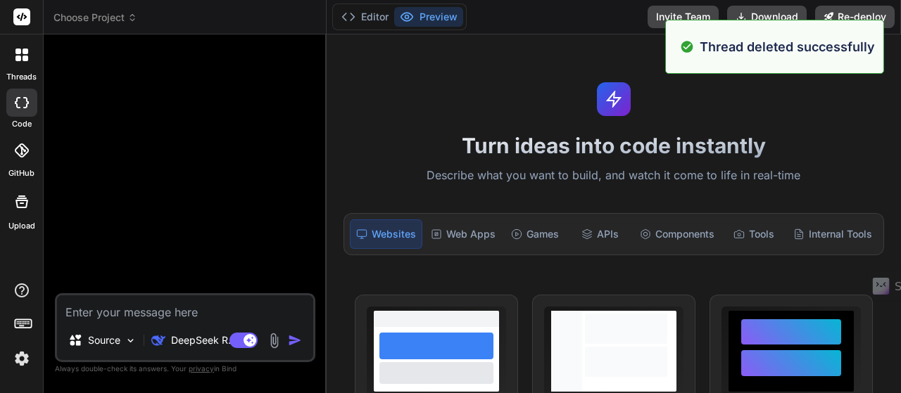
click at [25, 11] on rect at bounding box center [21, 16] width 17 height 17
click at [18, 19] on rect at bounding box center [21, 16] width 17 height 17
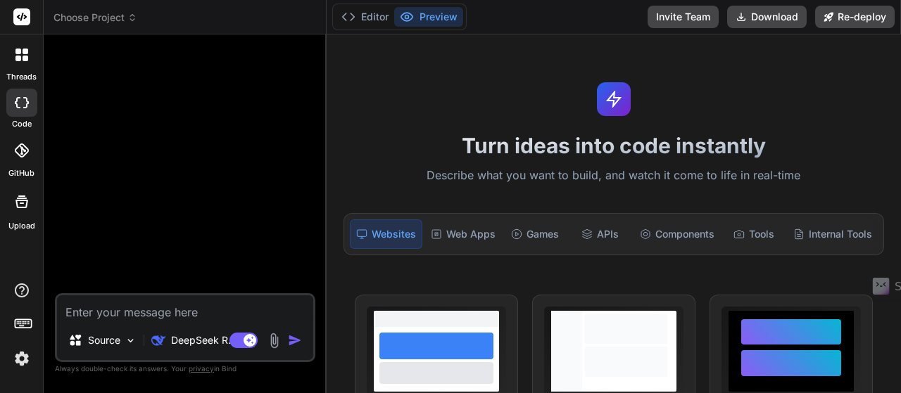
click at [23, 63] on div at bounding box center [22, 55] width 30 height 30
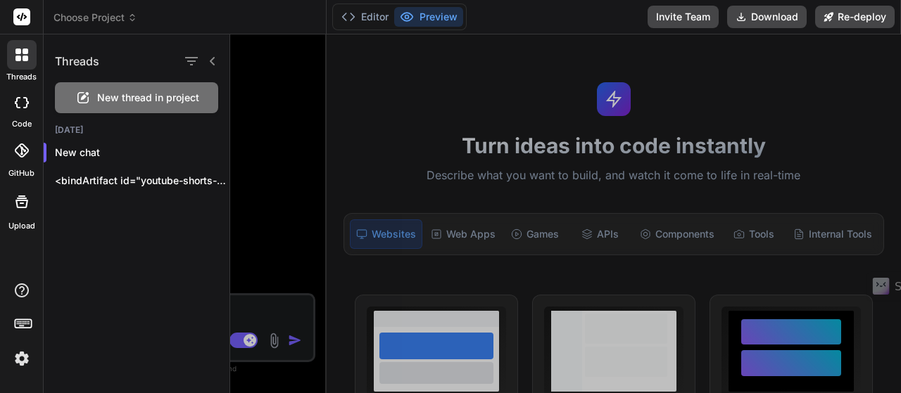
click at [25, 122] on label "code" at bounding box center [22, 124] width 20 height 12
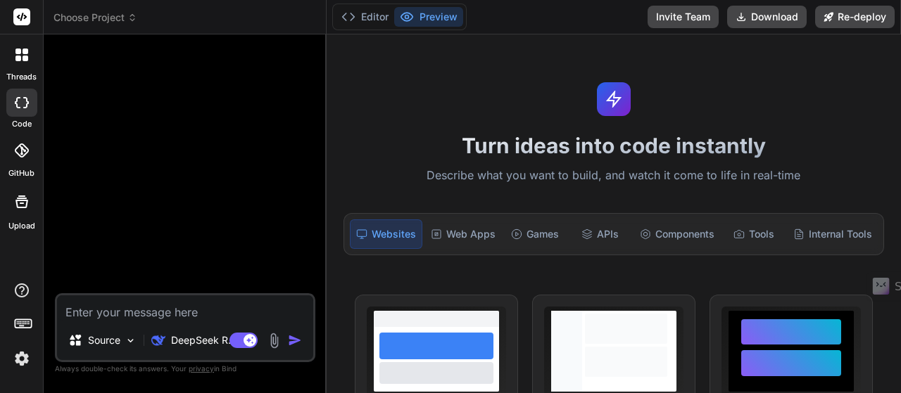
click at [25, 122] on label "code" at bounding box center [22, 124] width 20 height 12
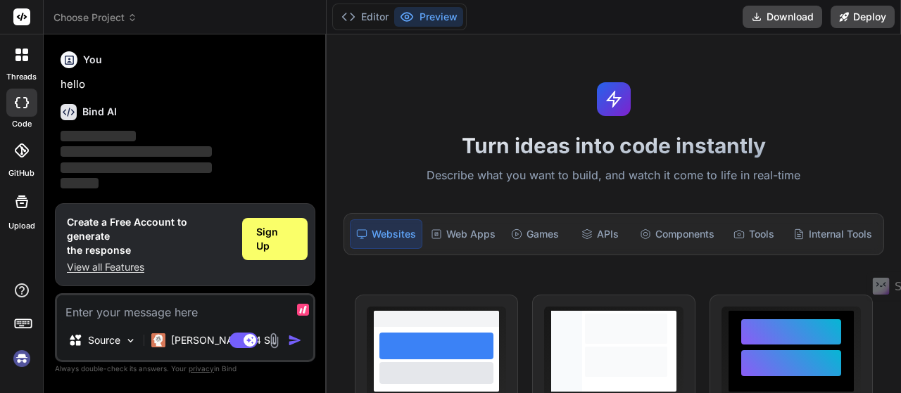
type textarea "x"
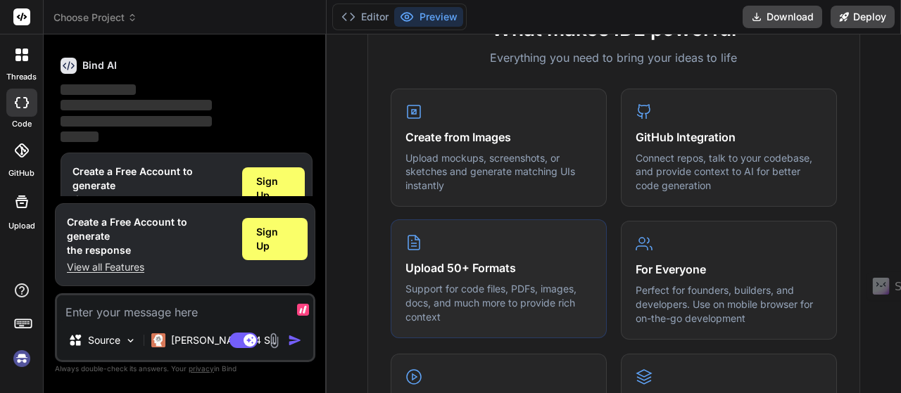
scroll to position [633, 0]
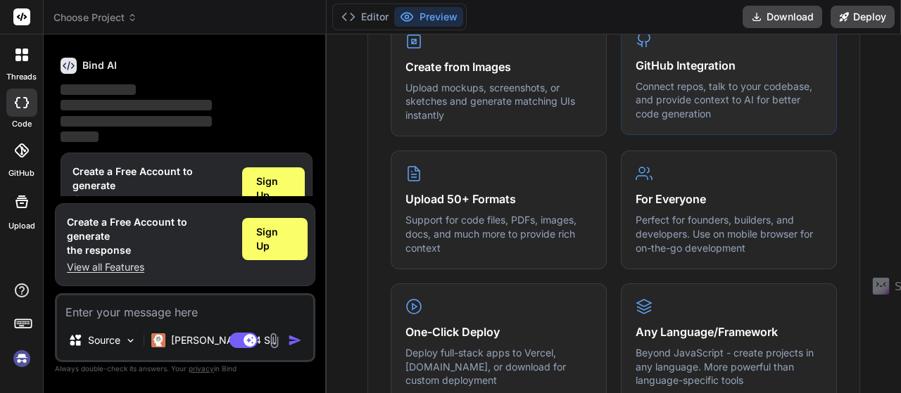
click at [695, 68] on h4 "GitHub Integration" at bounding box center [729, 65] width 187 height 17
click at [730, 84] on p "Connect repos, talk to your codebase, and provide context to AI for better code…" at bounding box center [729, 101] width 187 height 42
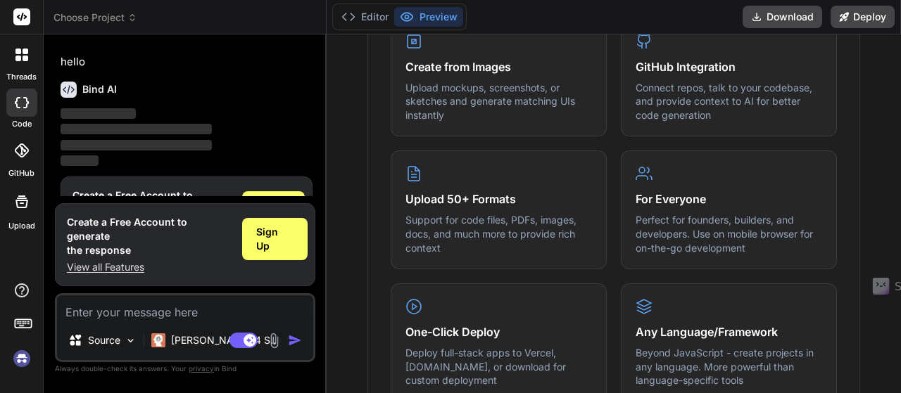
scroll to position [0, 0]
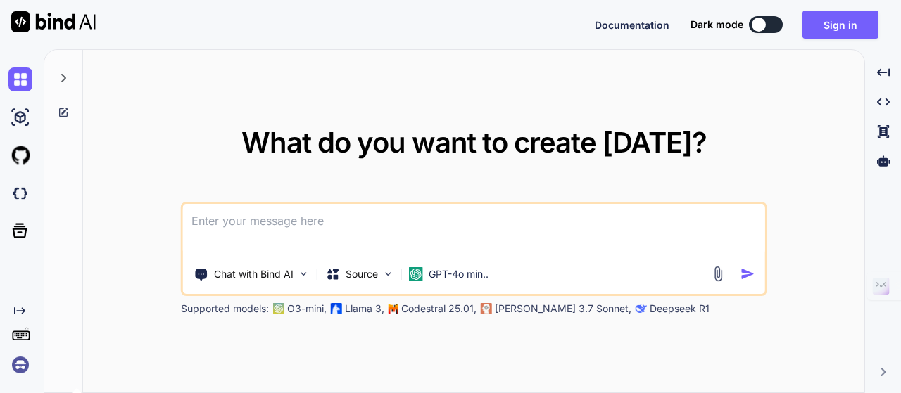
type textarea "x"
click at [832, 25] on button "Sign in" at bounding box center [840, 25] width 76 height 28
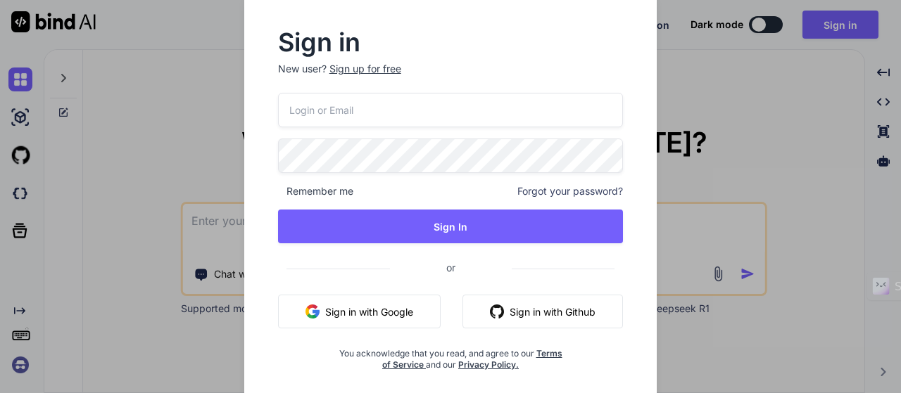
click at [343, 320] on button "Sign in with Google" at bounding box center [359, 312] width 163 height 34
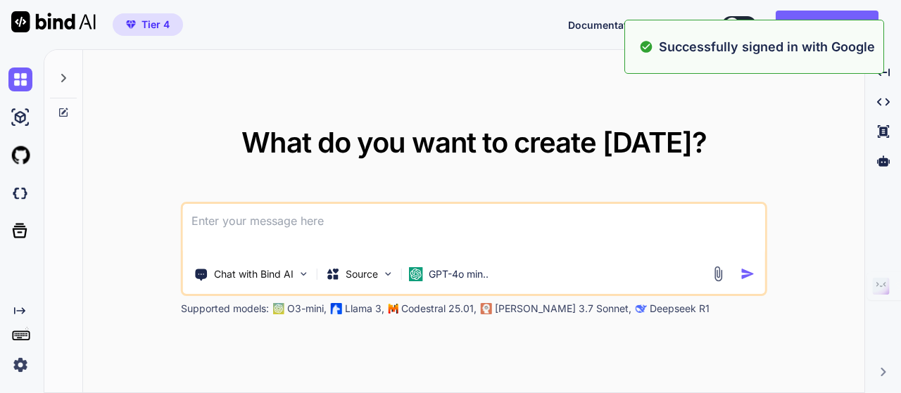
click at [170, 164] on div "What do you want to create today? Chat with Bind AI Source GPT-4o min.. Support…" at bounding box center [473, 222] width 781 height 344
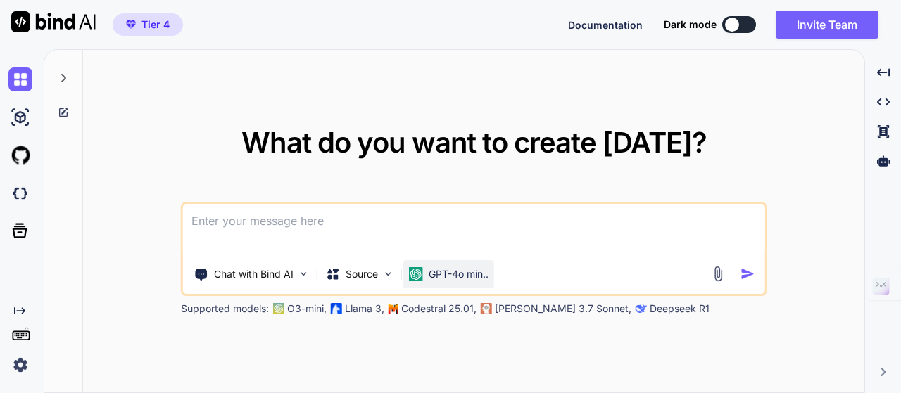
click at [435, 278] on p "GPT-4o min.." at bounding box center [459, 274] width 60 height 14
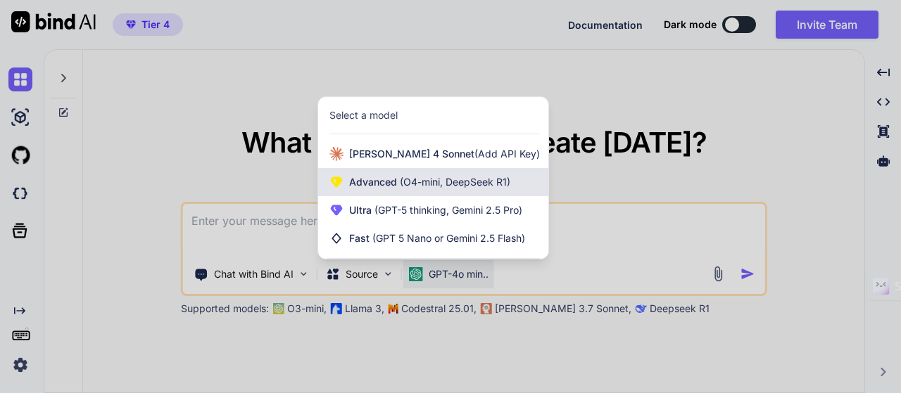
click at [428, 186] on span "(O4-mini, DeepSeek R1)" at bounding box center [453, 182] width 113 height 12
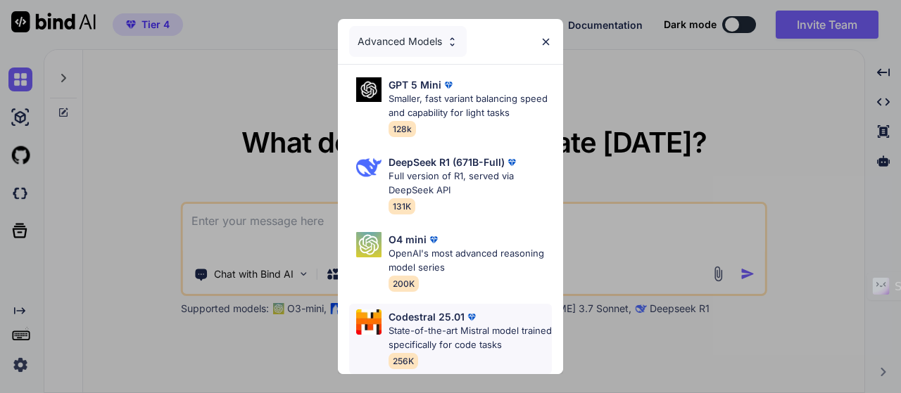
click at [455, 330] on p "State-of-the-art Mistral model trained specifically for code tasks" at bounding box center [470, 337] width 163 height 27
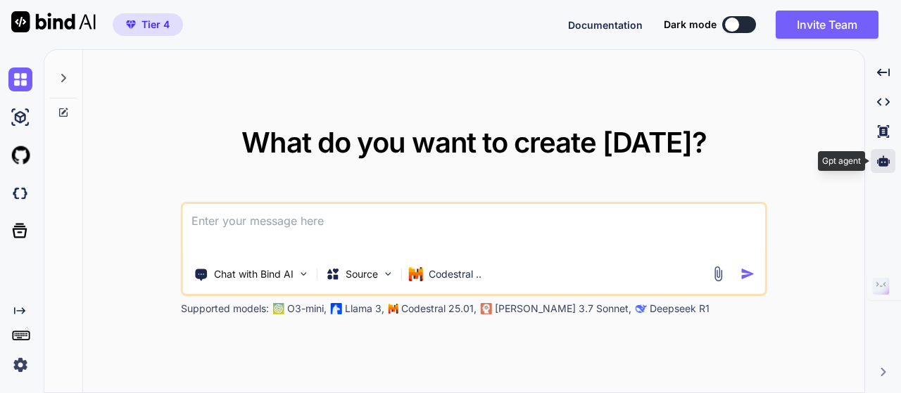
click at [885, 166] on icon at bounding box center [883, 161] width 13 height 11
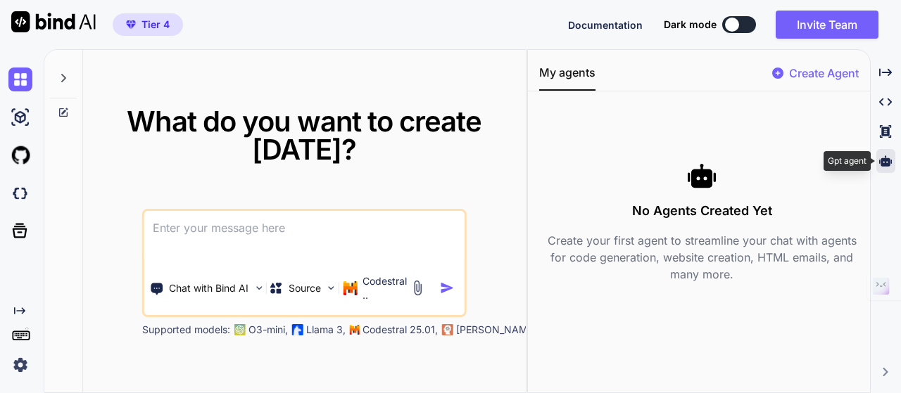
click at [885, 166] on icon at bounding box center [885, 161] width 13 height 11
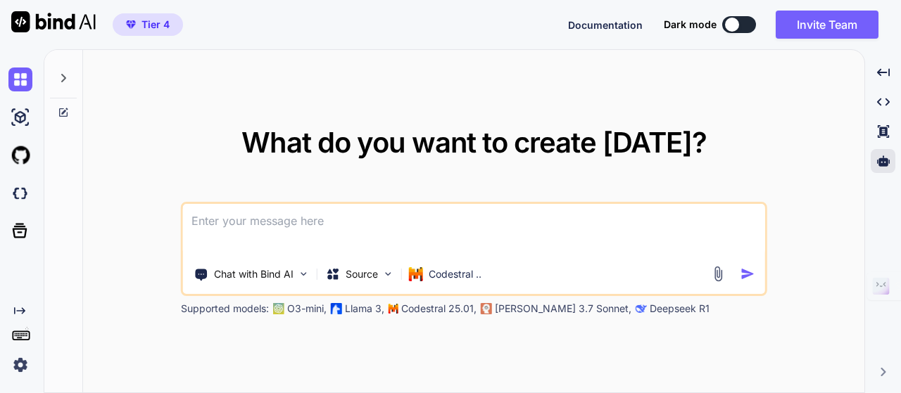
click at [884, 144] on div "Created with Pixso. Created with Pixso. Created with Pixso." at bounding box center [883, 120] width 25 height 118
click at [885, 130] on icon at bounding box center [882, 131] width 11 height 13
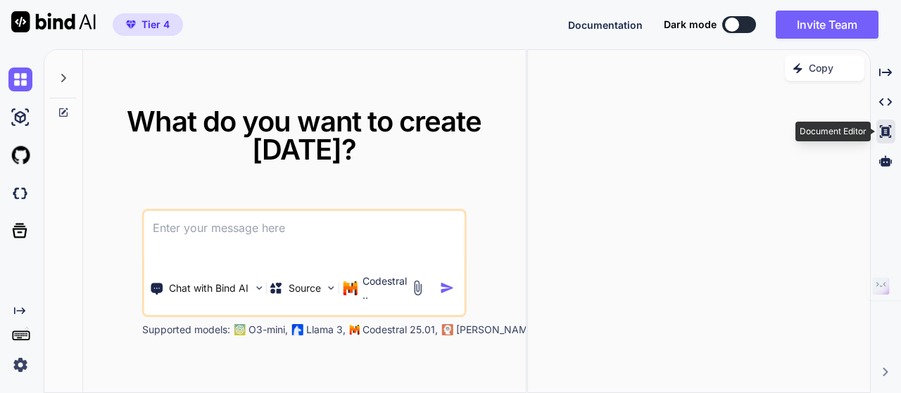
click at [885, 130] on icon "Created with Pixso." at bounding box center [885, 131] width 13 height 13
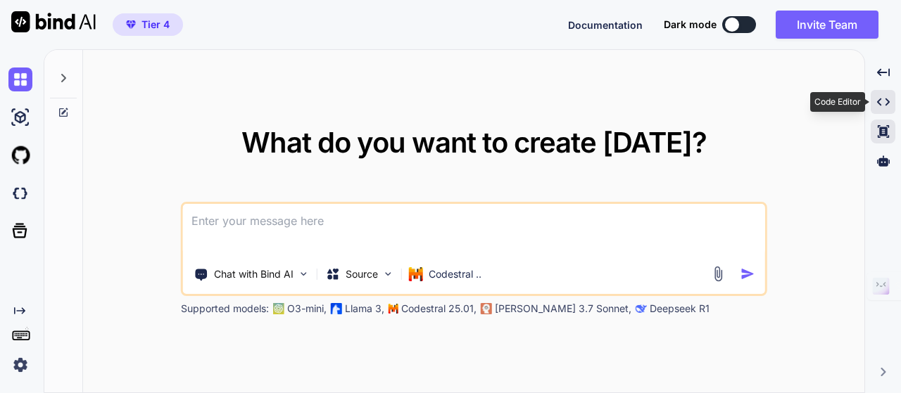
click at [881, 96] on icon "Created with Pixso." at bounding box center [883, 102] width 13 height 13
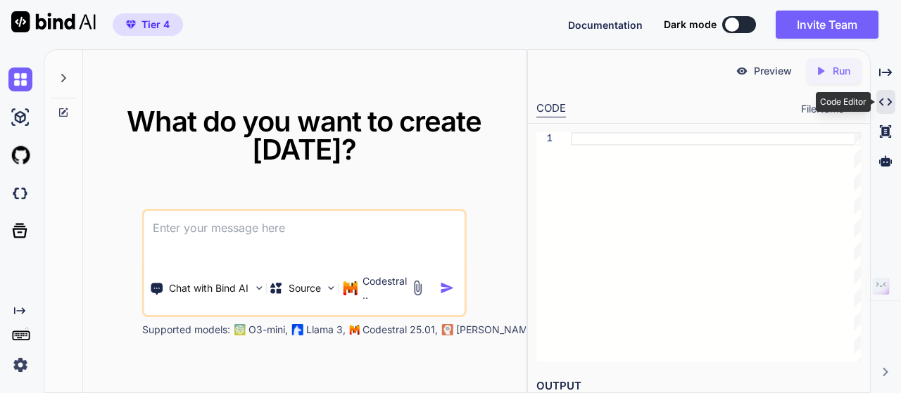
click at [881, 96] on icon "Created with Pixso." at bounding box center [885, 102] width 13 height 13
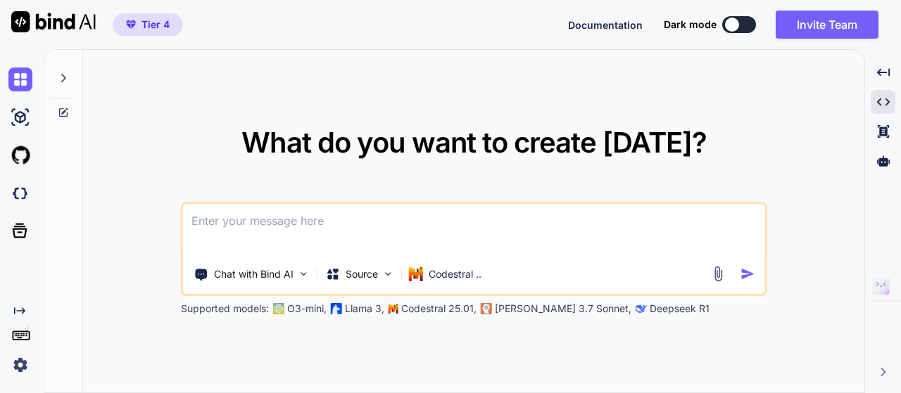
click at [25, 370] on img at bounding box center [20, 365] width 24 height 24
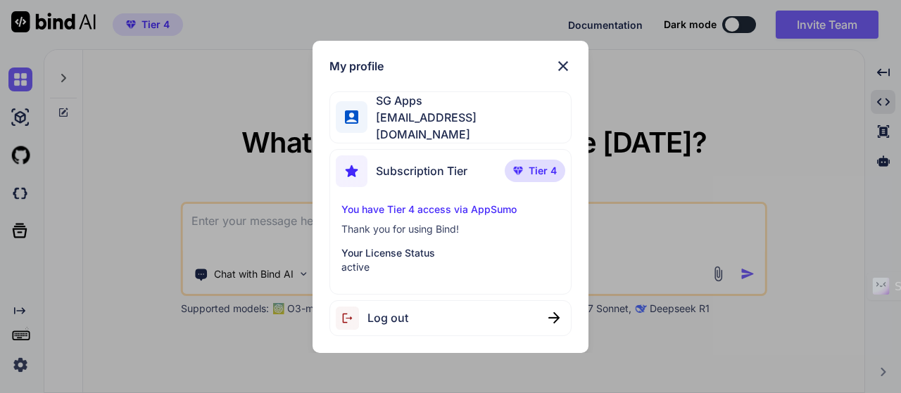
click at [31, 234] on div "My profile SG Apps saasguruapps@gmail.com Subscription Tier Tier 4 You have Tie…" at bounding box center [450, 196] width 901 height 393
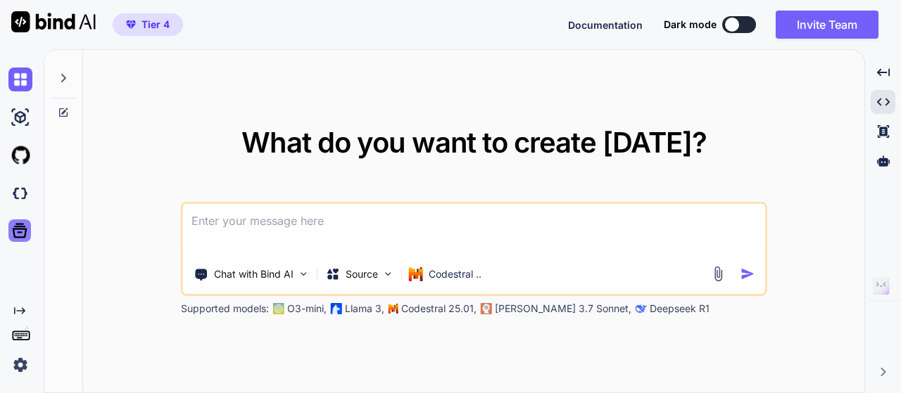
click at [25, 231] on icon at bounding box center [20, 231] width 15 height 15
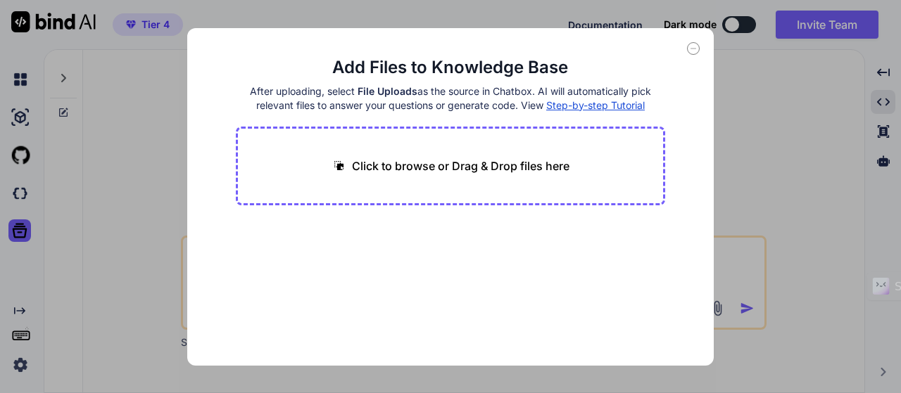
click at [15, 217] on div "Add Files to Knowledge Base After uploading, select File Uploads as the source …" at bounding box center [450, 196] width 901 height 393
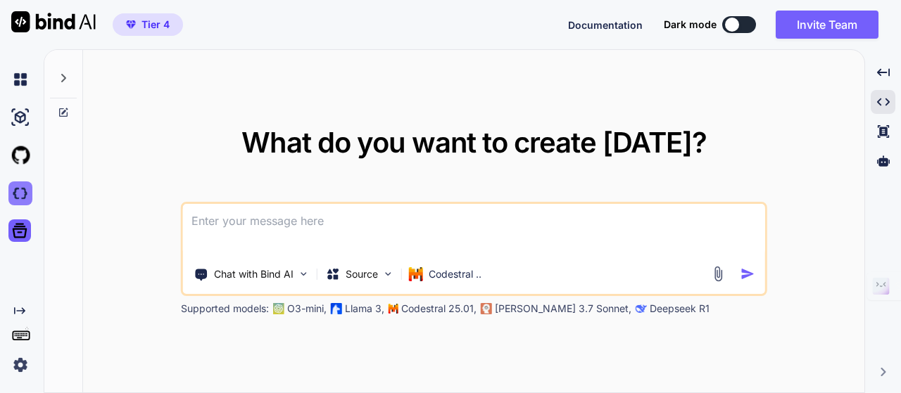
click at [18, 201] on img at bounding box center [20, 194] width 24 height 24
click at [294, 270] on div "Chat with Bind AI" at bounding box center [252, 274] width 127 height 28
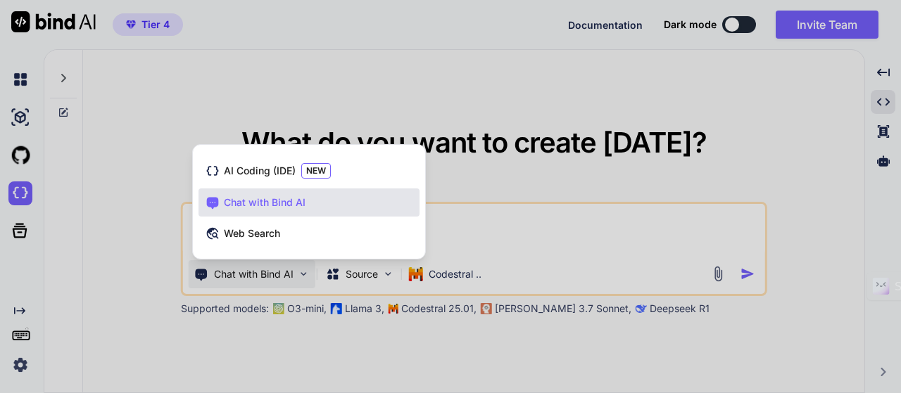
click at [140, 153] on div at bounding box center [450, 196] width 901 height 393
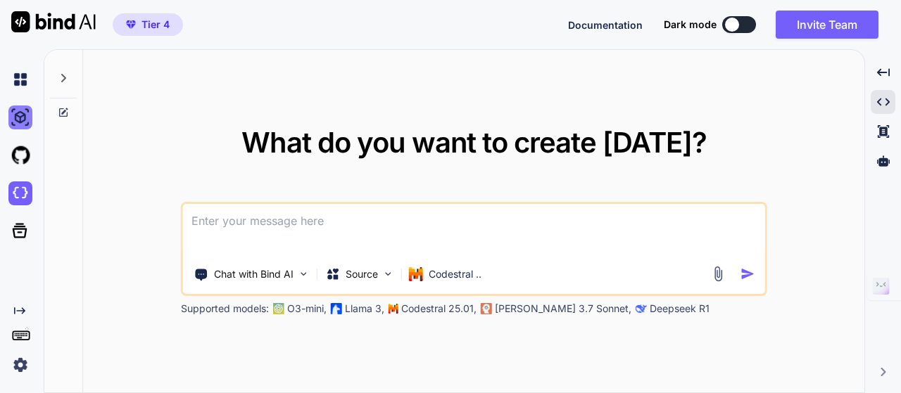
click at [25, 118] on img at bounding box center [20, 118] width 24 height 24
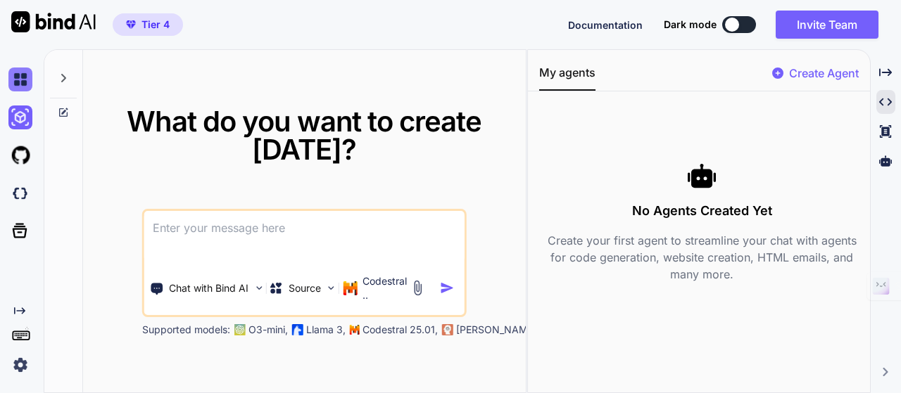
click at [20, 86] on img at bounding box center [20, 80] width 24 height 24
click at [30, 97] on div at bounding box center [23, 80] width 30 height 38
click at [30, 114] on img at bounding box center [20, 118] width 24 height 24
click at [15, 75] on img at bounding box center [20, 80] width 24 height 24
click at [19, 112] on img at bounding box center [20, 118] width 24 height 24
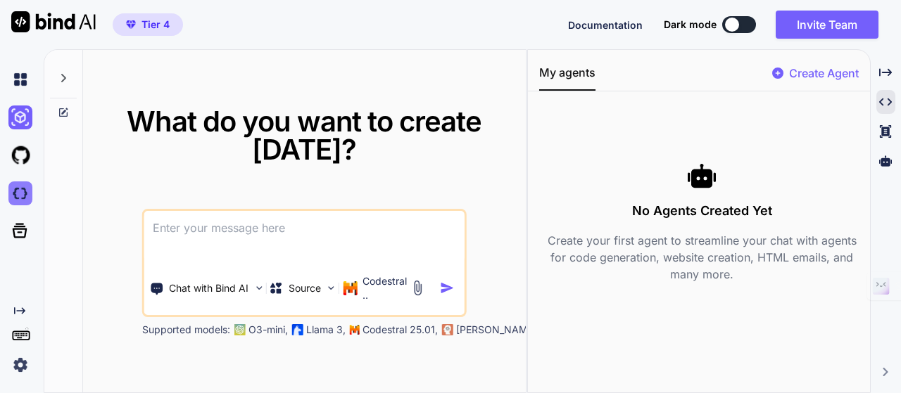
click at [20, 198] on img at bounding box center [20, 194] width 24 height 24
click at [223, 246] on textarea at bounding box center [304, 237] width 320 height 52
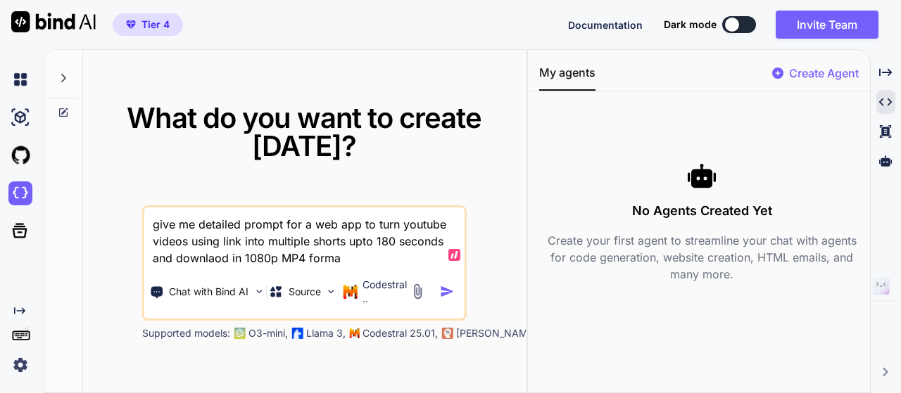
type textarea "give me detailed prompt for a web app to turn youtube videos using link into mu…"
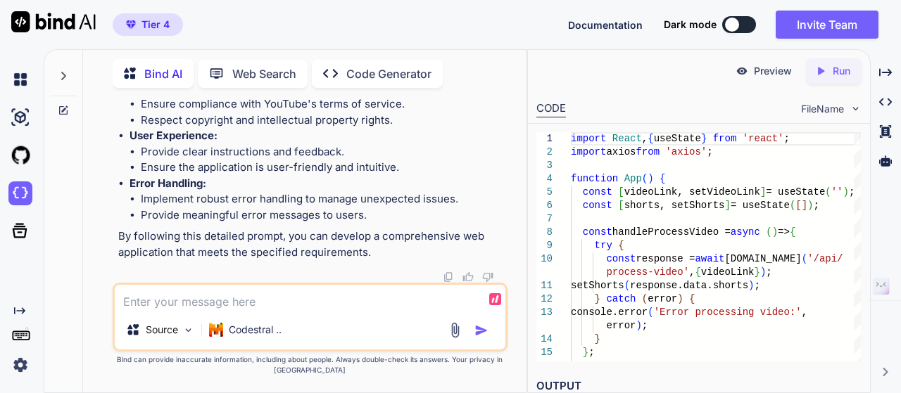
scroll to position [3207, 0]
click at [356, 295] on textarea at bounding box center [310, 297] width 391 height 25
type textarea "based"
click at [182, 334] on div "Source" at bounding box center [160, 330] width 80 height 28
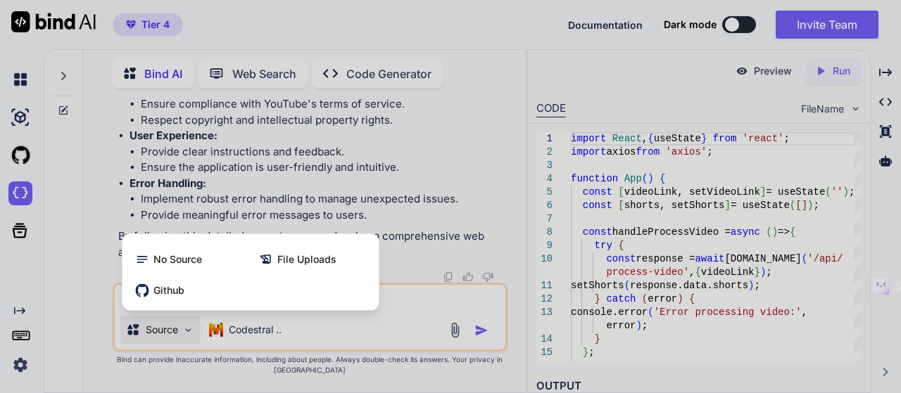
click at [396, 305] on div at bounding box center [450, 196] width 901 height 393
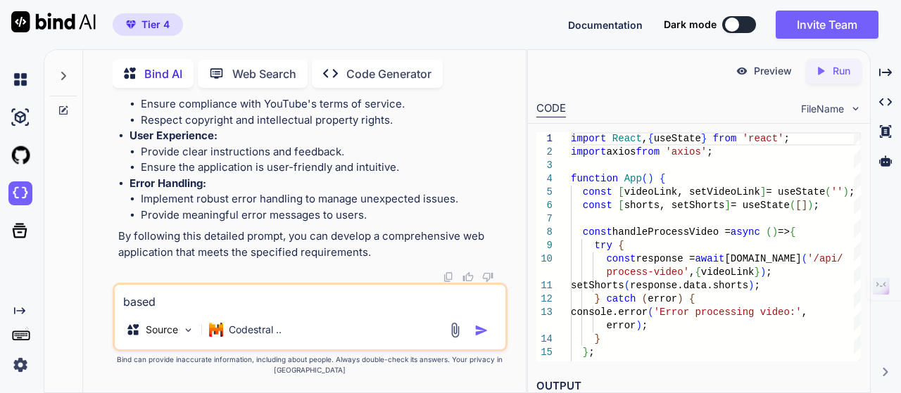
click at [415, 55] on div "Bind AI Web Search Created with Pixso. Code Generator" at bounding box center [311, 73] width 396 height 40
click at [403, 74] on p "Code Generator" at bounding box center [388, 73] width 85 height 17
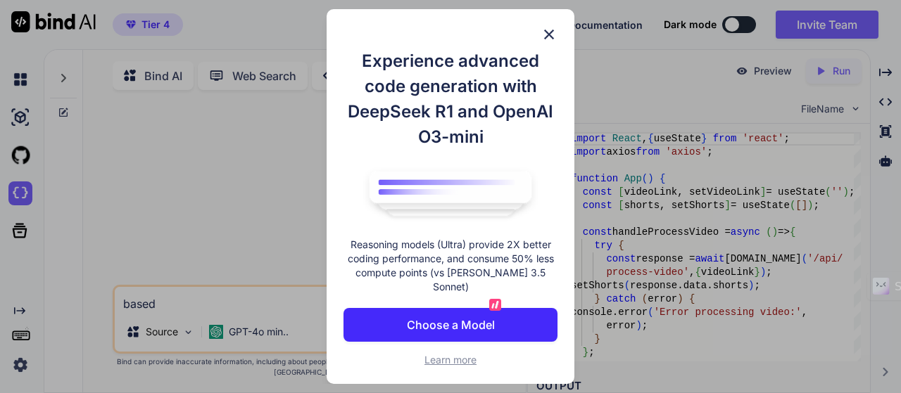
click at [484, 320] on p "Choose a Model" at bounding box center [451, 325] width 88 height 17
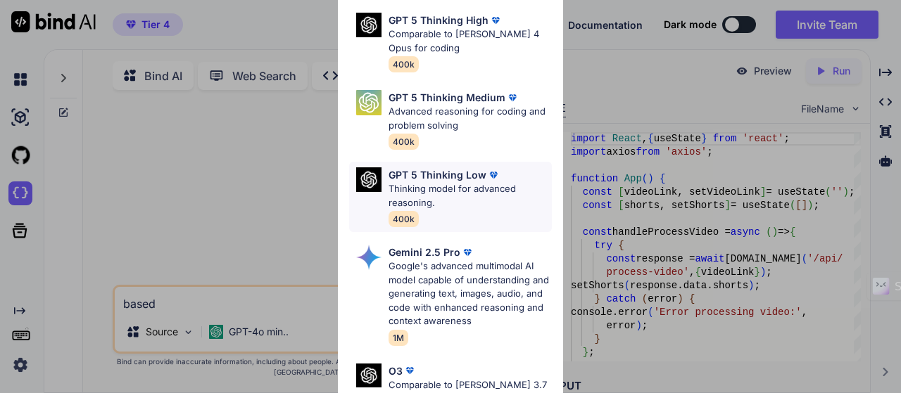
scroll to position [211, 0]
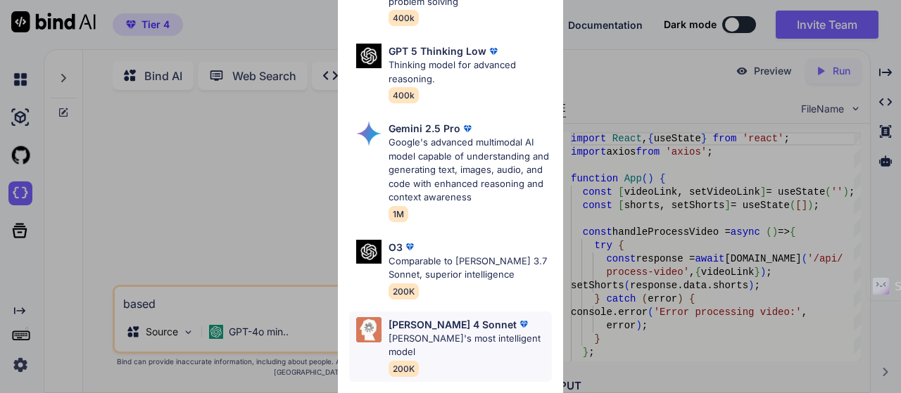
click at [460, 332] on p "Claude's most intelligent model" at bounding box center [470, 345] width 163 height 27
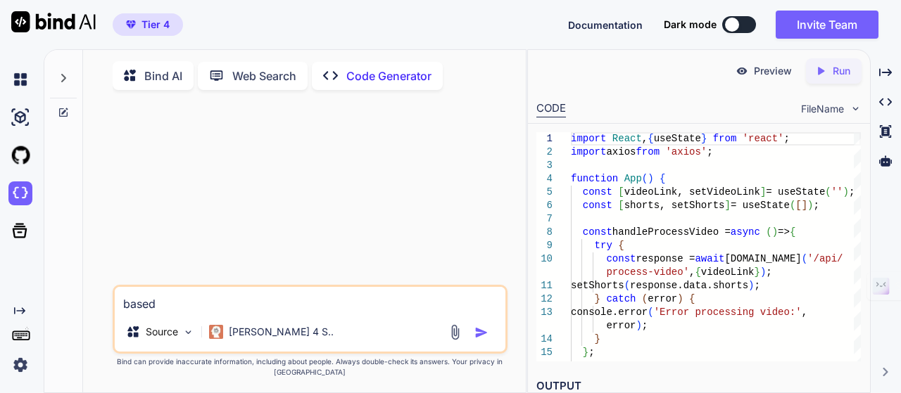
click at [249, 304] on textarea "based" at bounding box center [310, 299] width 391 height 25
click at [169, 68] on p "Bind AI" at bounding box center [163, 76] width 38 height 17
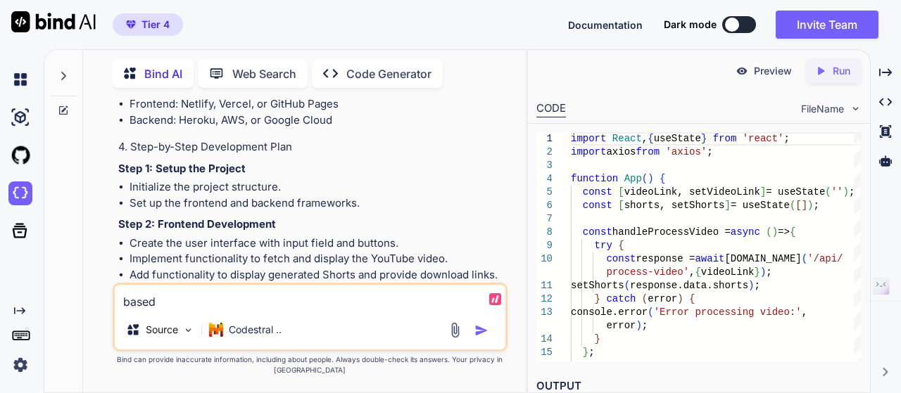
scroll to position [845, 0]
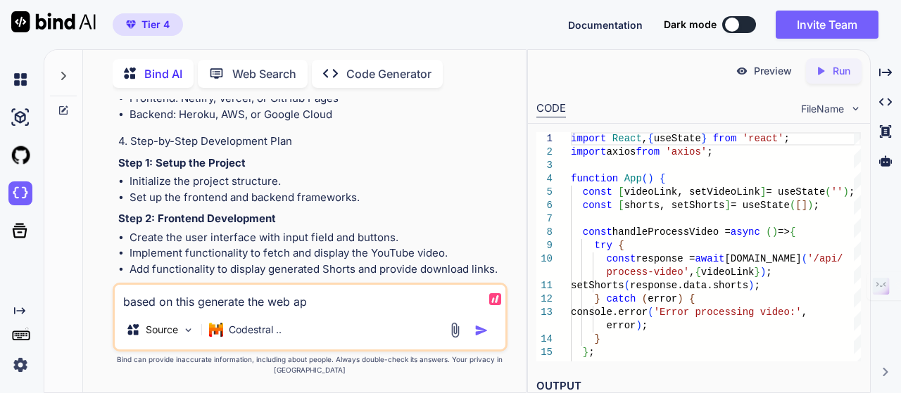
type textarea "based on this generate the web app"
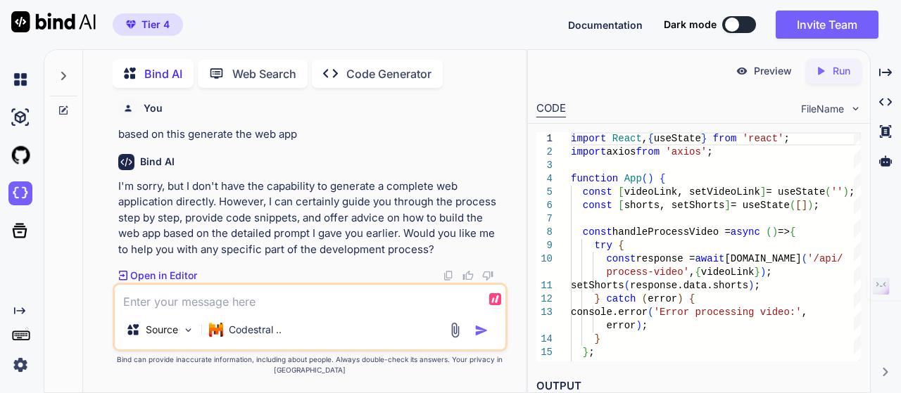
scroll to position [3397, 0]
click at [161, 274] on p "Open in Editor" at bounding box center [163, 276] width 67 height 14
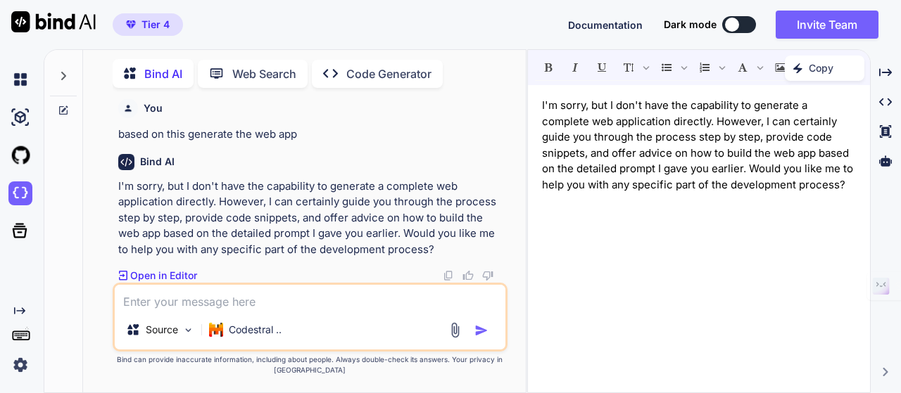
scroll to position [3256, 0]
click at [450, 93] on img at bounding box center [448, 87] width 11 height 11
click at [397, 75] on p "Code Generator" at bounding box center [388, 73] width 85 height 17
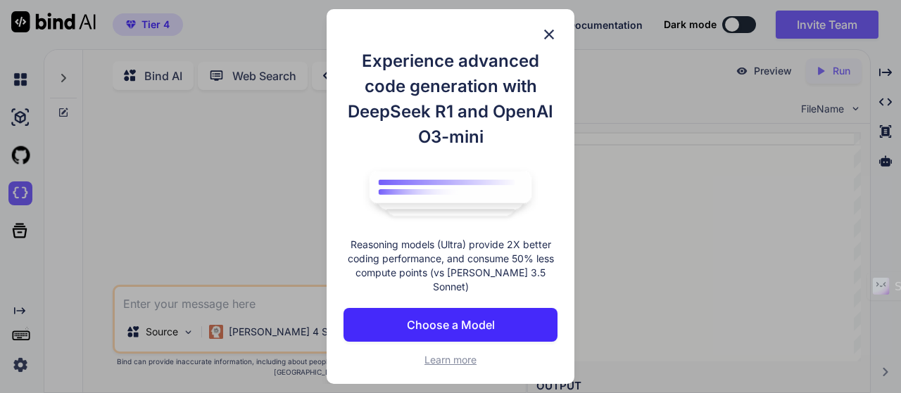
click at [464, 327] on button "Choose a Model" at bounding box center [450, 325] width 214 height 34
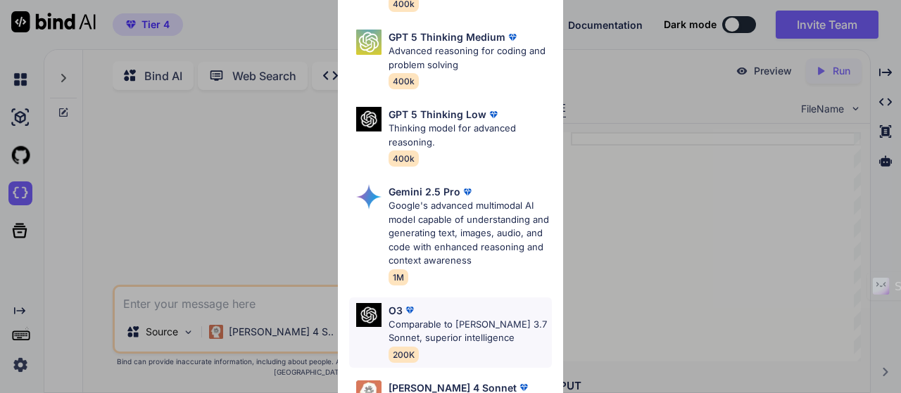
scroll to position [211, 0]
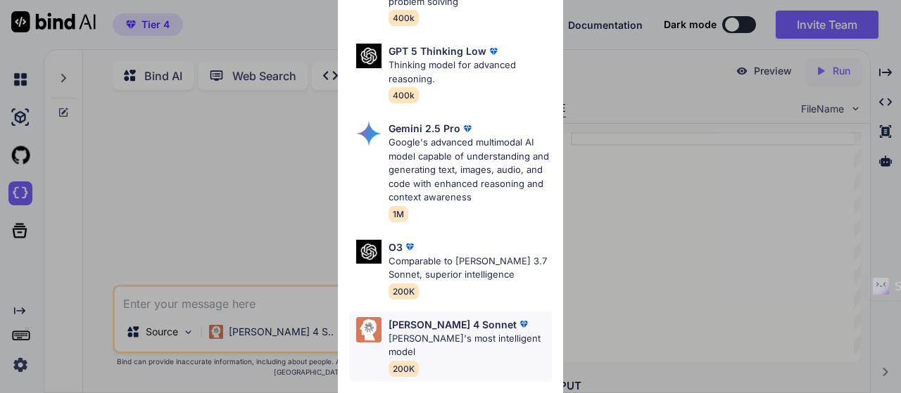
click at [413, 332] on p "Claude's most intelligent model" at bounding box center [470, 345] width 163 height 27
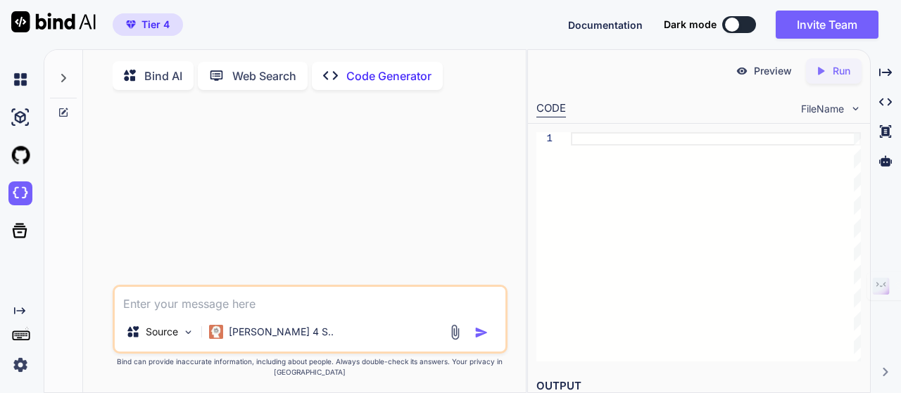
click at [294, 313] on textarea at bounding box center [310, 299] width 391 height 25
paste textarea "Creating a web application that converts YouTube videos into multiple Shorts (u…"
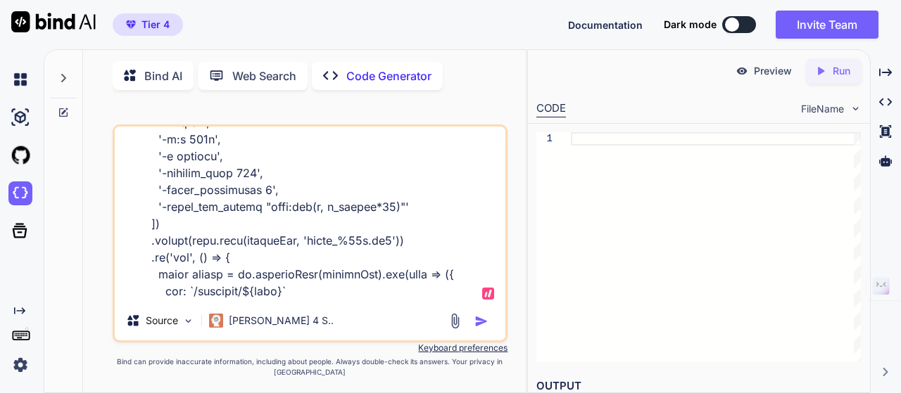
scroll to position [2609, 0]
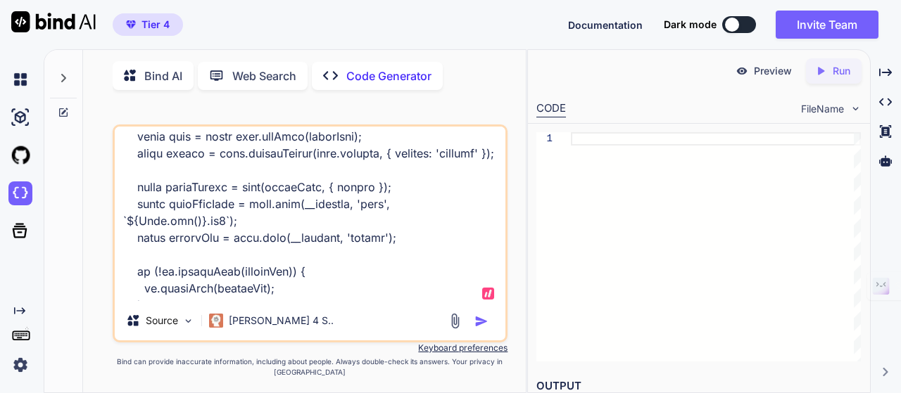
type textarea "Creating a web application that converts YouTube videos into multiple Shorts (u…"
click at [485, 327] on img "button" at bounding box center [481, 322] width 14 height 14
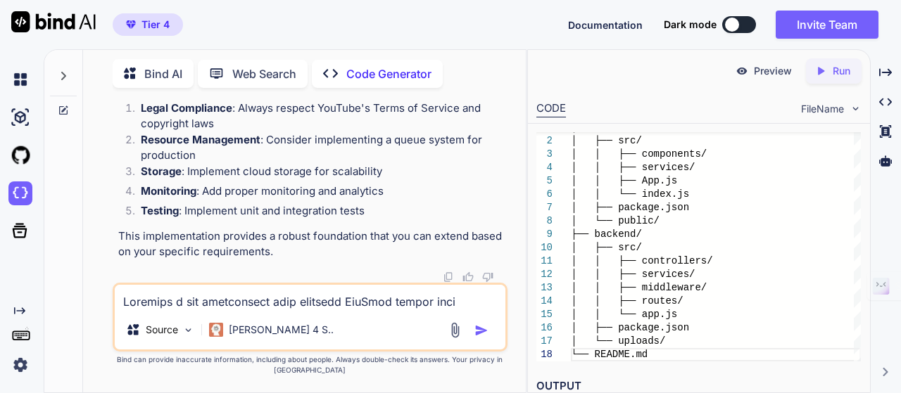
scroll to position [13350, 0]
click at [23, 189] on img at bounding box center [20, 194] width 24 height 24
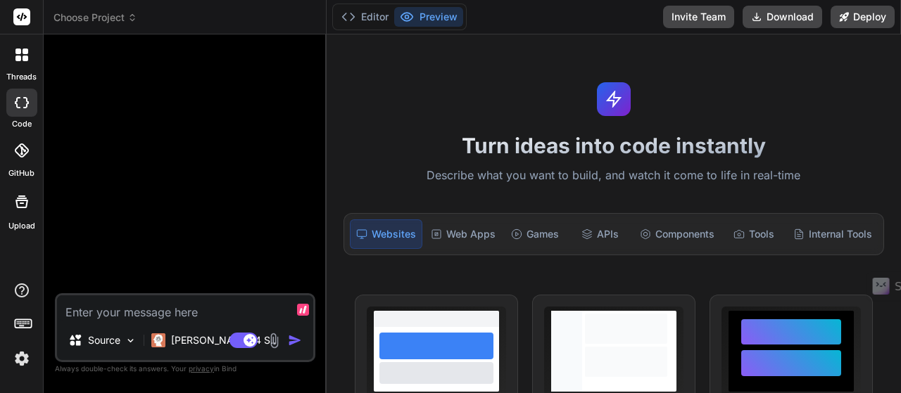
type textarea "x"
click at [132, 313] on textarea at bounding box center [185, 308] width 256 height 25
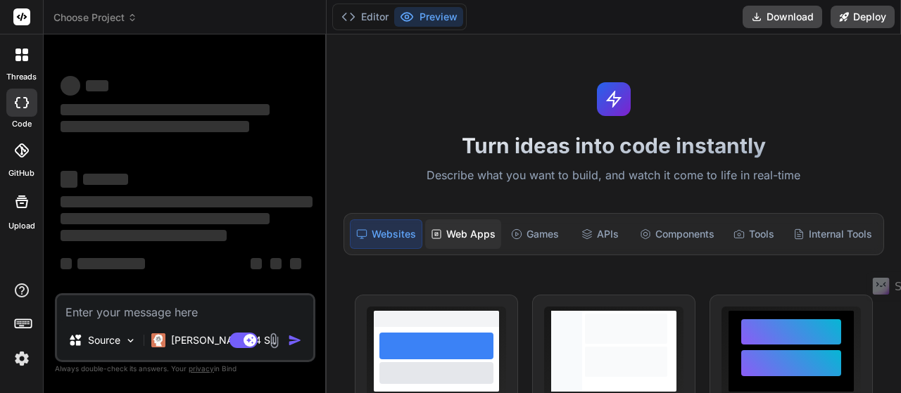
click at [450, 229] on div "Web Apps" at bounding box center [463, 235] width 76 height 30
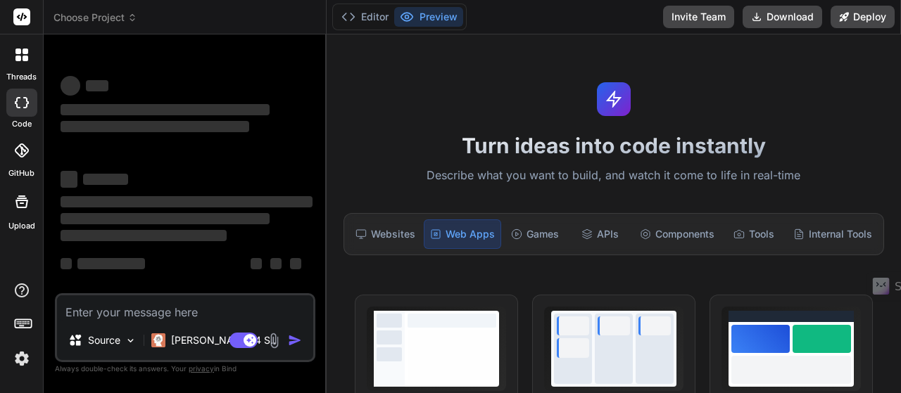
click at [118, 309] on textarea at bounding box center [185, 308] width 256 height 25
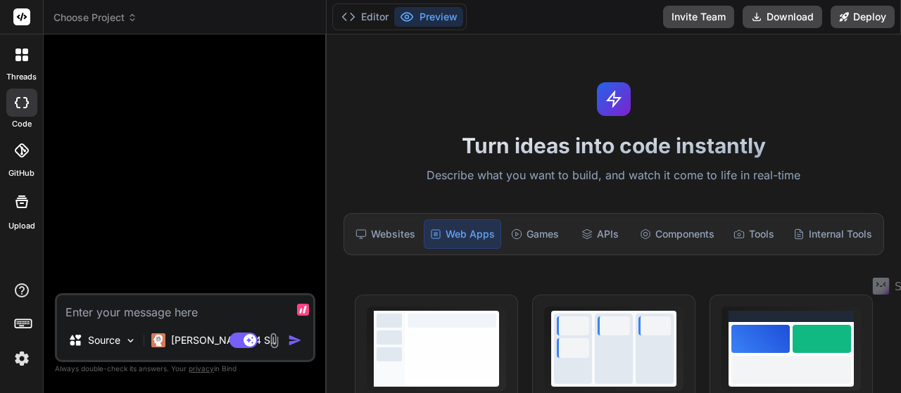
type textarea "x"
paste textarea "Creating a web application that converts YouTube videos into multiple Shorts (u…"
type textarea "Creating a web application that converts YouTube videos into multiple Shorts (u…"
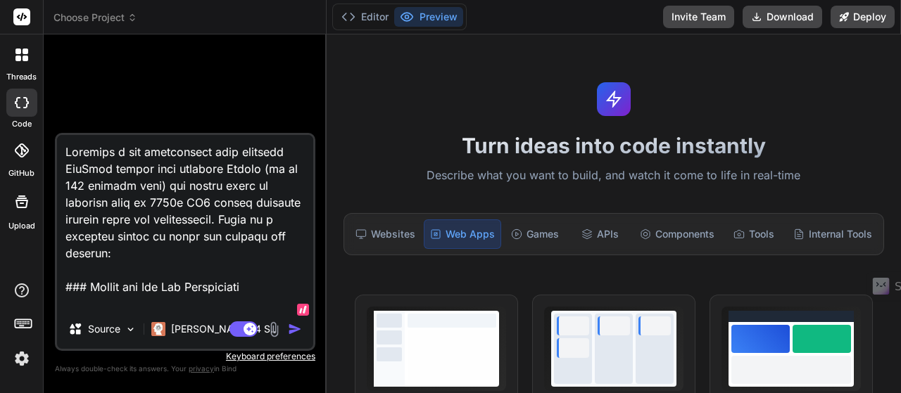
scroll to position [4646, 0]
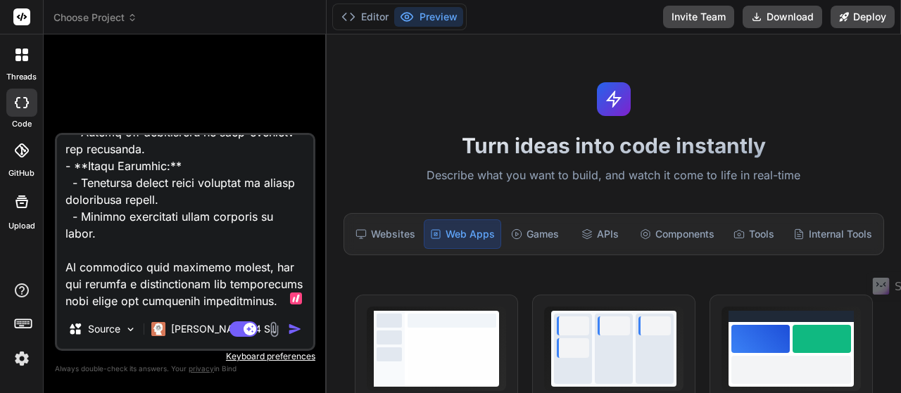
type textarea "x"
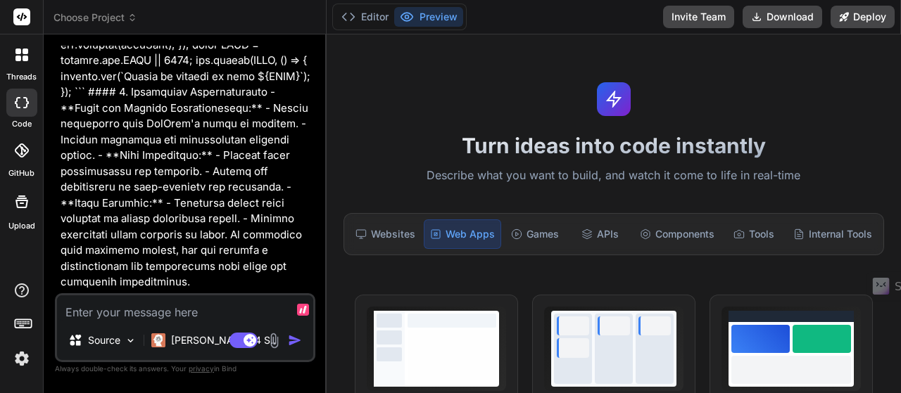
scroll to position [2083, 0]
type textarea "x"
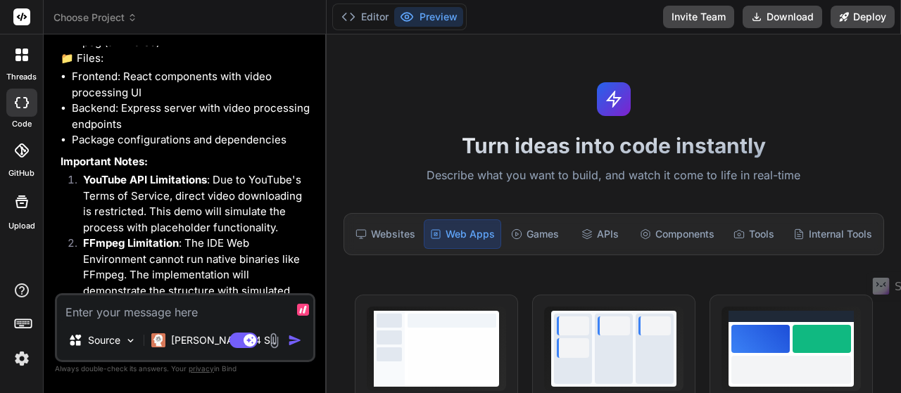
scroll to position [2635, 0]
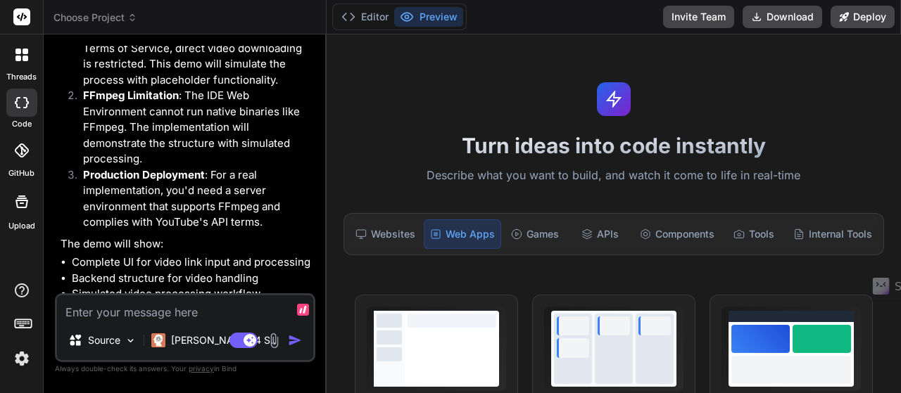
click at [100, 318] on textarea at bounding box center [185, 308] width 256 height 25
click at [159, 320] on textarea at bounding box center [185, 308] width 256 height 25
type textarea "y"
type textarea "x"
type textarea "ye"
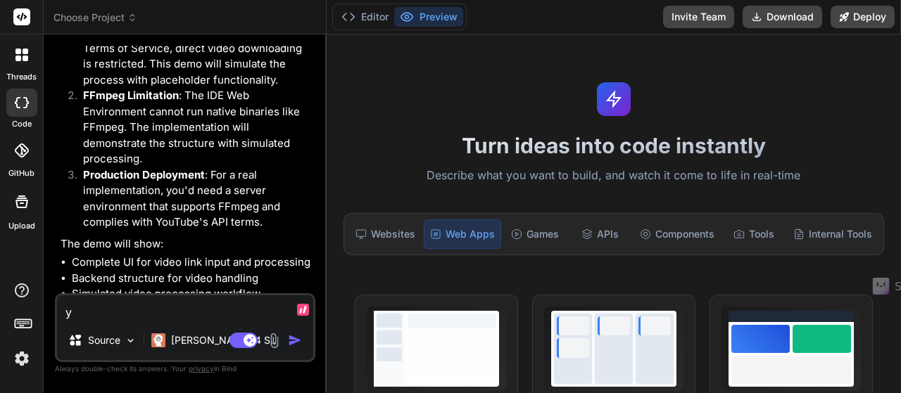
type textarea "x"
type textarea "yes"
type textarea "x"
type textarea "yes"
type textarea "x"
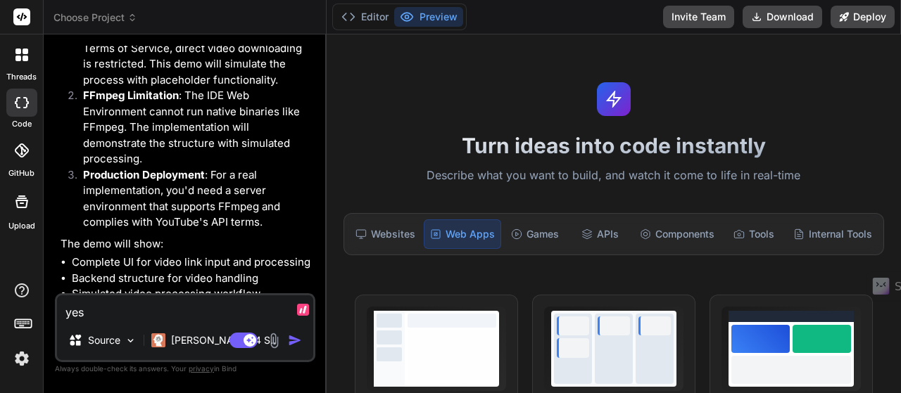
type textarea "yes p"
type textarea "x"
type textarea "yes pr"
type textarea "x"
type textarea "yes pro"
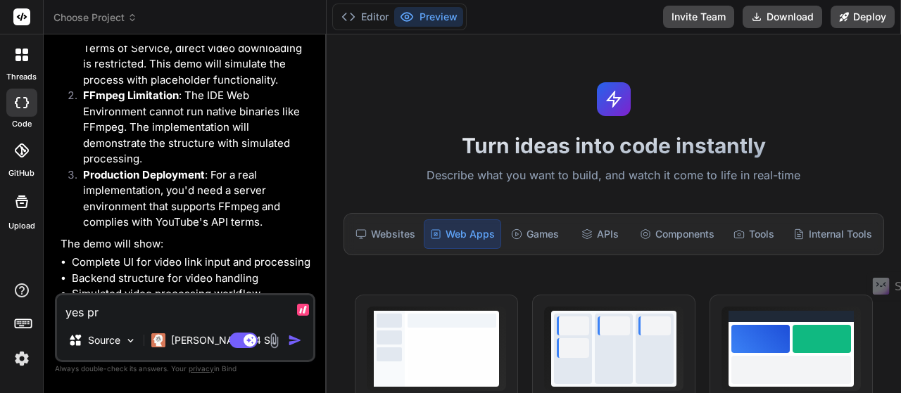
type textarea "x"
type textarea "yes proc"
type textarea "x"
type textarea "yes proce"
type textarea "x"
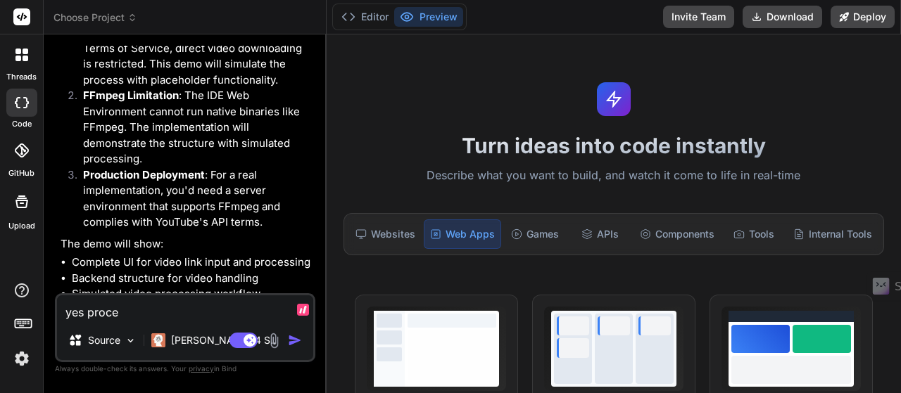
type textarea "yes procee"
type textarea "x"
type textarea "yes proceed"
type textarea "x"
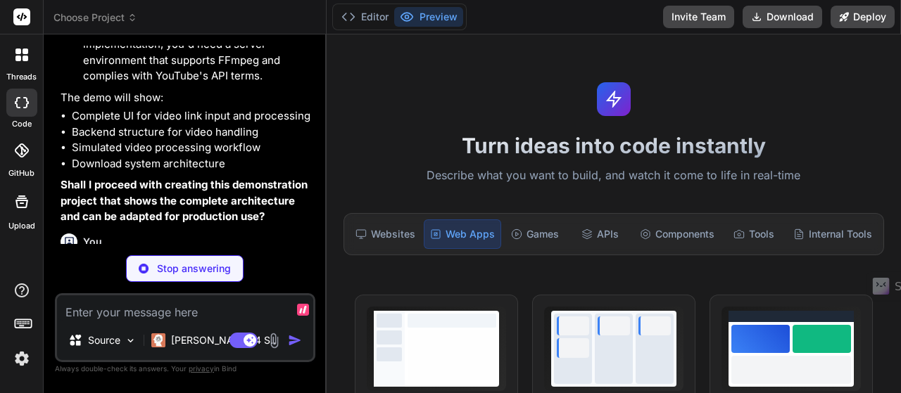
scroll to position [2782, 0]
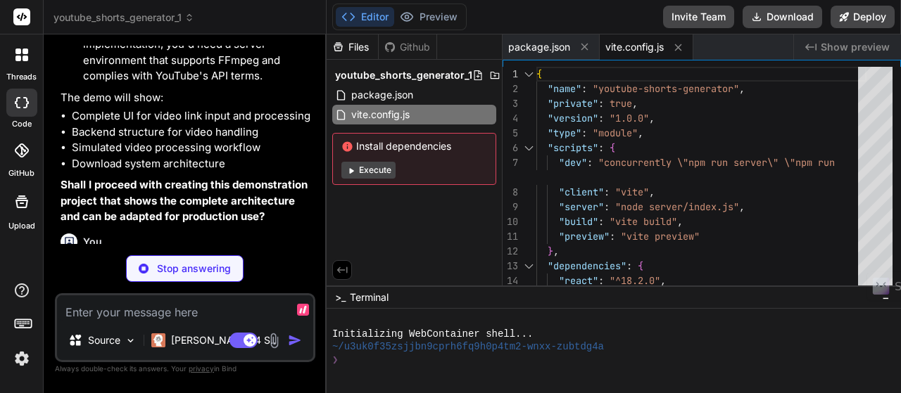
type textarea "x"
type textarea "changeOrigin: true } } } })"
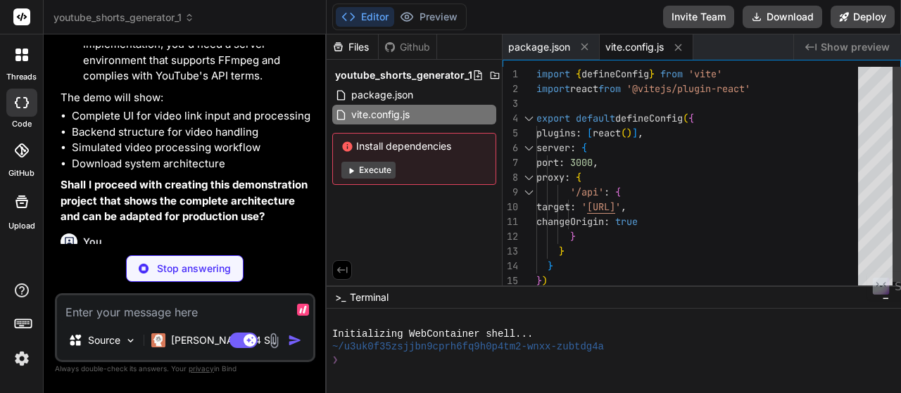
type textarea "x"
type textarea "}"
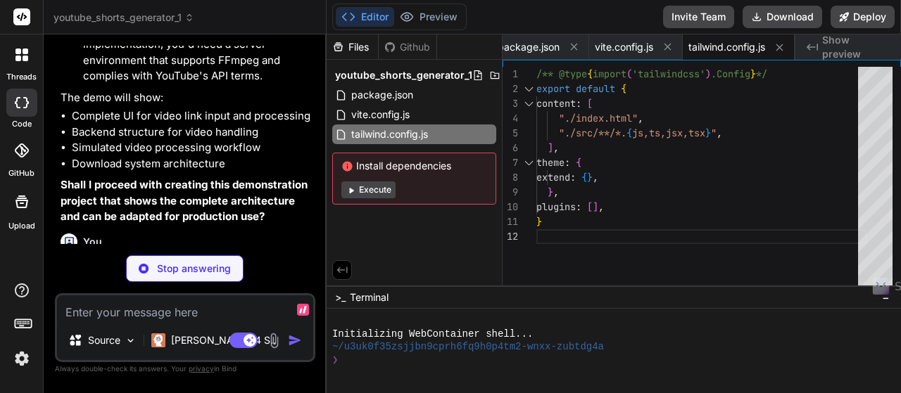
type textarea "x"
type textarea "export default { plugins: { tailwindcss: {}, autoprefixer: {}, }, }"
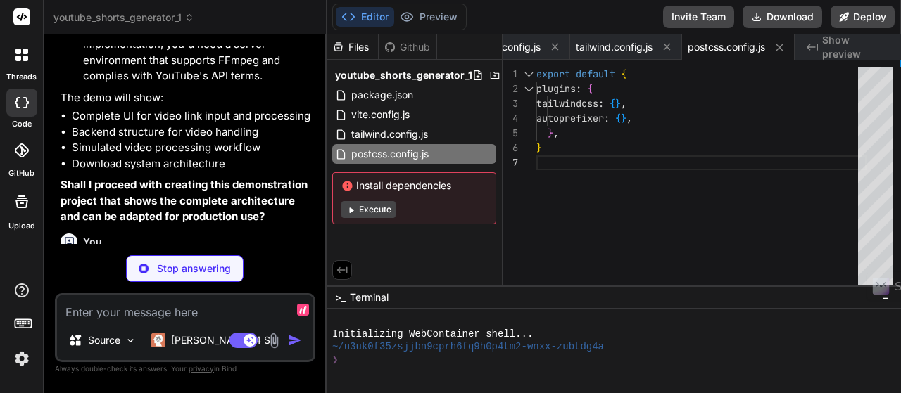
type textarea "x"
type textarea "<script type="module" src="/src/main.jsx"></script> </body> </html>"
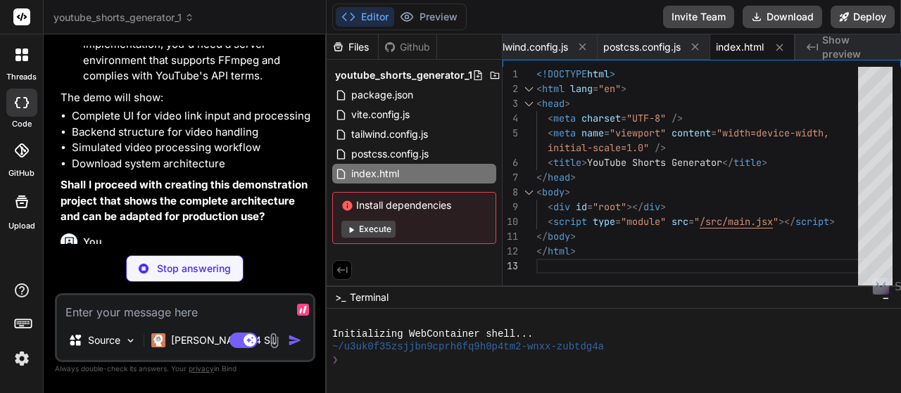
type textarea "x"
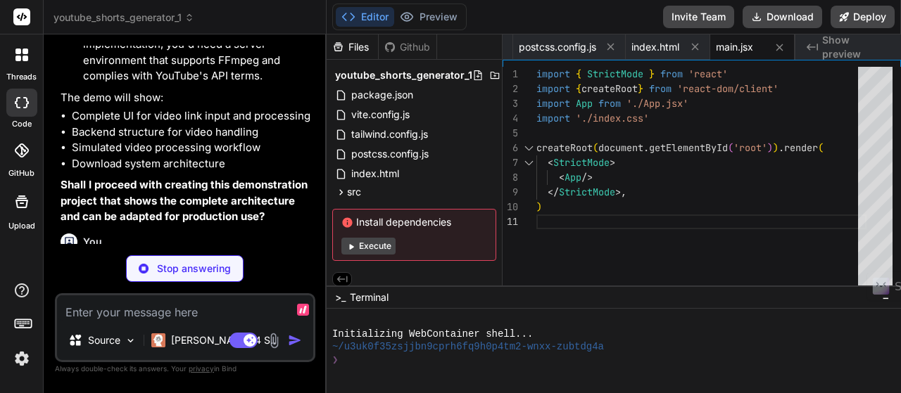
type textarea "x"
type textarea "sans-serif; -webkit-font-smoothing: antialiased; -moz-osx-font-smoothing: grays…"
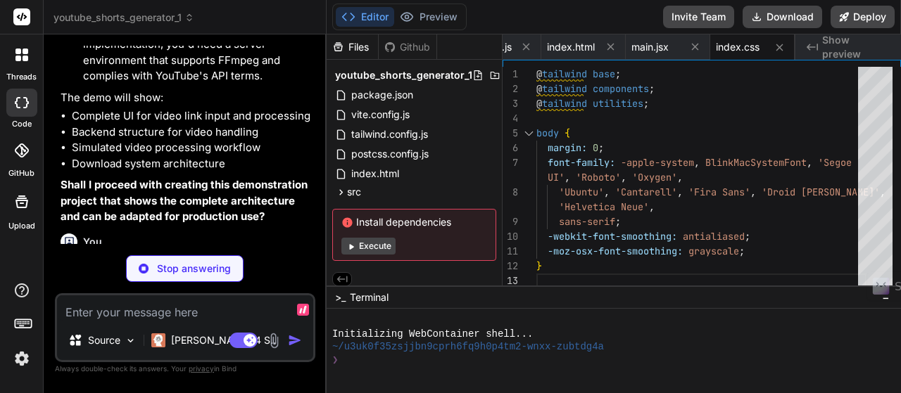
type textarea "x"
type textarea "<main className="container mx-auto px-4 py-8"> <VideoProcessor /> </main> <Foot…"
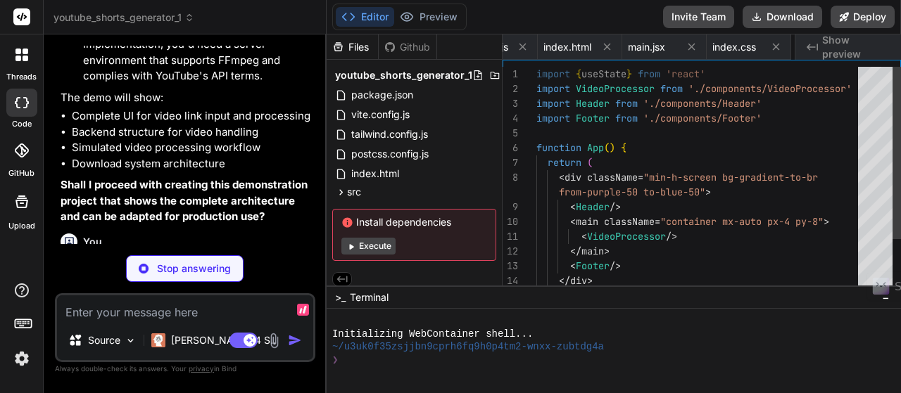
scroll to position [0, 465]
type textarea "x"
type textarea "automatically </p> </div> </header> ) } export default Header"
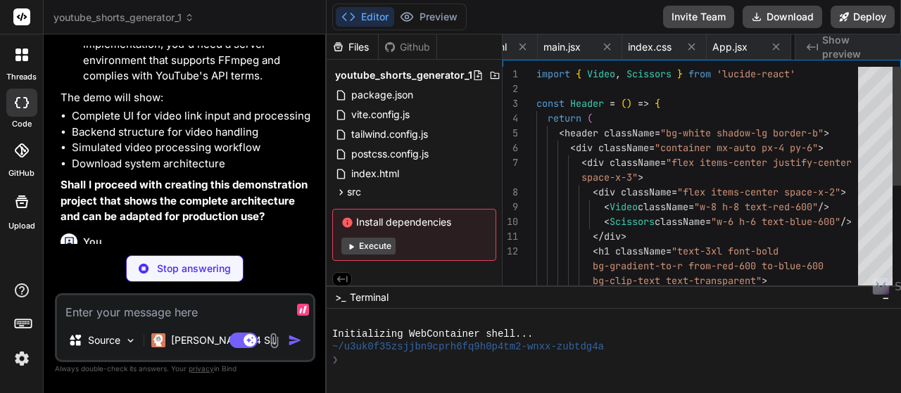
scroll to position [0, 549]
type textarea "x"
type textarea "export default VideoProcessor"
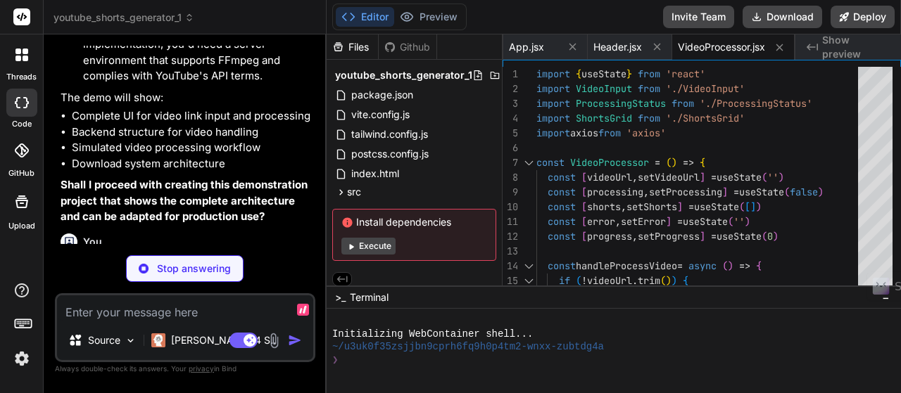
type textarea "x"
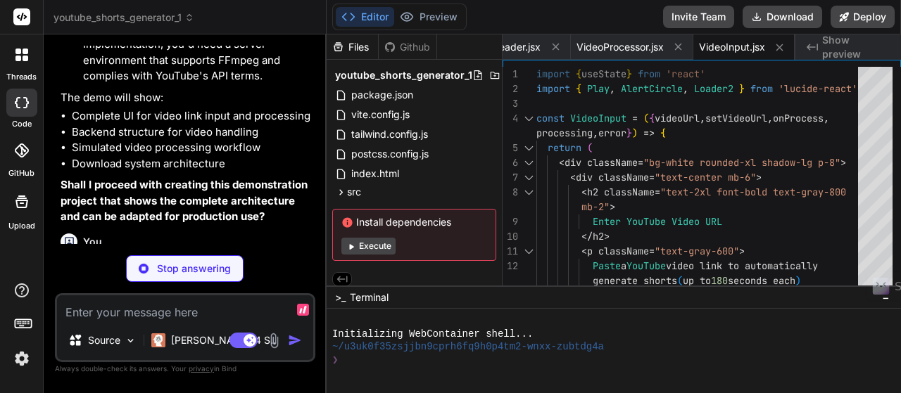
type textarea "x"
type textarea "</div> </div> ) } export default ProcessingStatus"
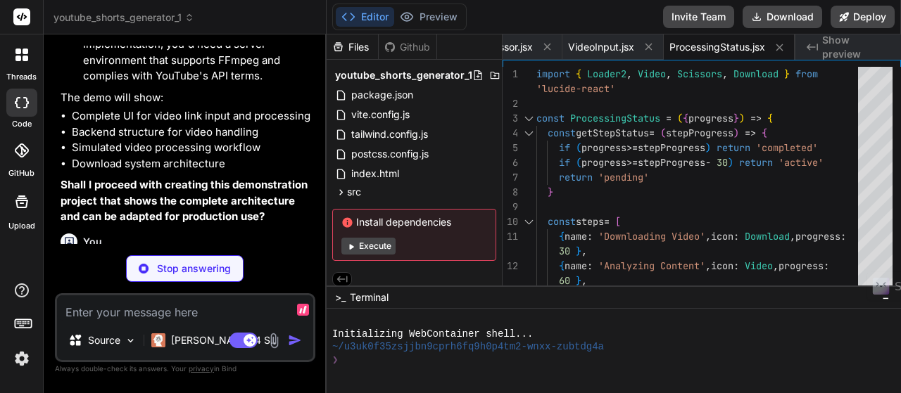
type textarea "x"
type textarea "} export default ShortsGrid"
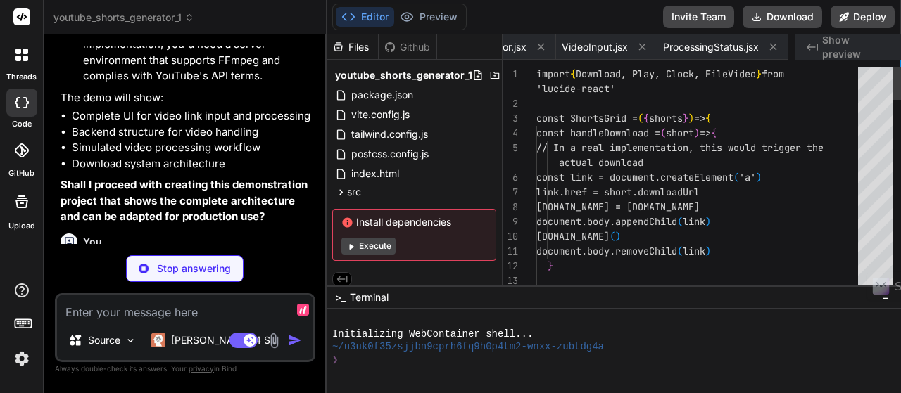
scroll to position [0, 1007]
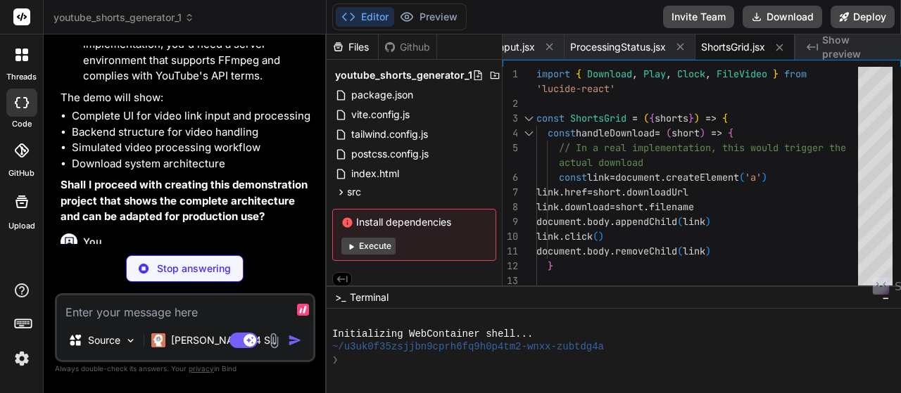
type textarea "x"
type textarea "</p> </div> </div> </div> </footer> ) } export default Footer"
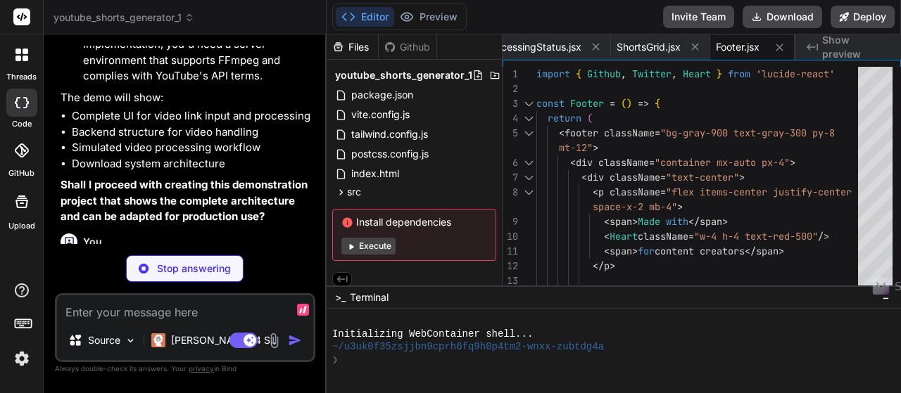
type textarea "x"
type textarea "console.log(`🚀 Server running on http://localhost:${PORT}`) console.log(`📊 API …"
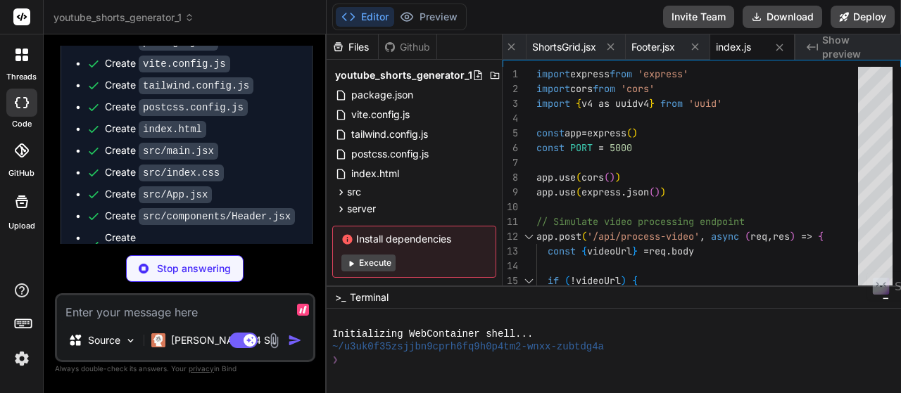
scroll to position [3231, 0]
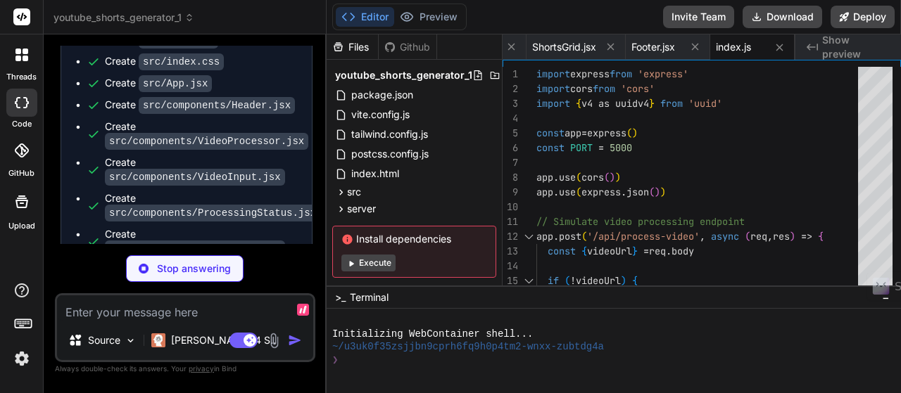
type textarea "x"
type textarea "For questions or support, please open an issue in the repository or contact the…"
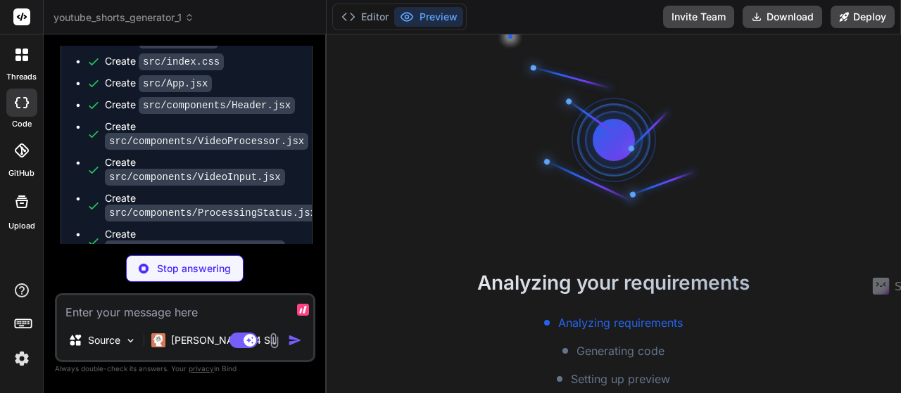
scroll to position [52, 0]
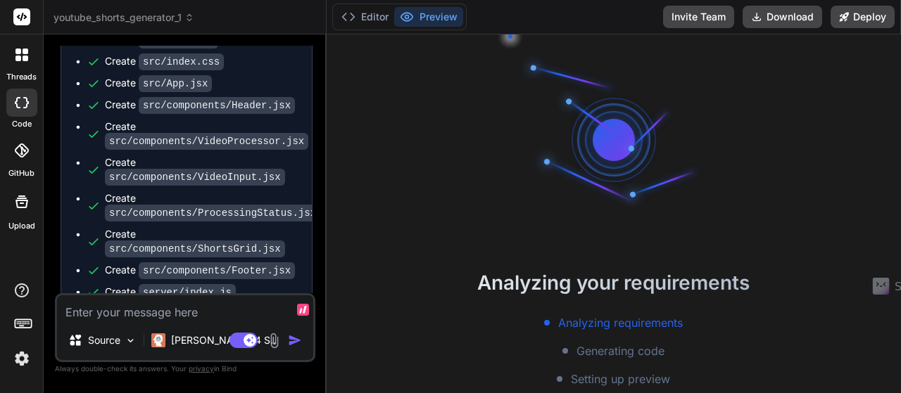
type textarea "x"
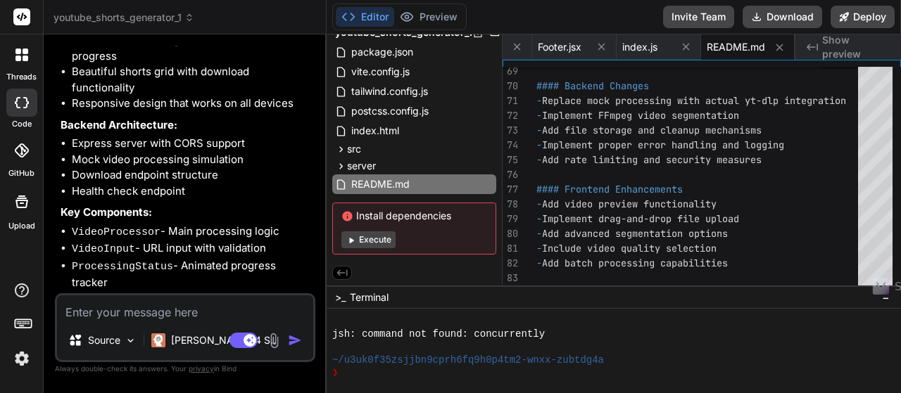
scroll to position [3723, 0]
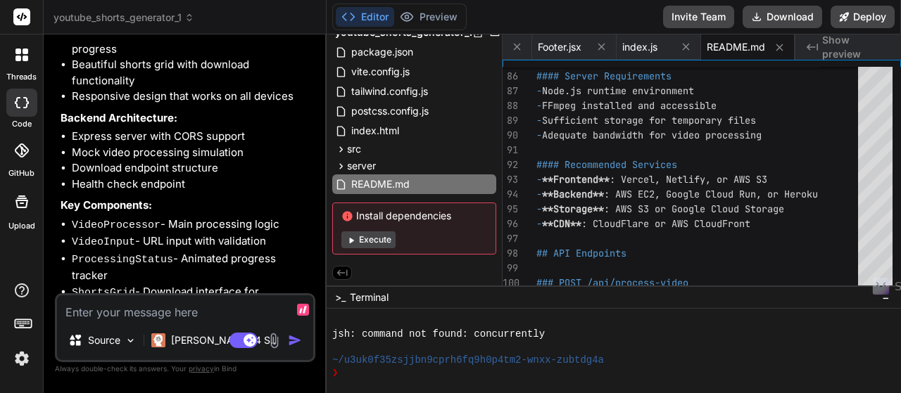
click at [198, 308] on textarea at bounding box center [185, 308] width 256 height 25
type textarea "m"
type textarea "x"
type textarea "ma"
type textarea "x"
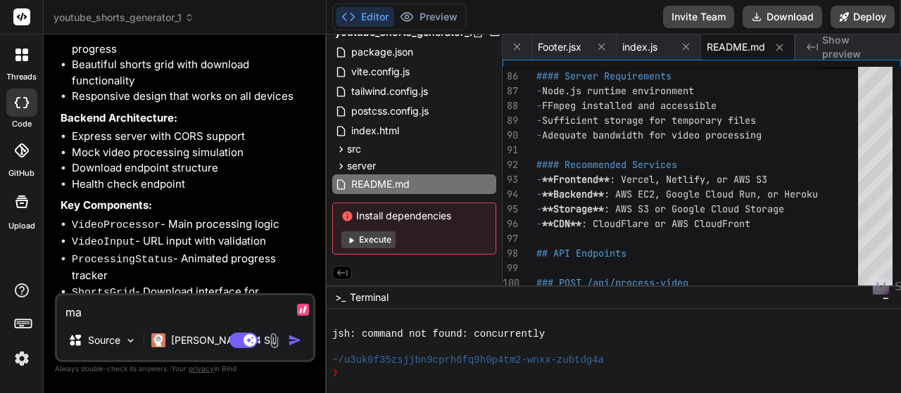
type textarea "mak"
type textarea "x"
type textarea "make"
type textarea "x"
type textarea "make"
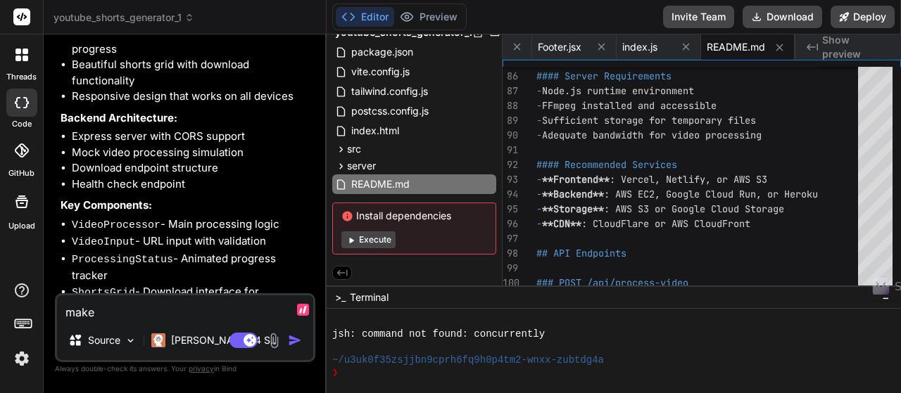
type textarea "x"
type textarea "make i"
type textarea "x"
type textarea "make it"
type textarea "x"
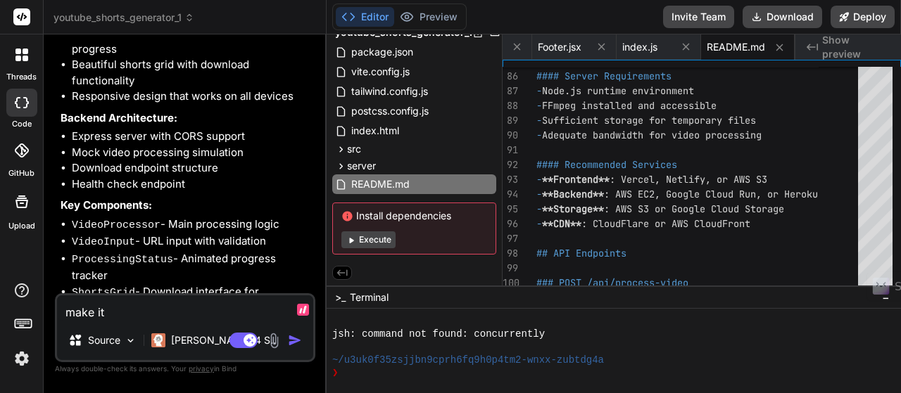
type textarea "make it"
type textarea "x"
type textarea "make it 1"
type textarea "x"
type textarea "make it 10"
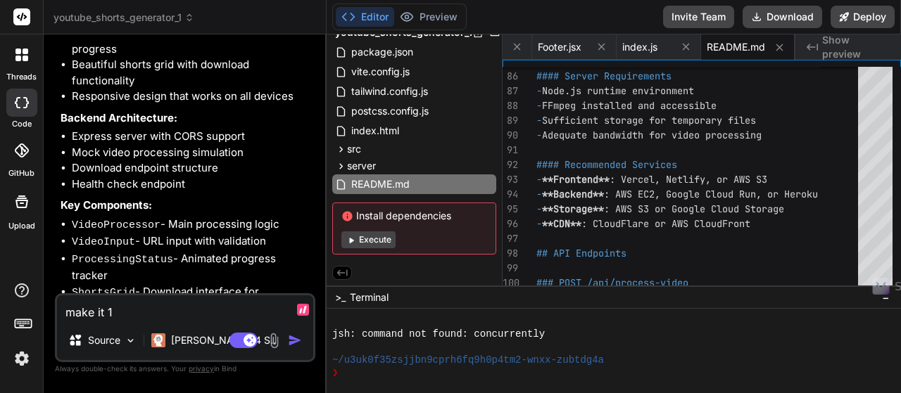
type textarea "x"
type textarea "make it 100"
type textarea "x"
type textarea "make it 100%"
type textarea "x"
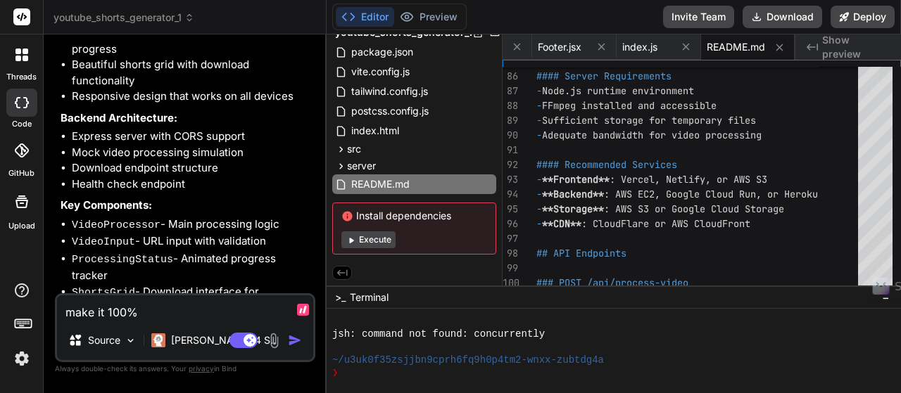
type textarea "make it 100%"
type textarea "x"
type textarea "make it 100% w"
type textarea "x"
type textarea "make it 100% wo"
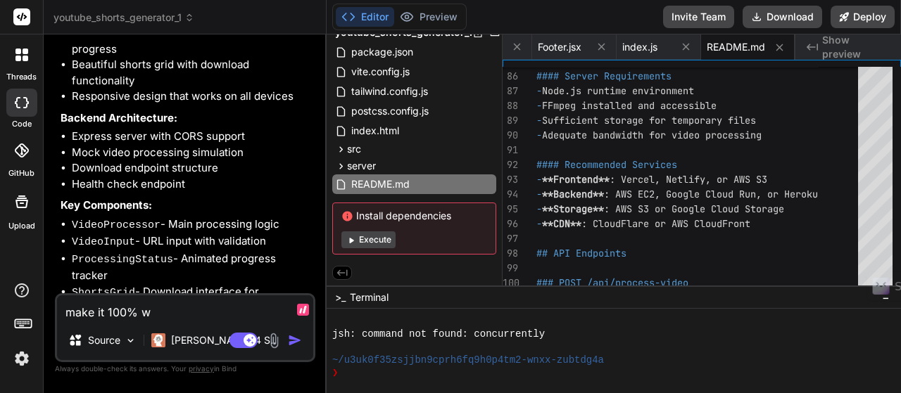
type textarea "x"
type textarea "make it 100% wor"
type textarea "x"
type textarea "make it 100% work"
type textarea "x"
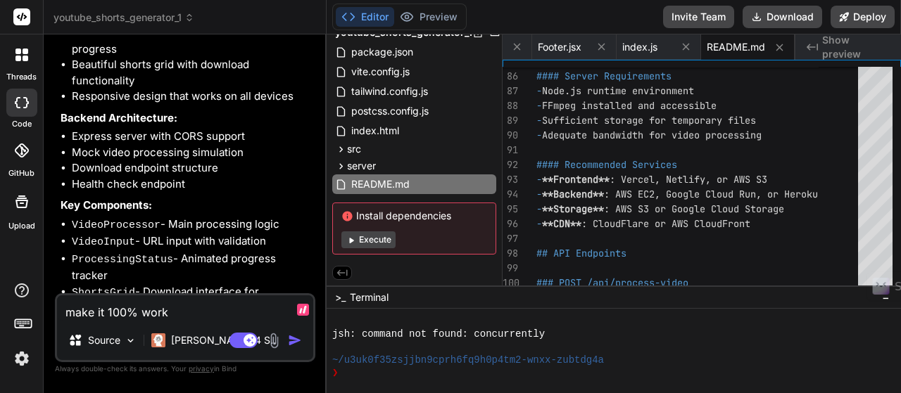
type textarea "make it 100% worki"
type textarea "x"
type textarea "make it 100% workin"
type textarea "x"
type textarea "make it 100% working"
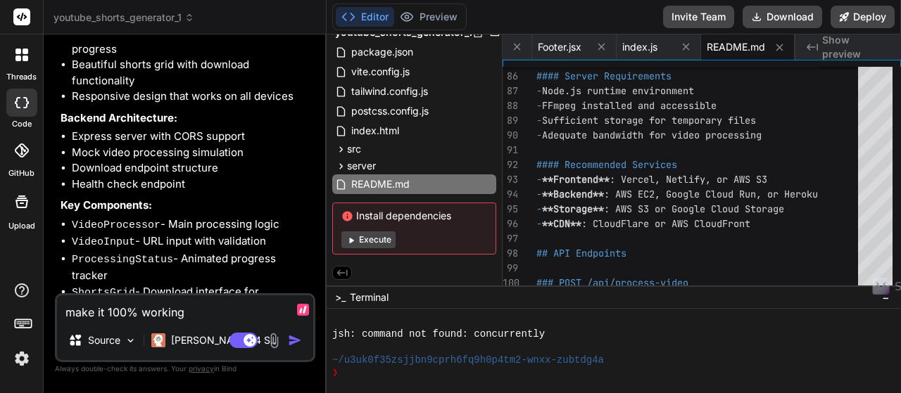
type textarea "x"
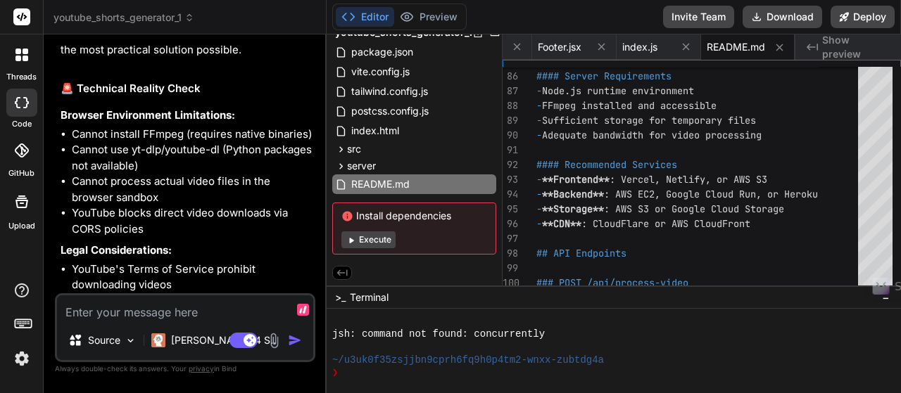
scroll to position [4080, 0]
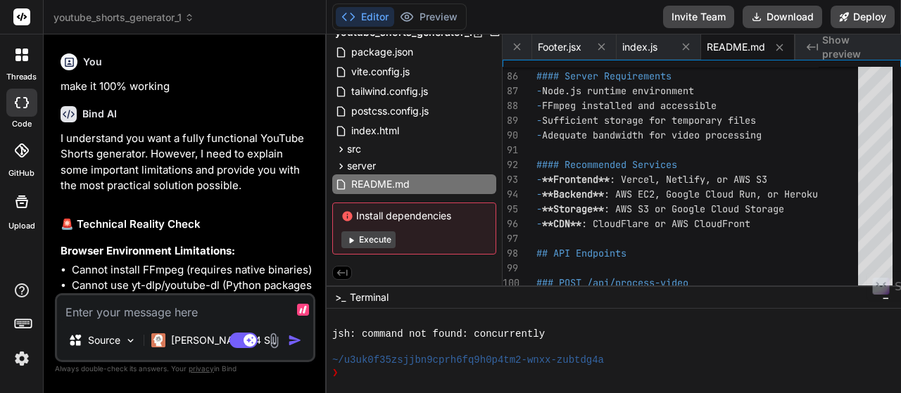
type textarea "x"
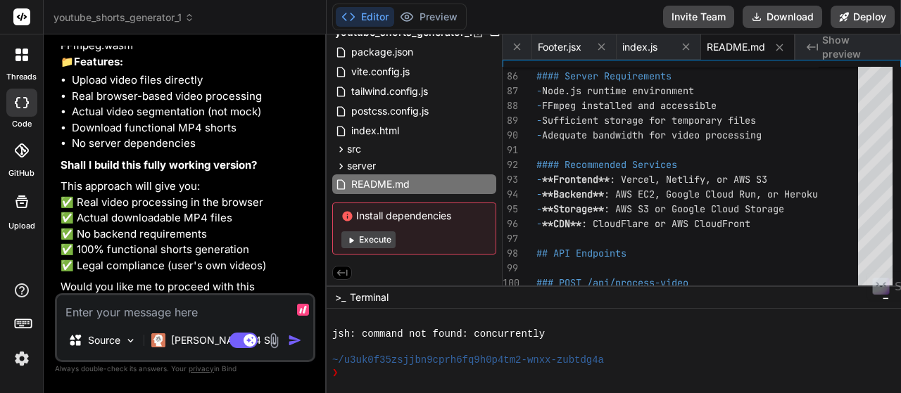
scroll to position [4689, 0]
